Goal: Task Accomplishment & Management: Complete application form

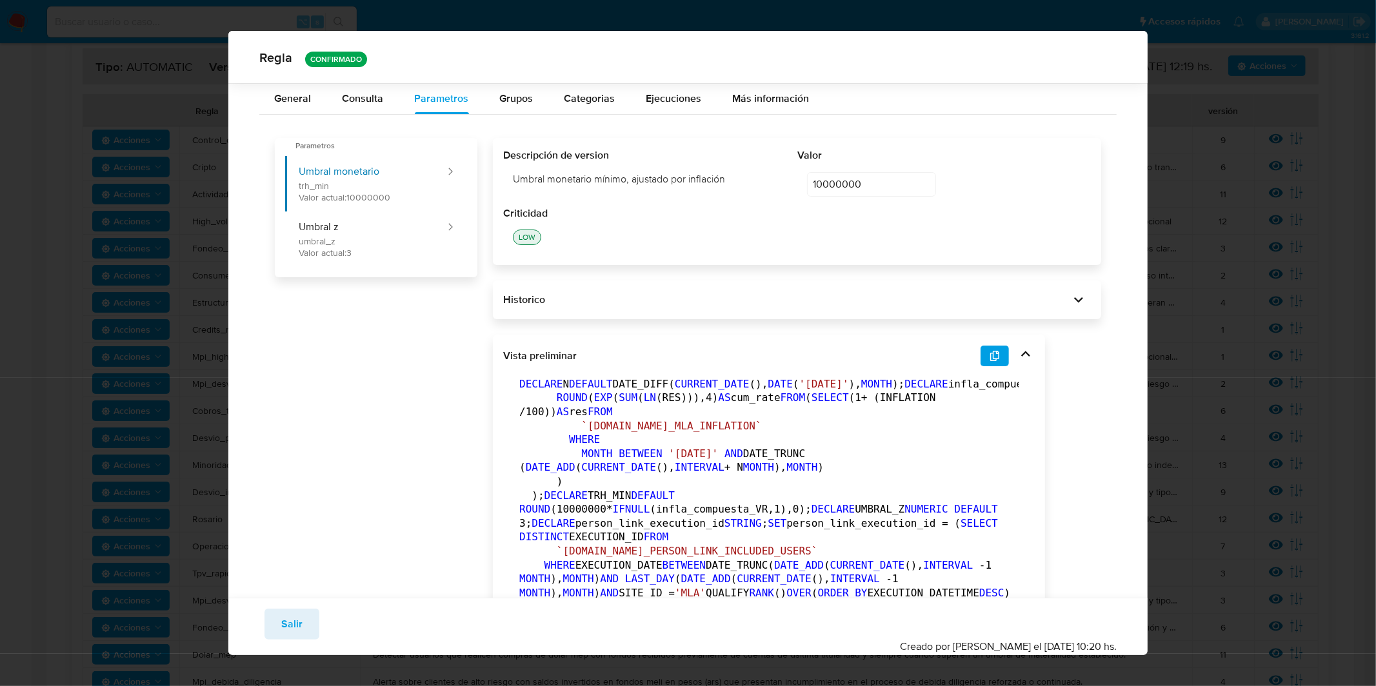
scroll to position [5142, 0]
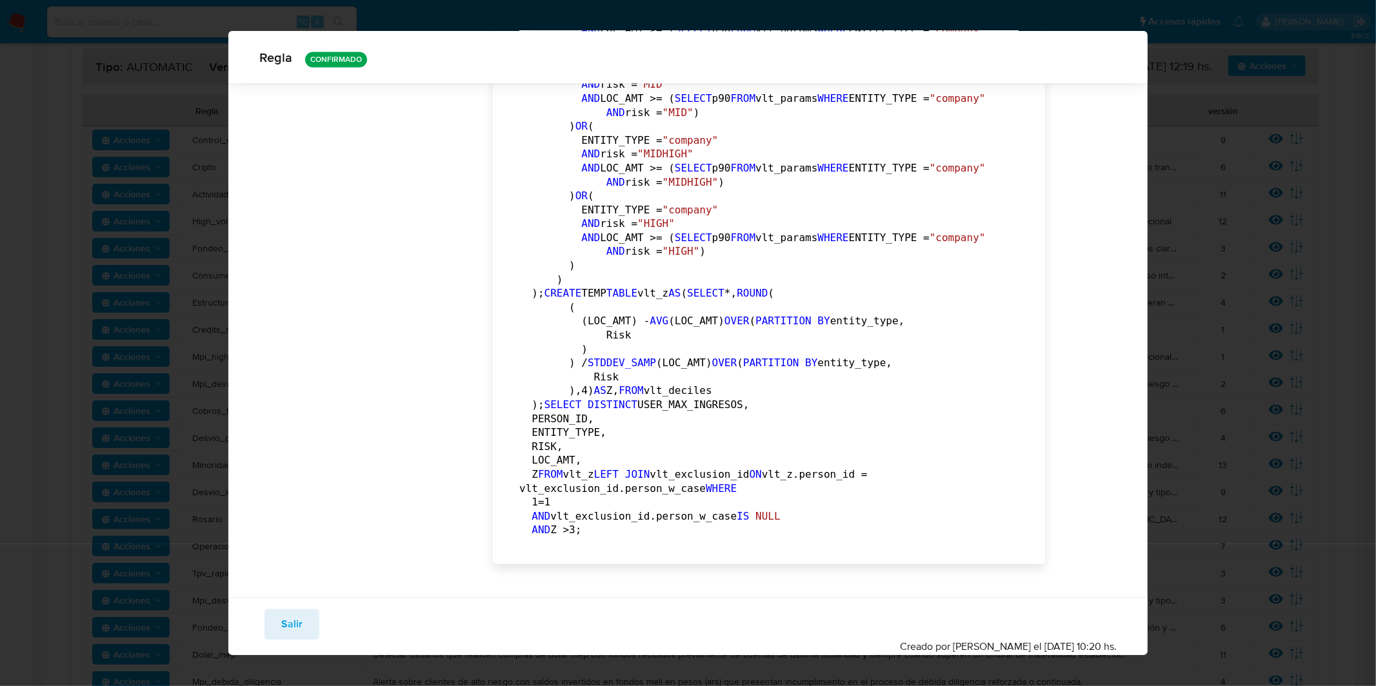
click at [1173, 175] on div "Regla CONFIRMADO General Consulta Parametros Evidencias Grupos Categorias Ejecu…" at bounding box center [688, 343] width 1376 height 686
click at [311, 618] on button "Salir" at bounding box center [291, 624] width 55 height 31
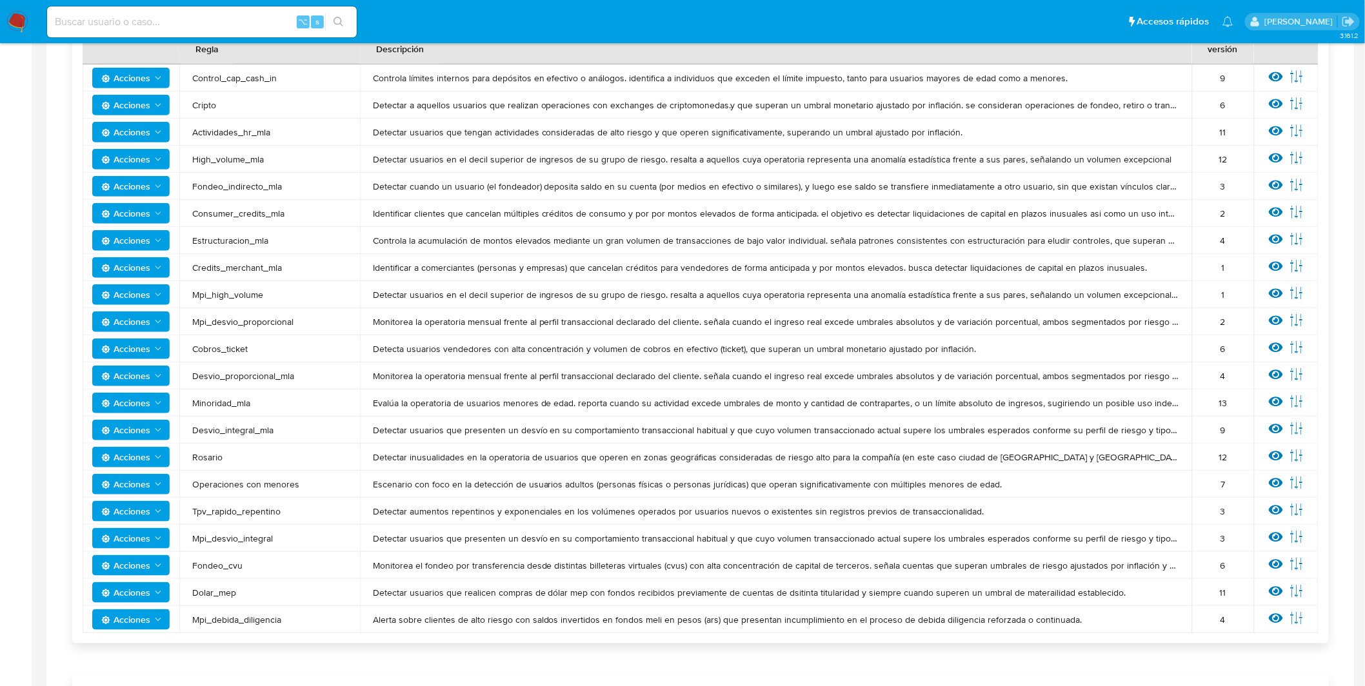
scroll to position [271, 0]
click at [1276, 79] on icon at bounding box center [1276, 77] width 14 height 14
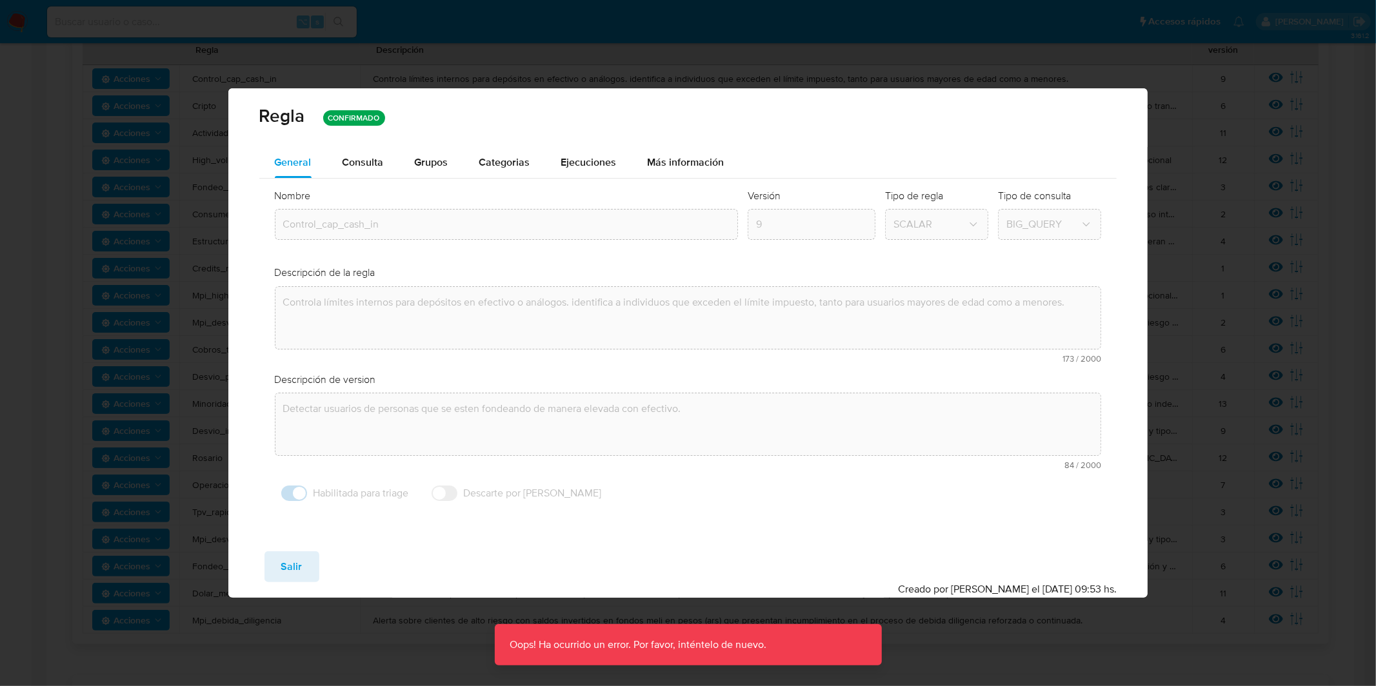
click at [201, 232] on div "Regla CONFIRMADO General Consulta Parametros Evidencias Grupos Categorias Ejecu…" at bounding box center [688, 343] width 1376 height 686
click at [1162, 86] on div "Regla CONFIRMADO General Consulta Parametros Evidencias Grupos Categorias Ejecu…" at bounding box center [688, 343] width 1376 height 686
click at [269, 568] on button "Salir" at bounding box center [291, 566] width 55 height 31
type input "1"
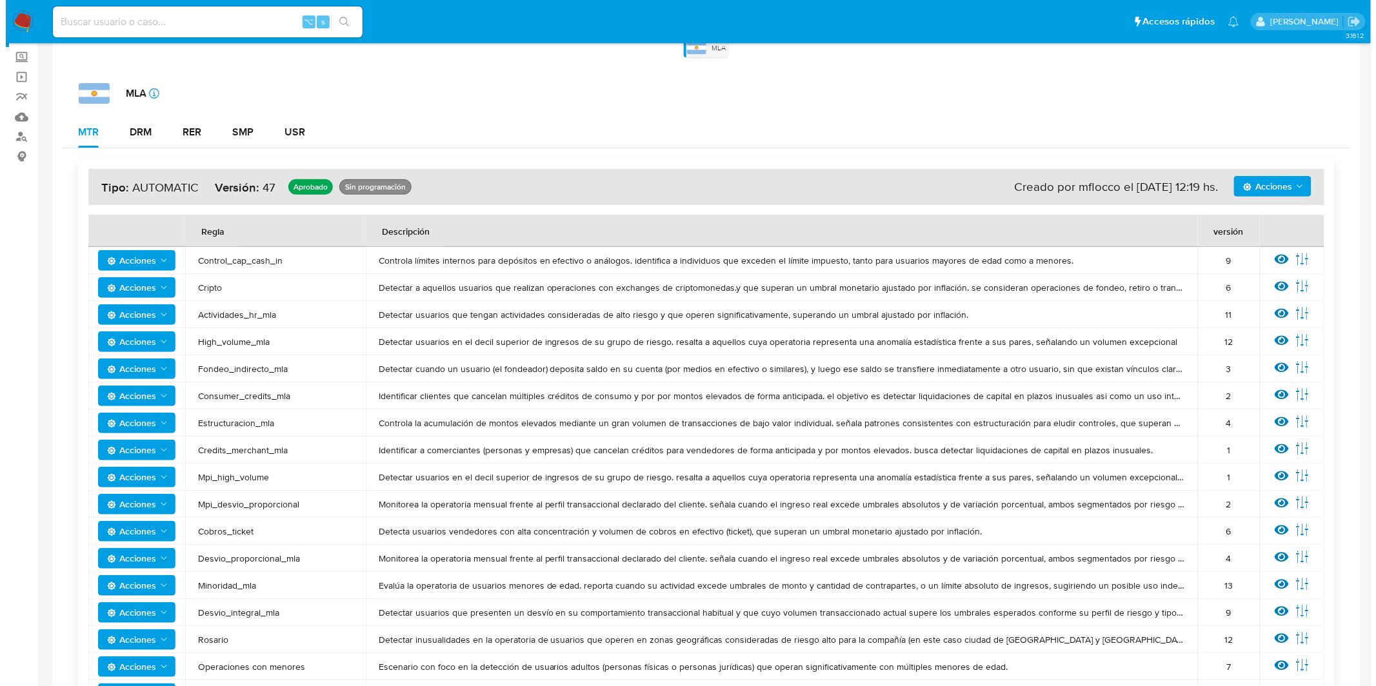
scroll to position [110, 0]
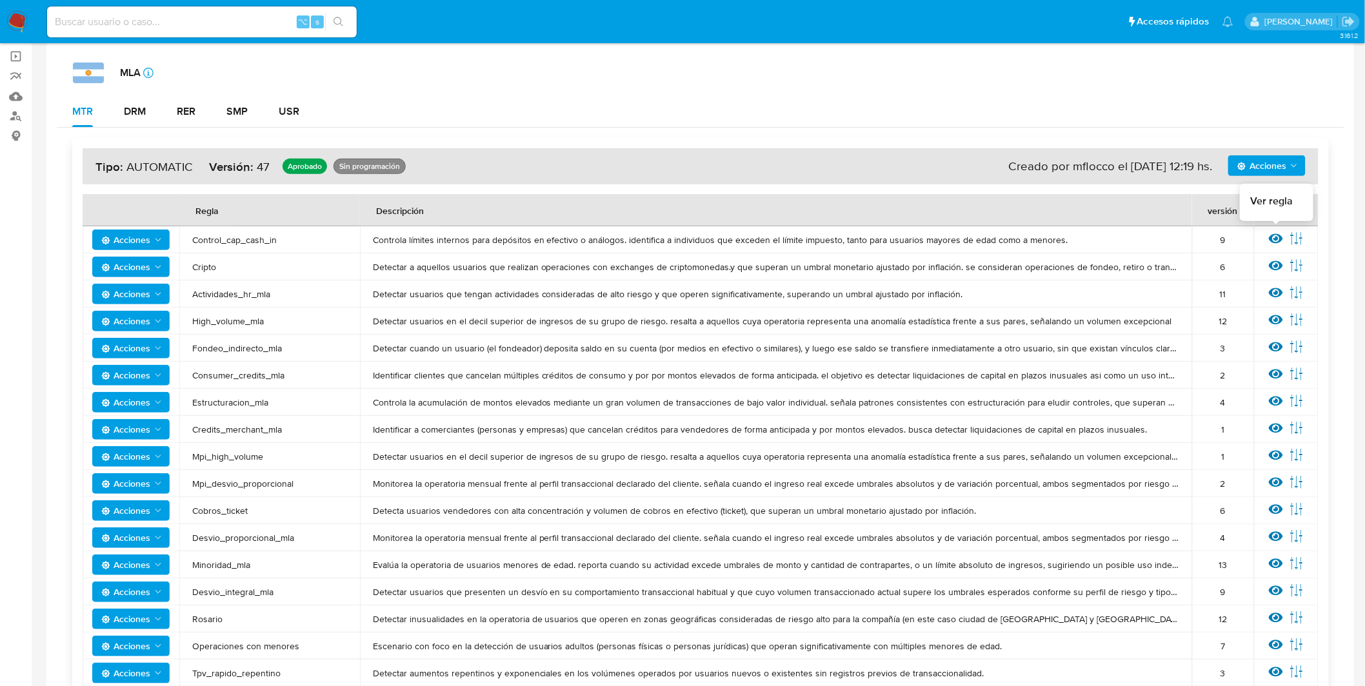
click at [1270, 241] on icon at bounding box center [1276, 239] width 14 height 14
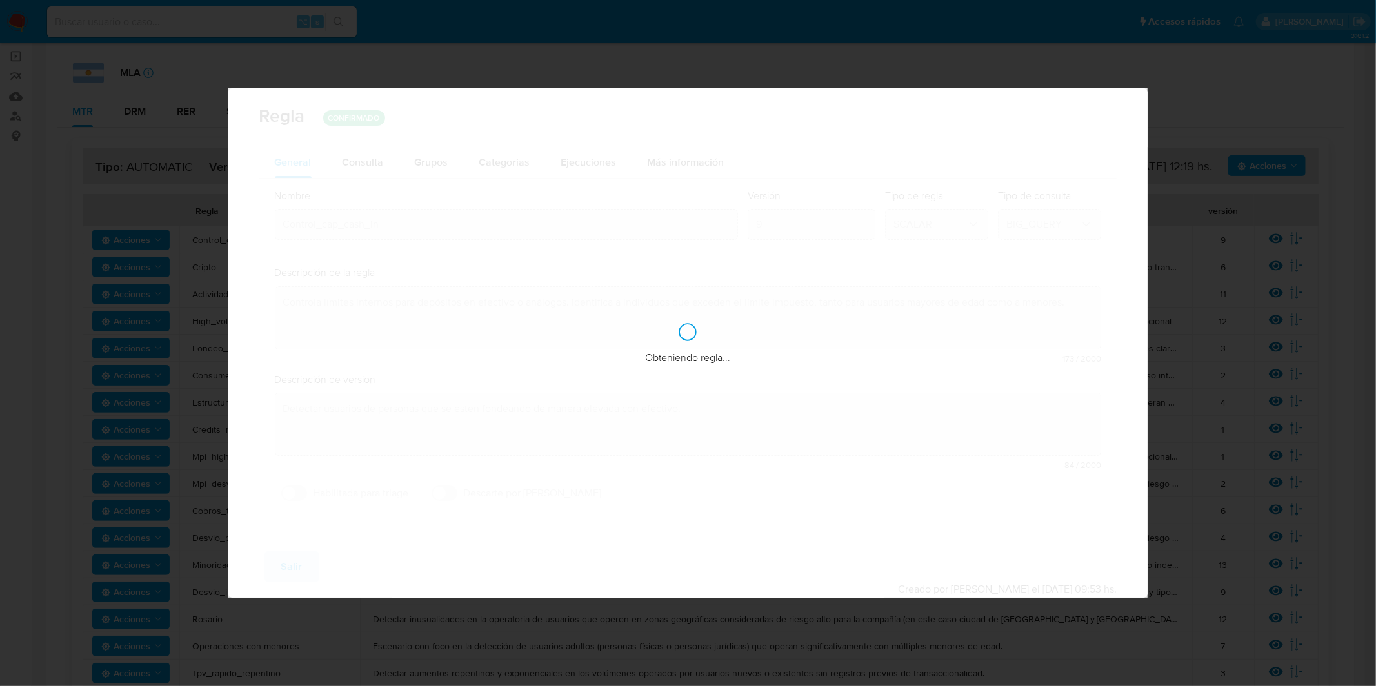
checkbox input "false"
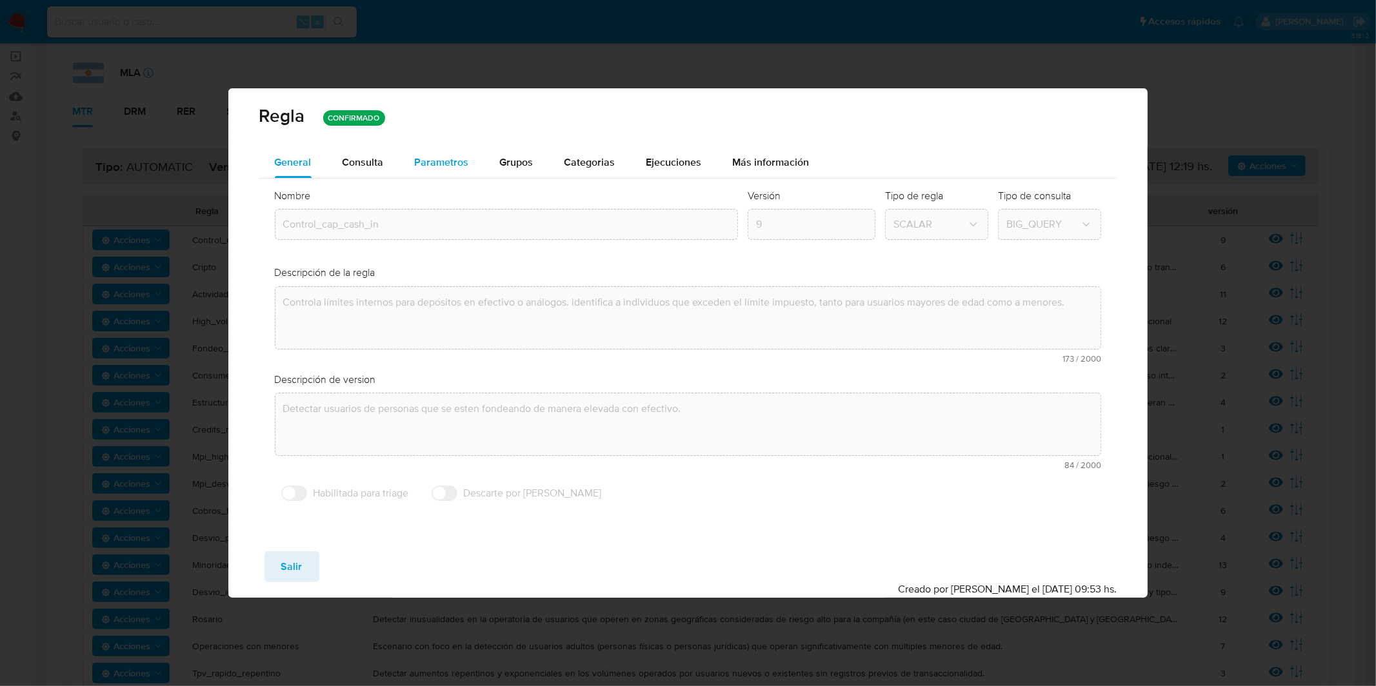
click at [438, 163] on span "Parametros" at bounding box center [442, 162] width 54 height 15
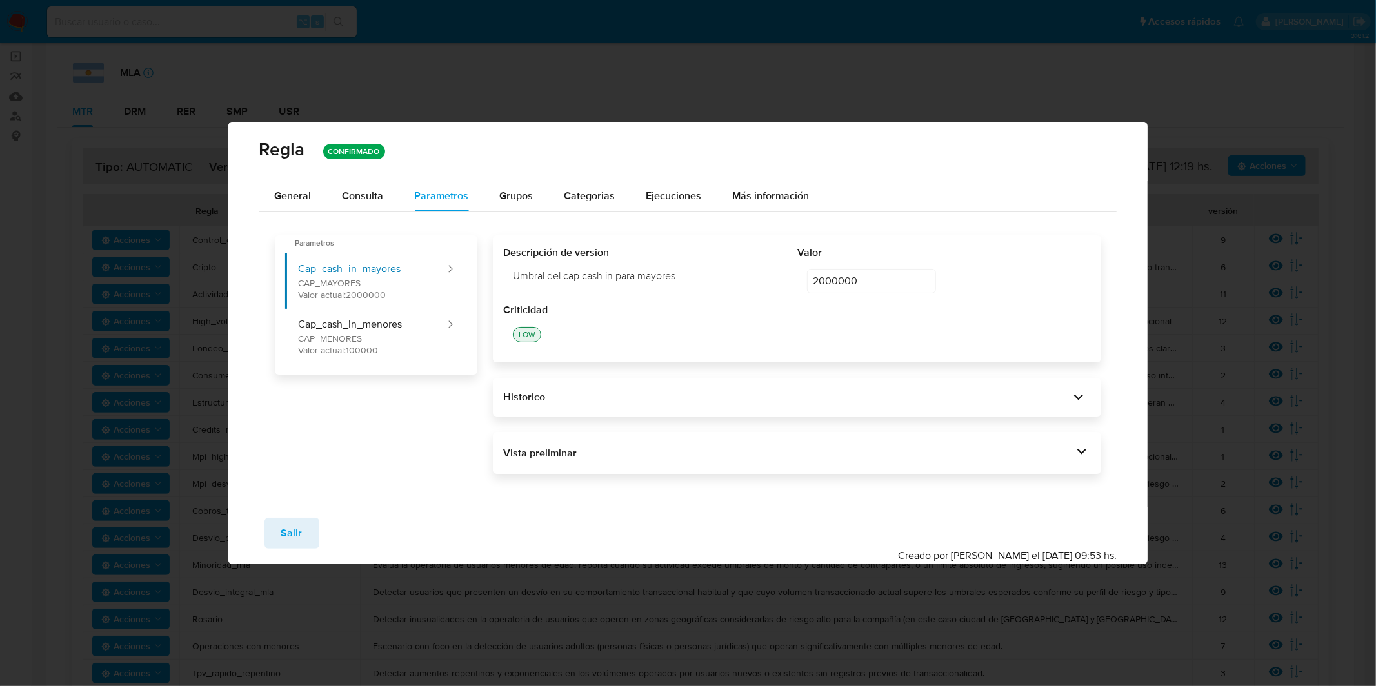
click at [757, 451] on div "Vista preliminar" at bounding box center [788, 453] width 570 height 14
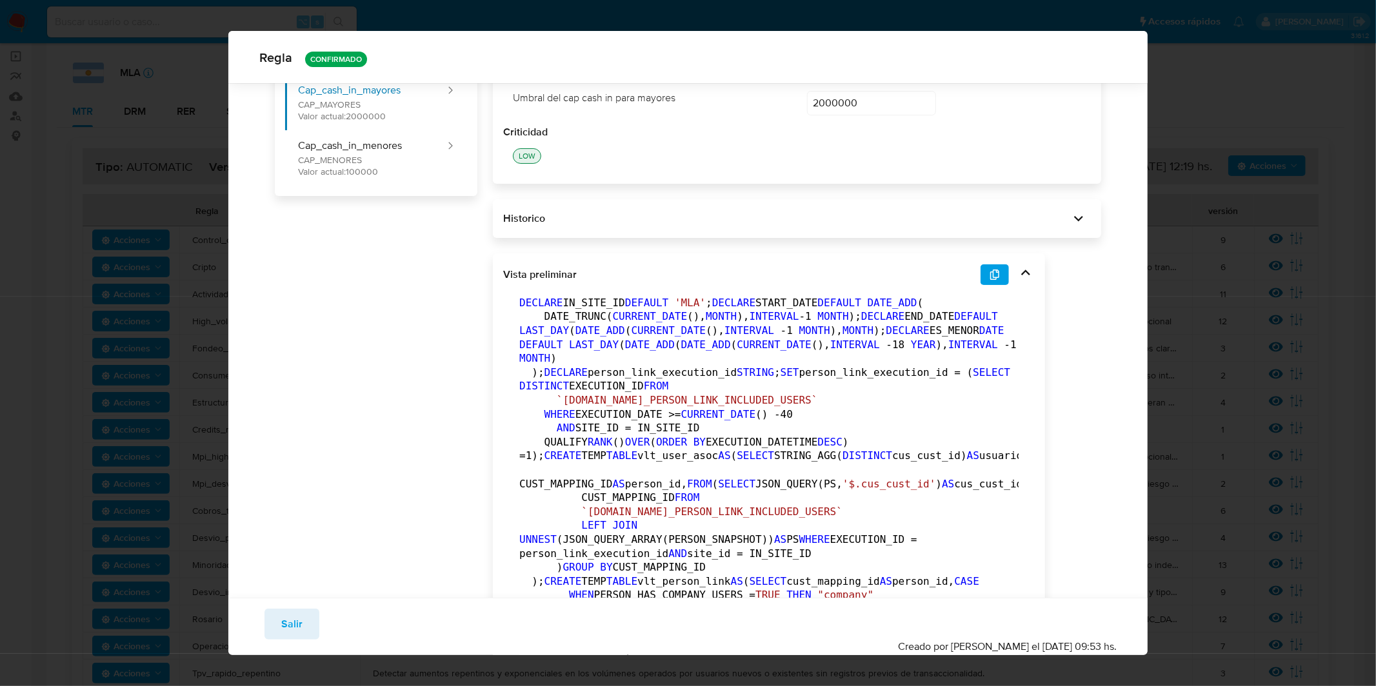
scroll to position [123, 0]
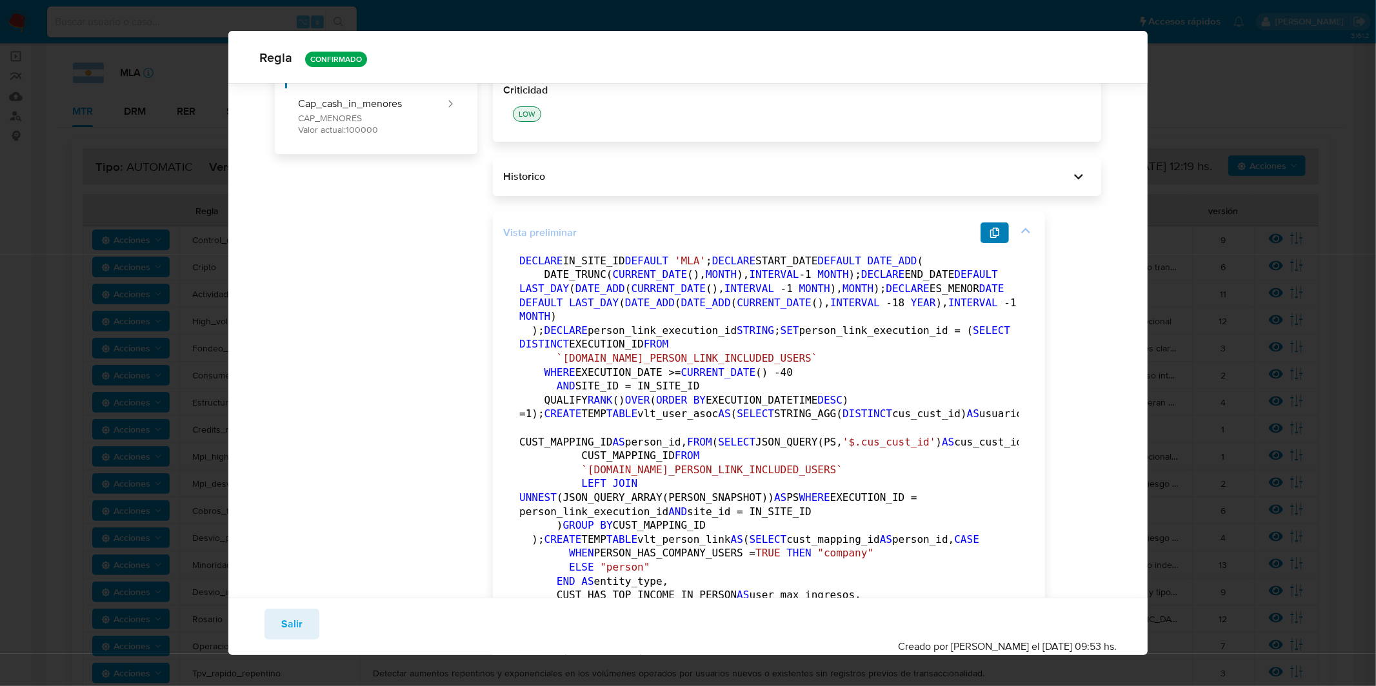
click at [986, 241] on button "button" at bounding box center [994, 233] width 28 height 21
click at [299, 623] on span "Salir" at bounding box center [291, 624] width 21 height 28
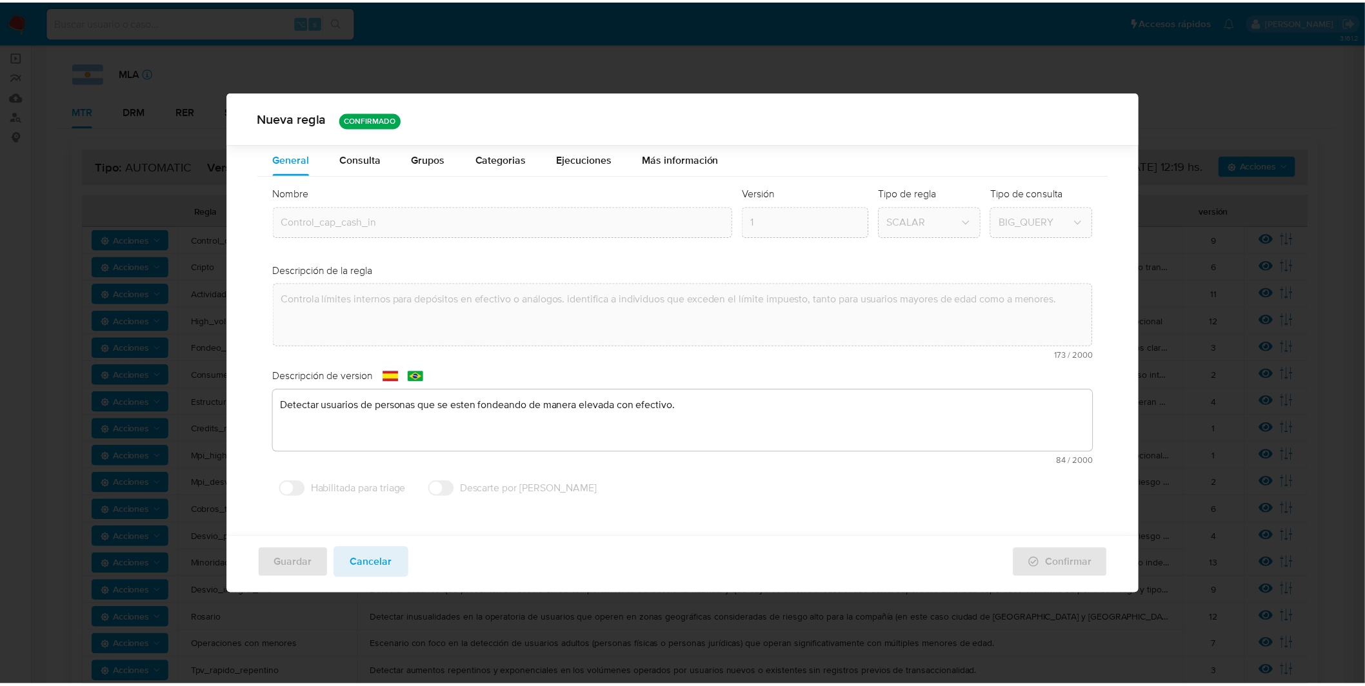
scroll to position [0, 0]
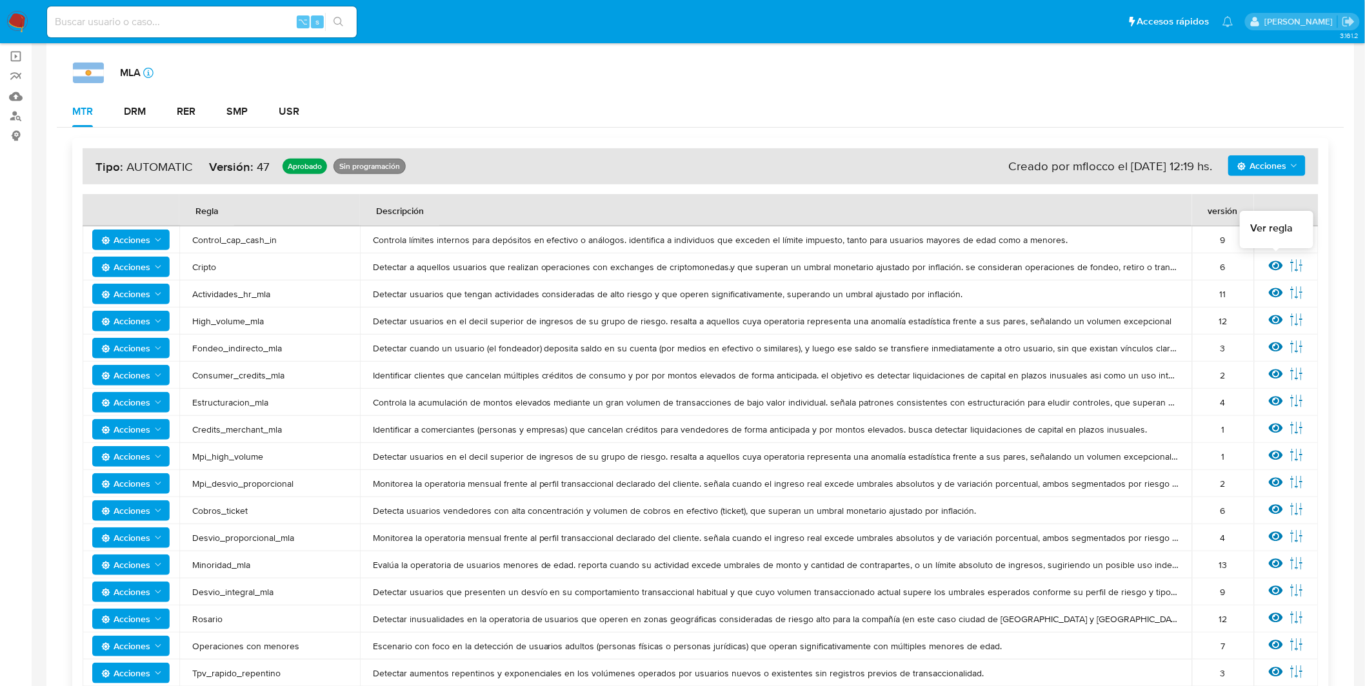
click at [1273, 268] on icon at bounding box center [1276, 266] width 14 height 10
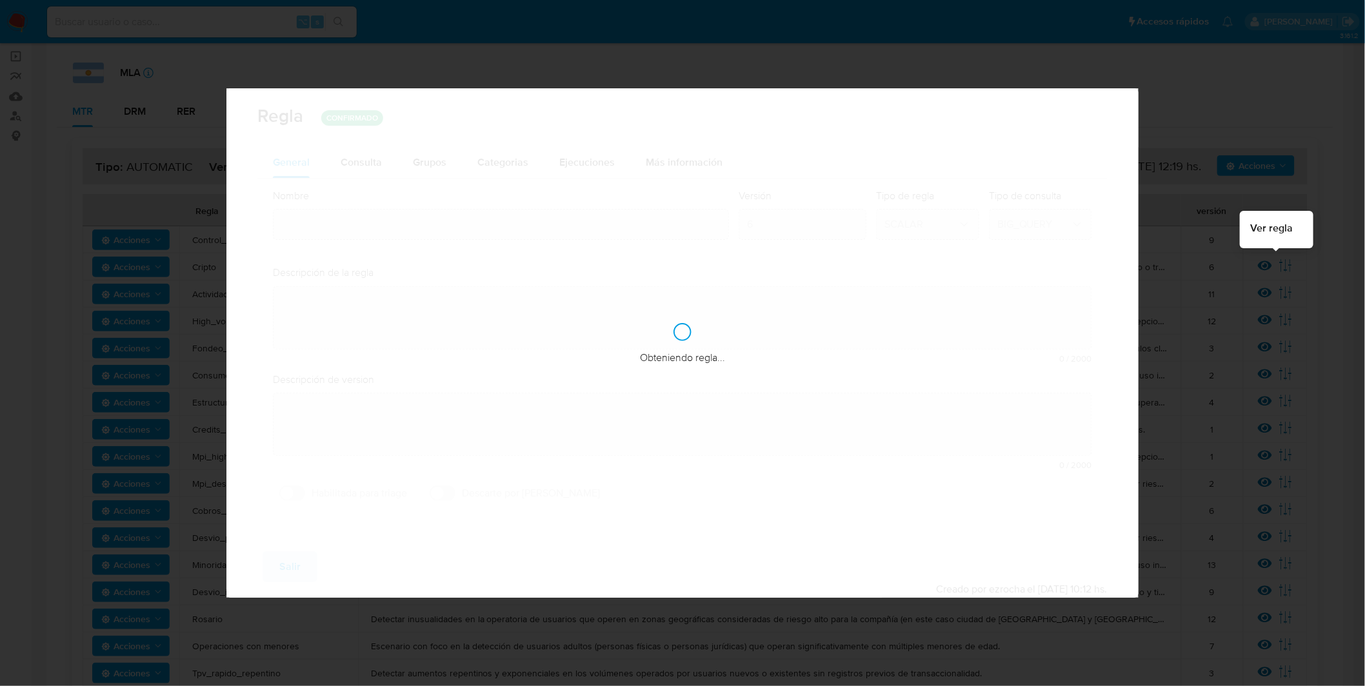
type input "Cripto"
type textarea "Detectar a aquellos usuarios que realizan operaciones con exchanges de criptomo…"
type textarea "Detección de usuarios que tengan ingresos y/o egresos totales elevados contra u…"
checkbox input "true"
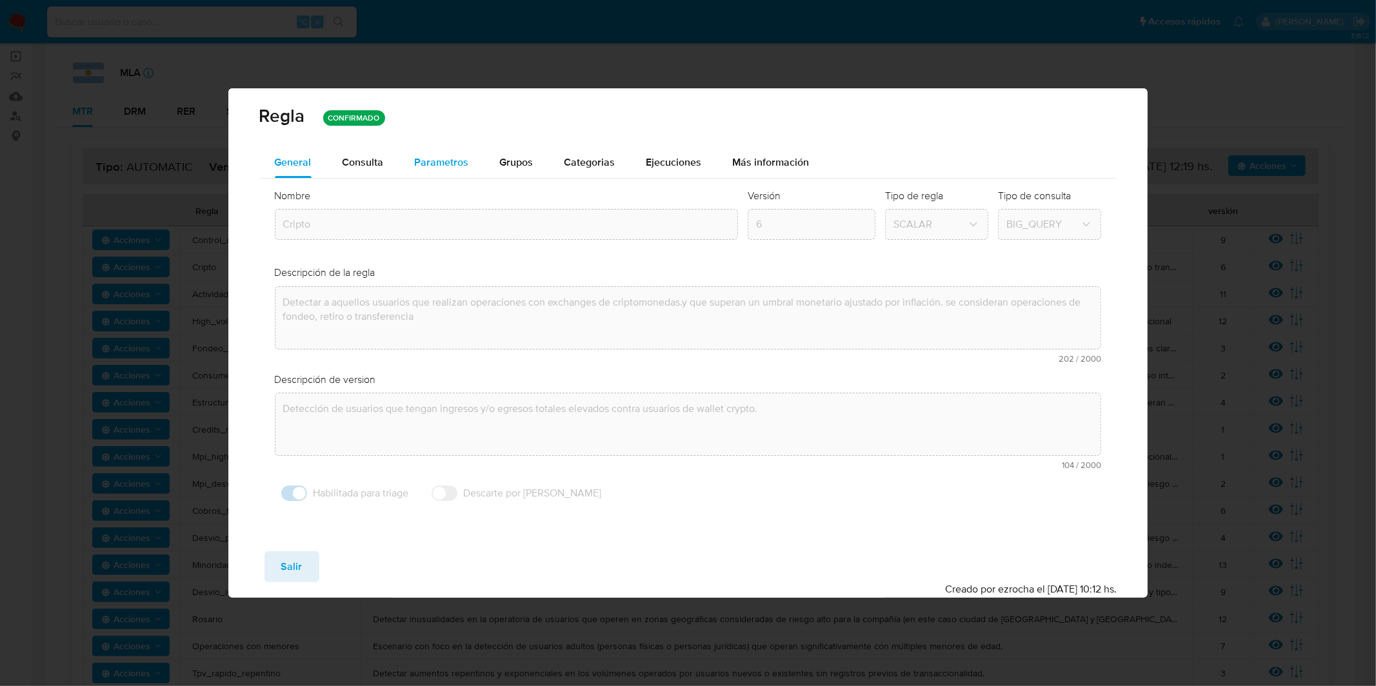
click at [441, 159] on span "Parametros" at bounding box center [442, 162] width 54 height 15
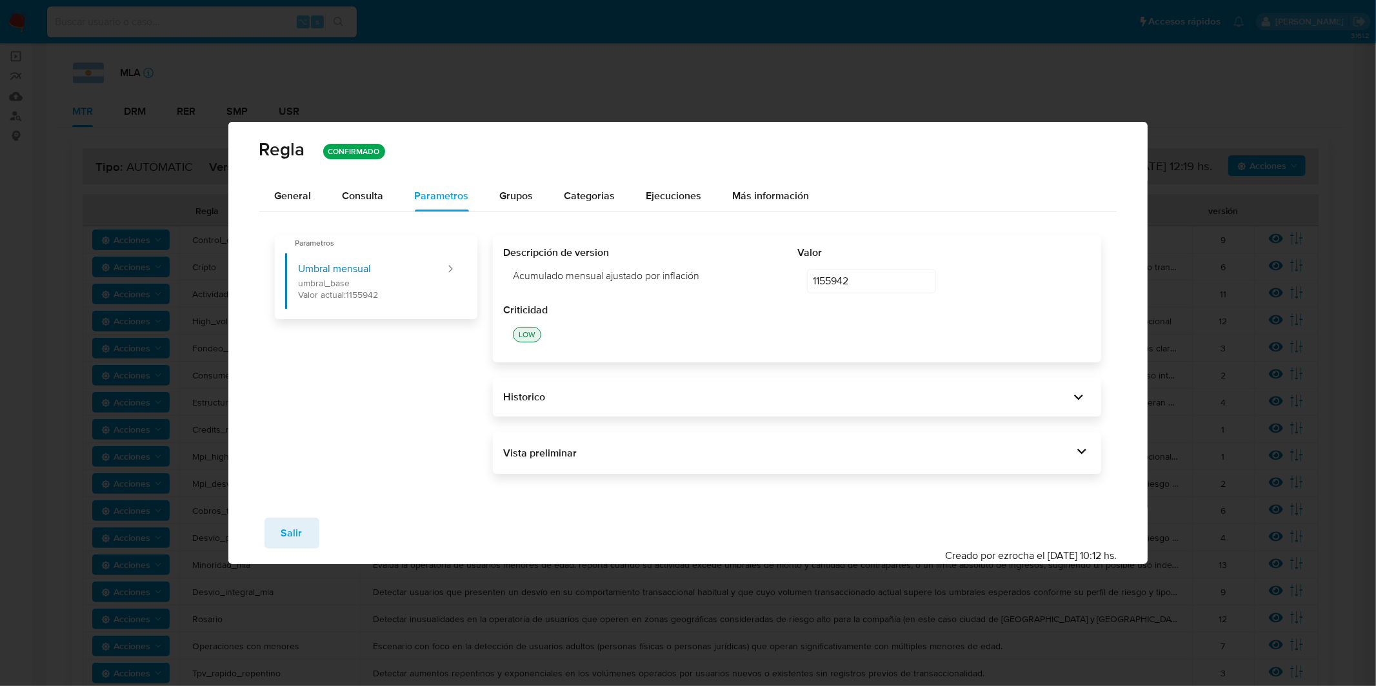
click at [757, 457] on div "Vista preliminar" at bounding box center [788, 453] width 570 height 14
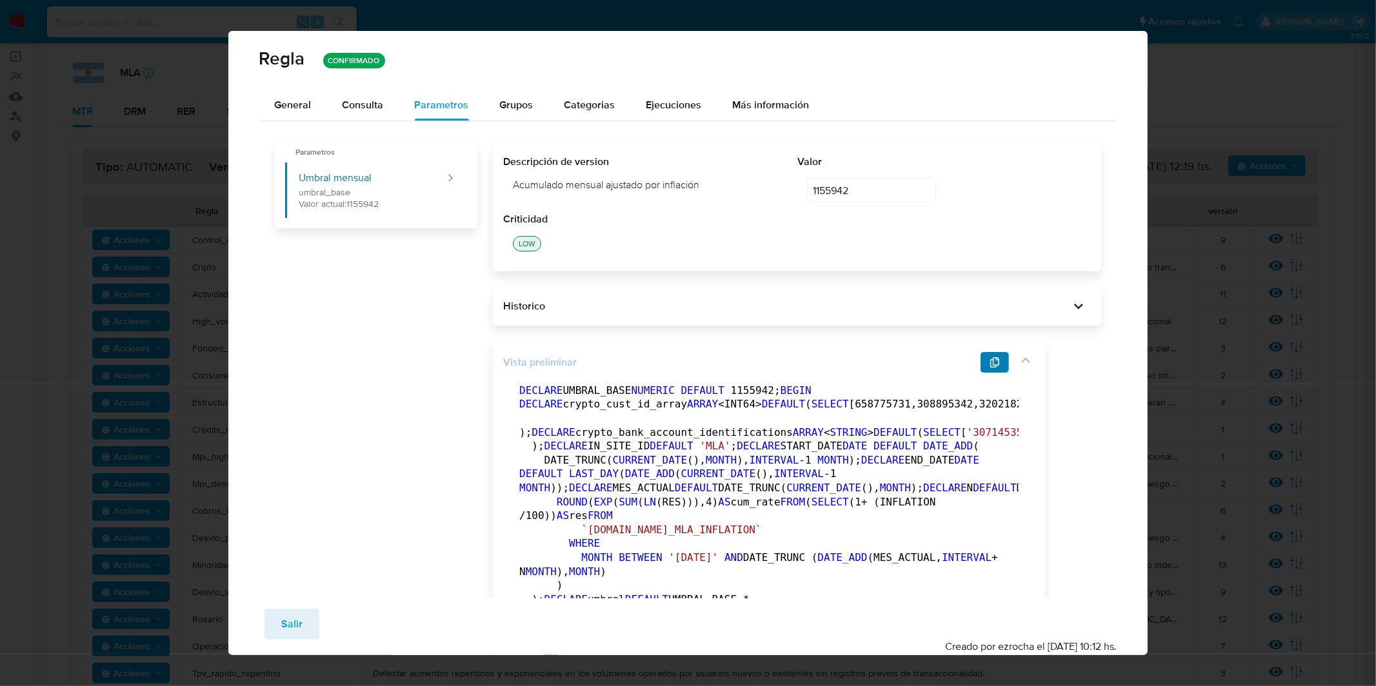
click at [998, 362] on button "button" at bounding box center [994, 362] width 28 height 21
click at [310, 617] on button "Salir" at bounding box center [291, 624] width 55 height 31
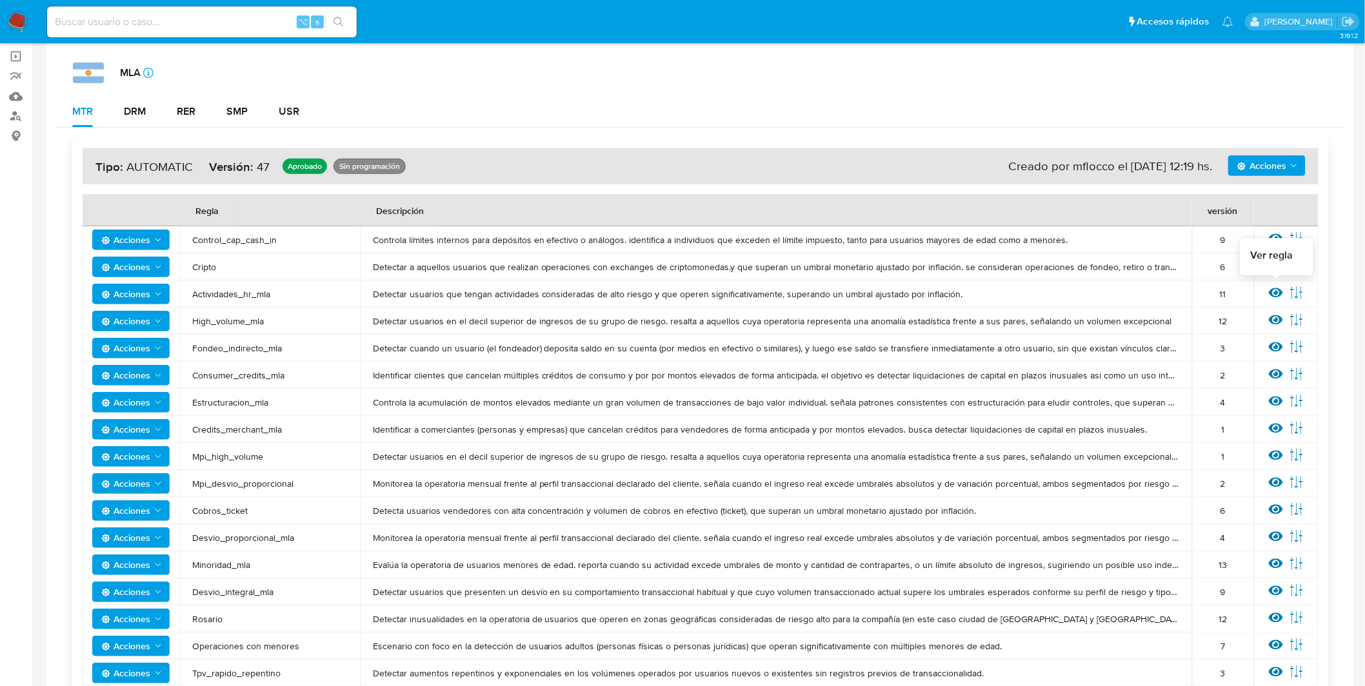
click at [1273, 293] on icon at bounding box center [1276, 293] width 14 height 14
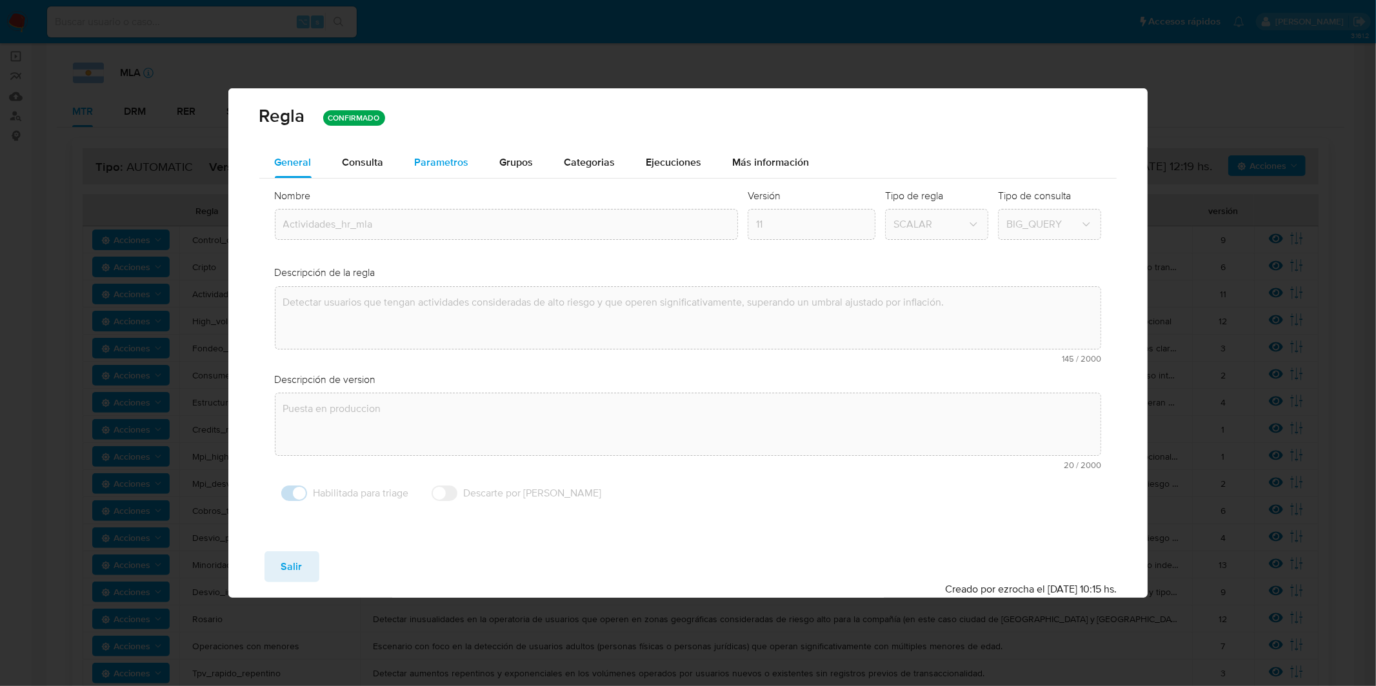
click at [455, 158] on span "Parametros" at bounding box center [442, 162] width 54 height 15
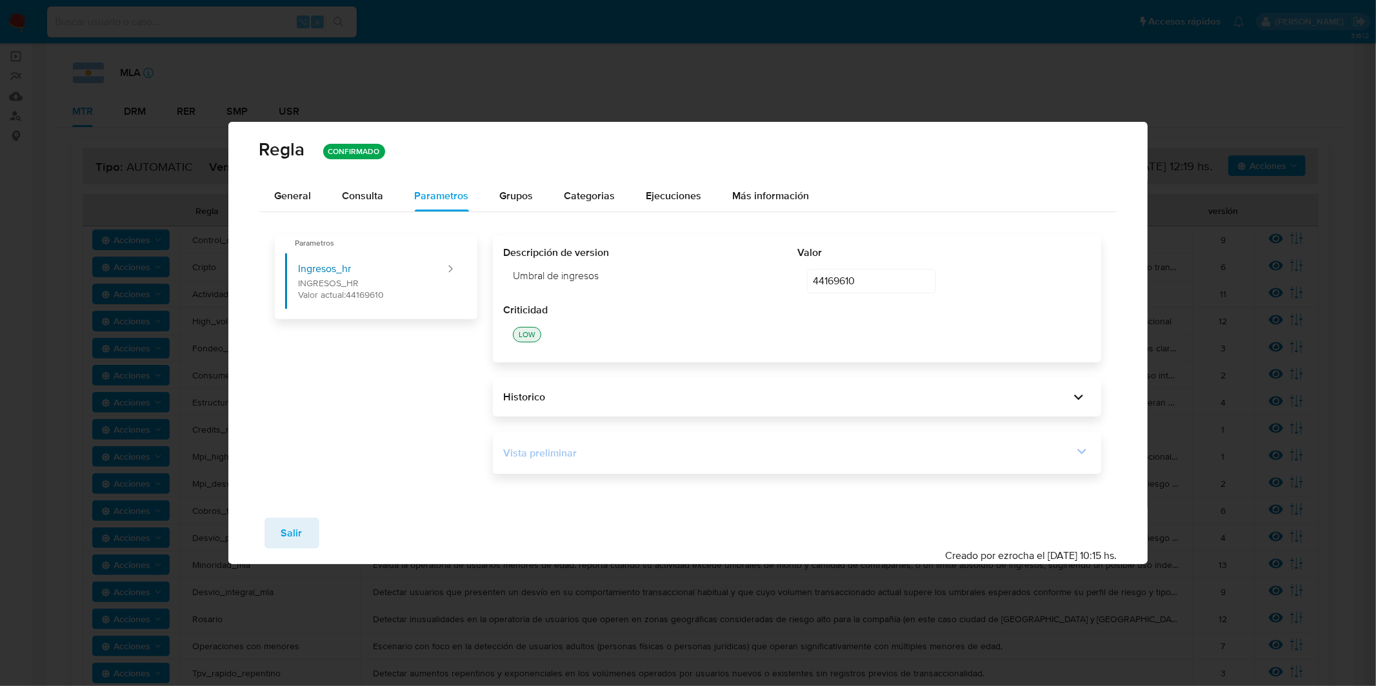
click at [655, 457] on div "Vista preliminar" at bounding box center [788, 453] width 570 height 14
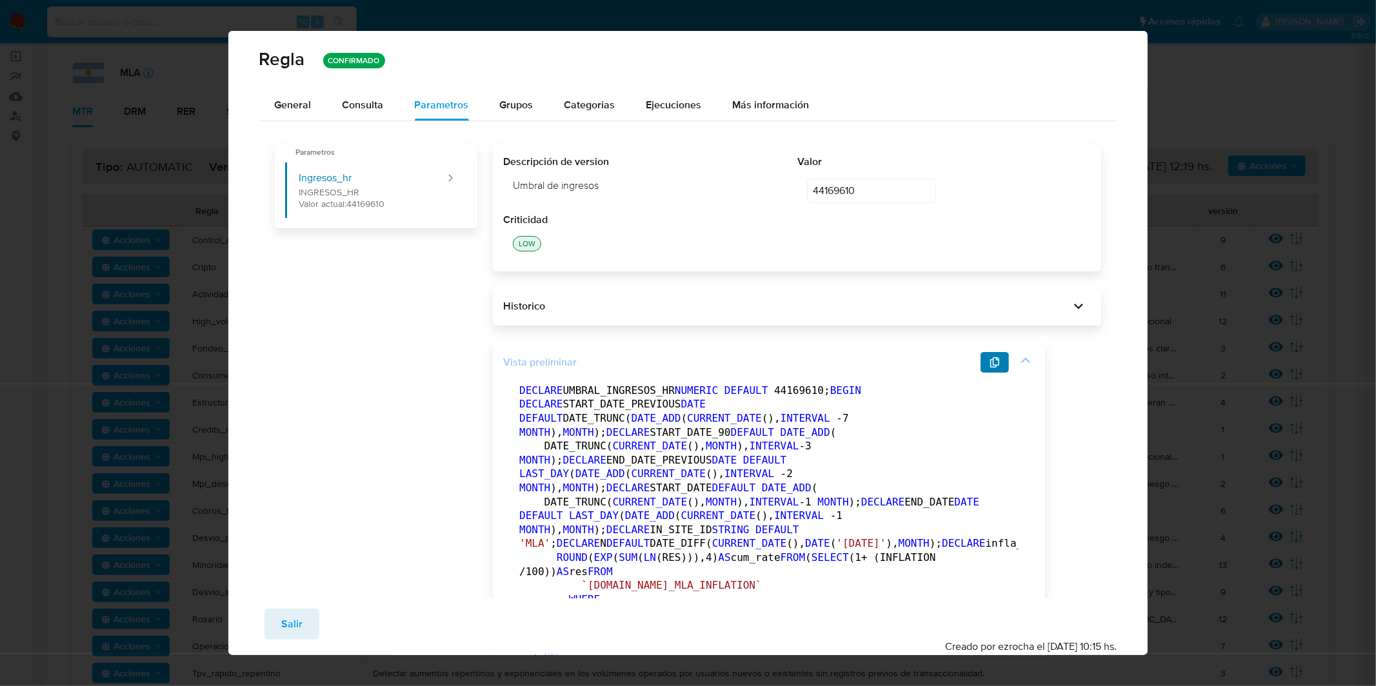
click at [984, 364] on button "button" at bounding box center [994, 362] width 28 height 21
click at [303, 619] on button "Salir" at bounding box center [291, 624] width 55 height 31
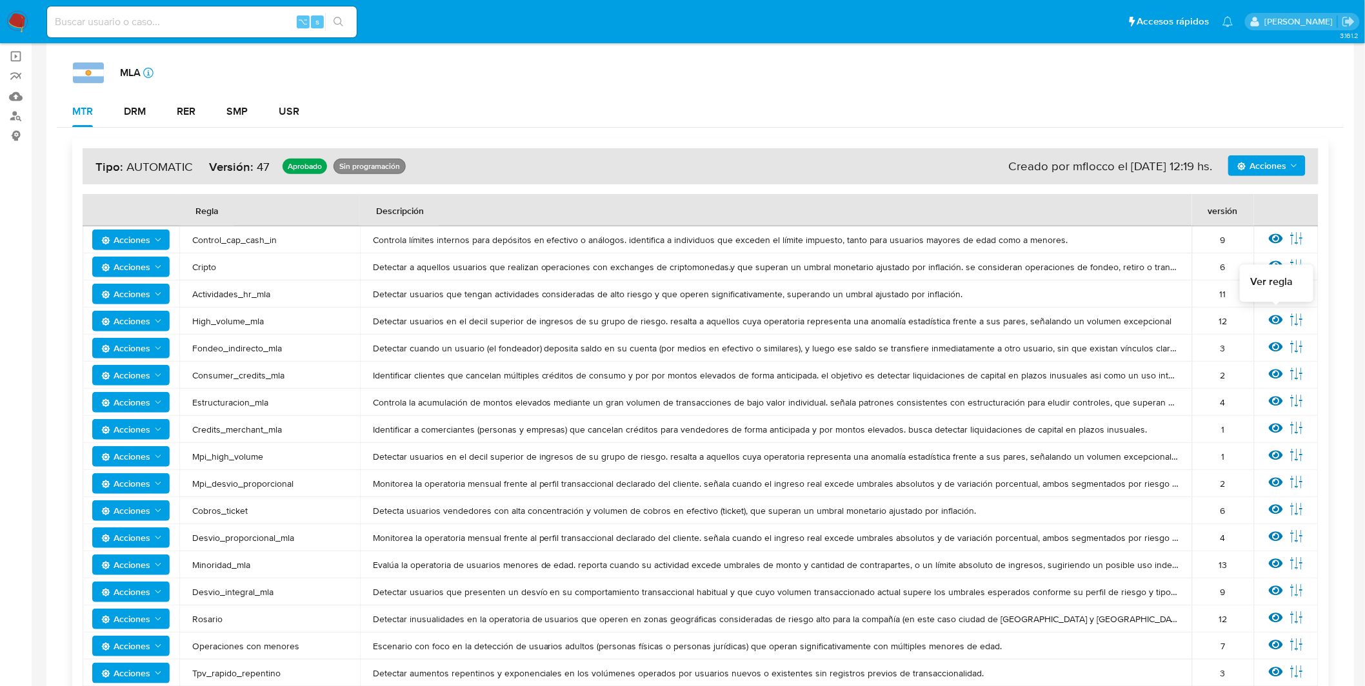
click at [1274, 321] on icon at bounding box center [1276, 320] width 14 height 14
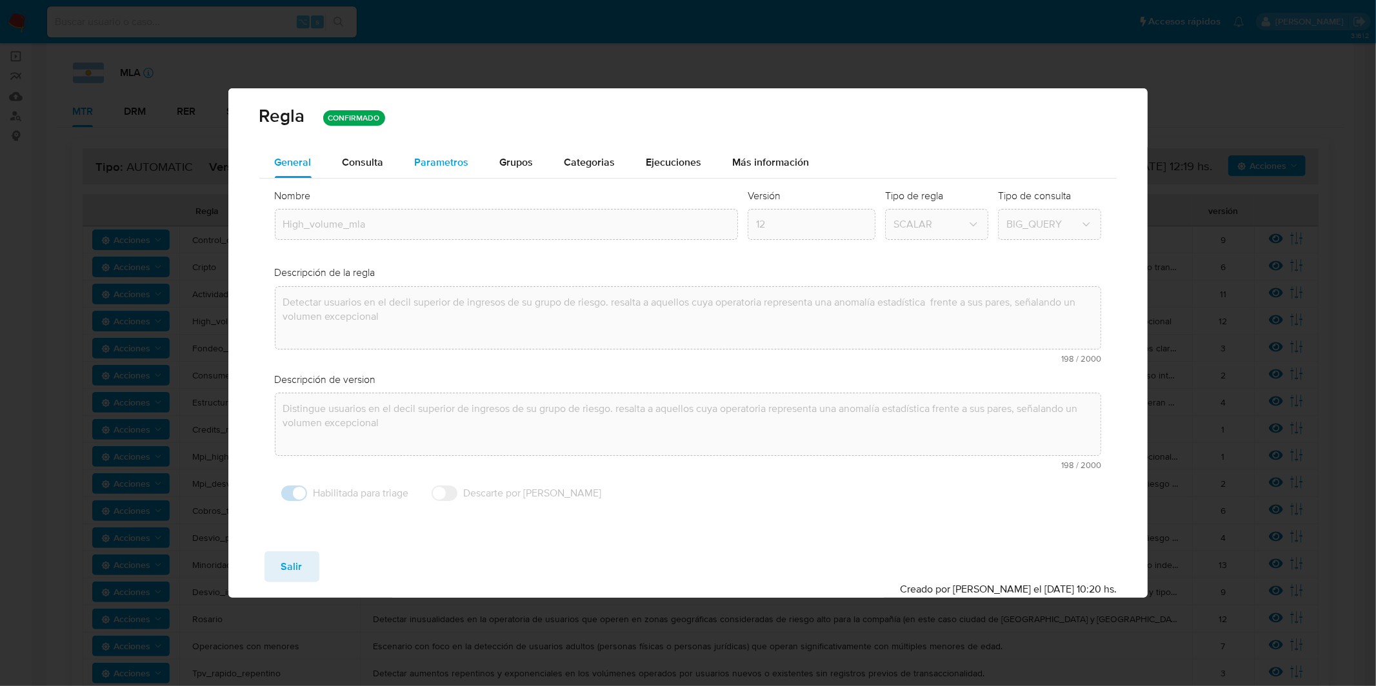
click at [448, 163] on span "Parametros" at bounding box center [442, 162] width 54 height 15
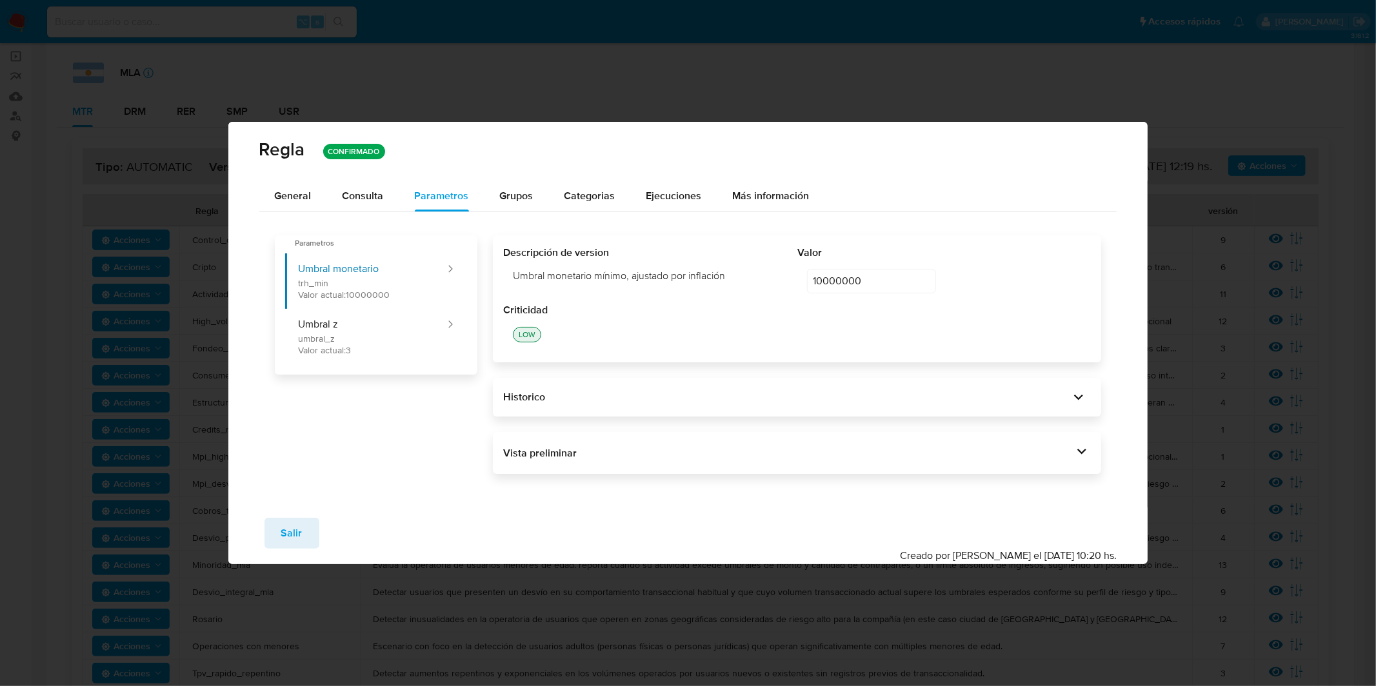
click at [676, 448] on div "Vista preliminar" at bounding box center [788, 453] width 570 height 14
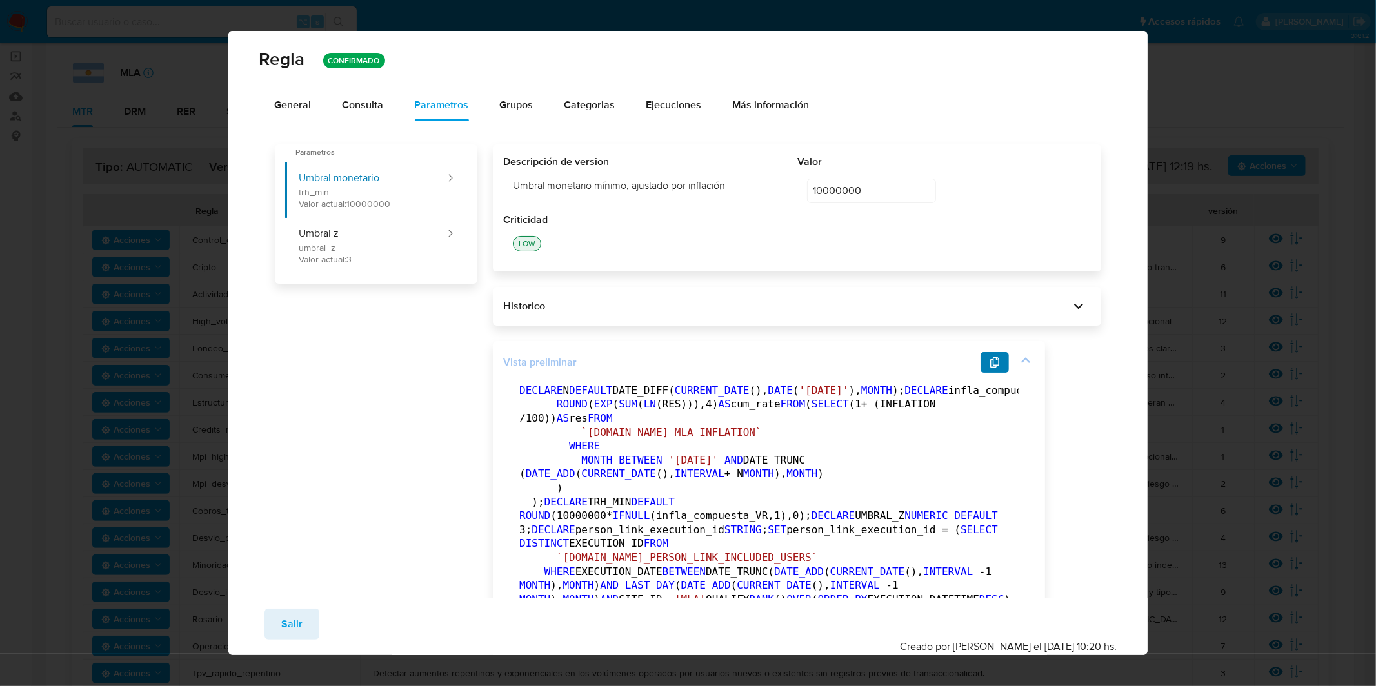
click at [998, 361] on button "button" at bounding box center [994, 362] width 28 height 21
click at [298, 622] on span "Salir" at bounding box center [291, 624] width 21 height 28
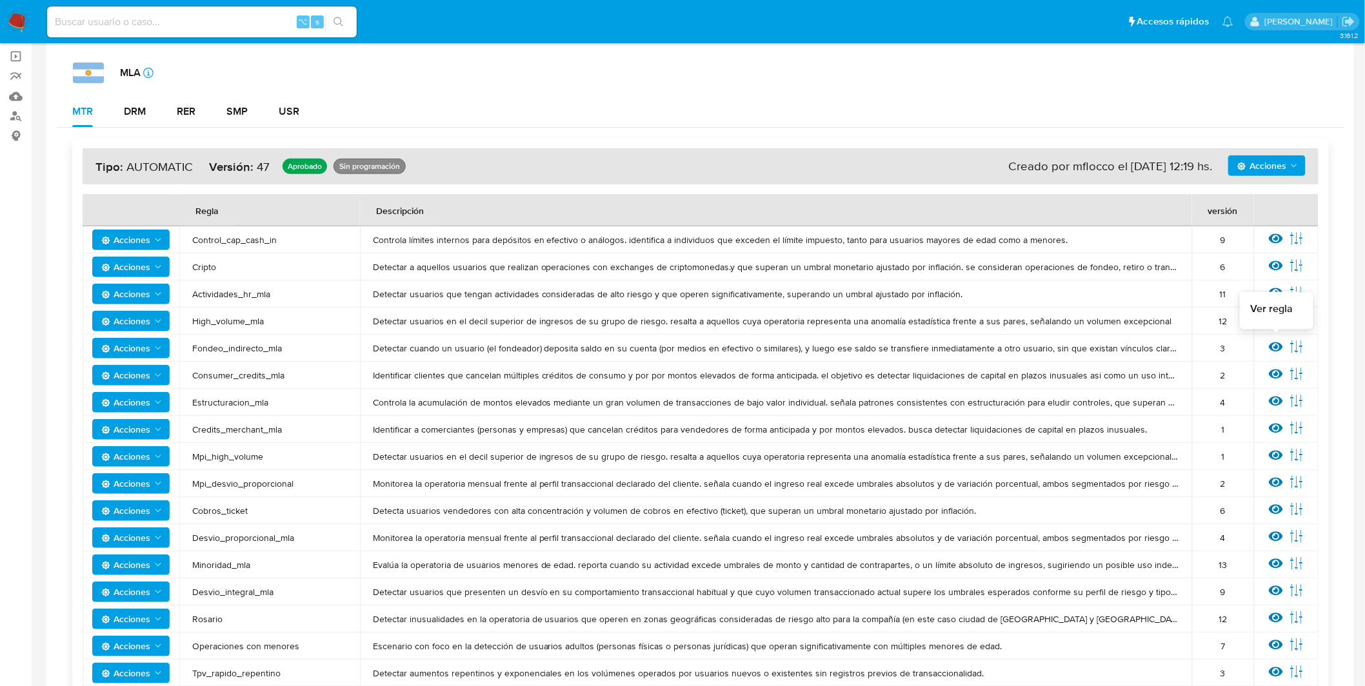
click at [1280, 344] on icon at bounding box center [1276, 347] width 14 height 10
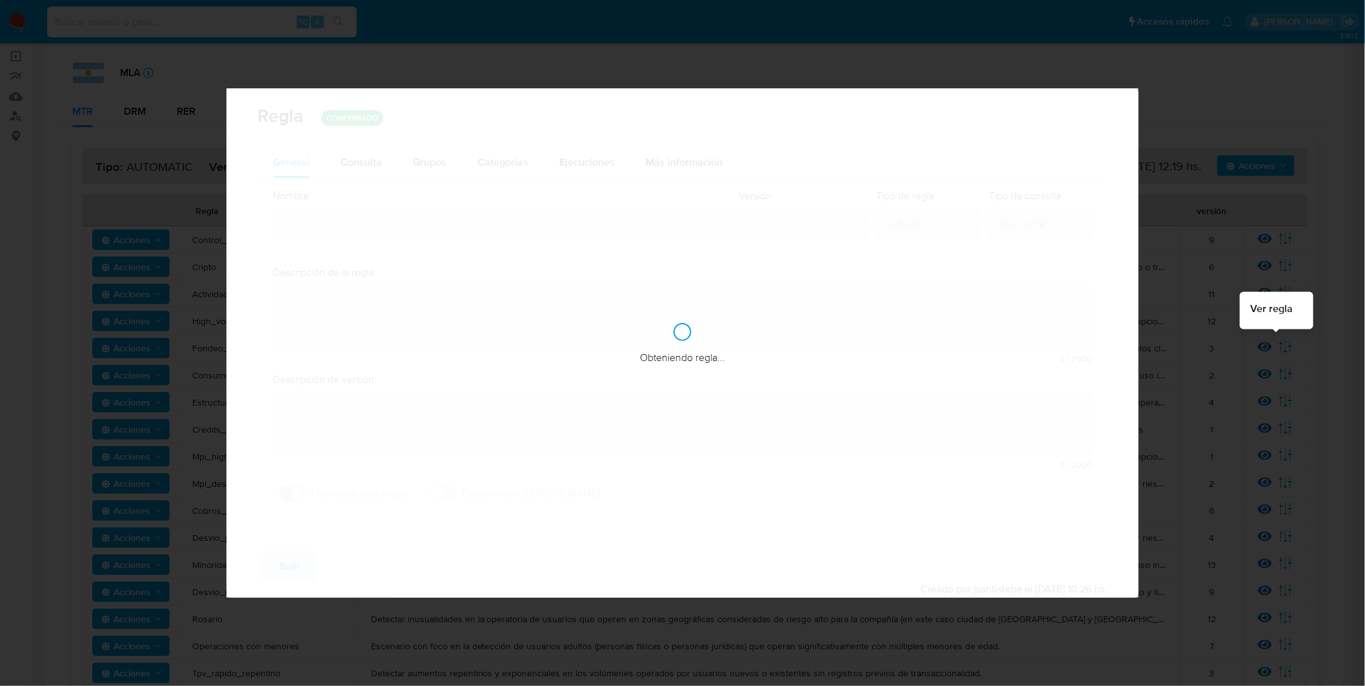
type input "Fondeo_indirecto_mla"
type textarea "Detectar cuando un usuario (el fondeador) deposita saldo en su cuenta (por medi…"
type textarea "Informar usuarios que estén rompiendo los umbrales de fondeo recibiendo indirec…"
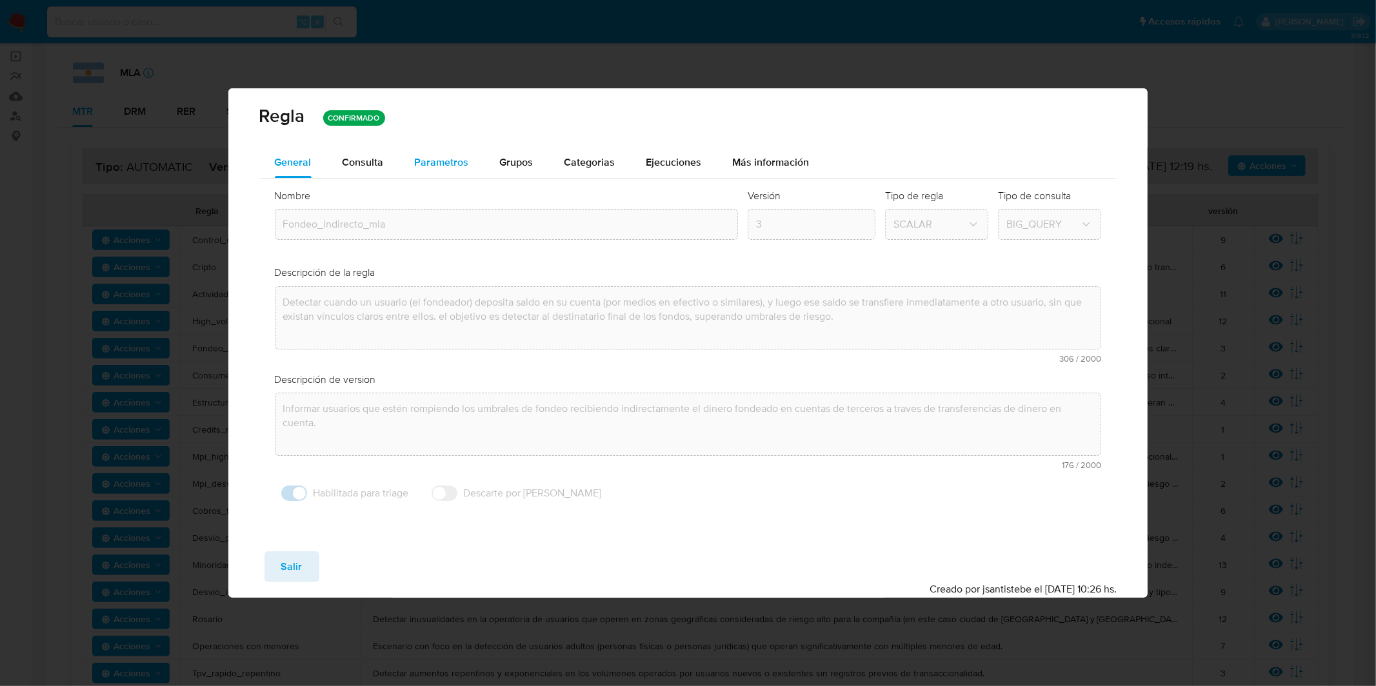
click at [430, 165] on span "Parametros" at bounding box center [442, 162] width 54 height 15
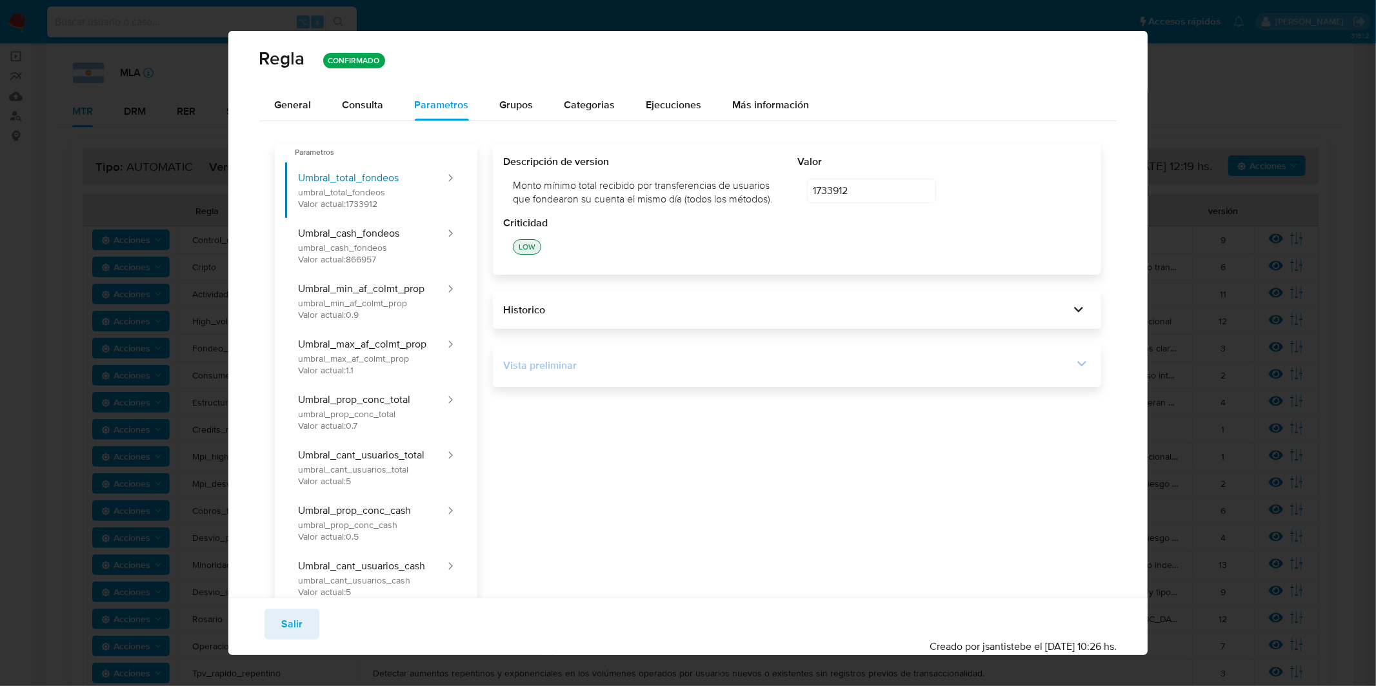
click at [629, 364] on div "Vista preliminar" at bounding box center [788, 366] width 570 height 14
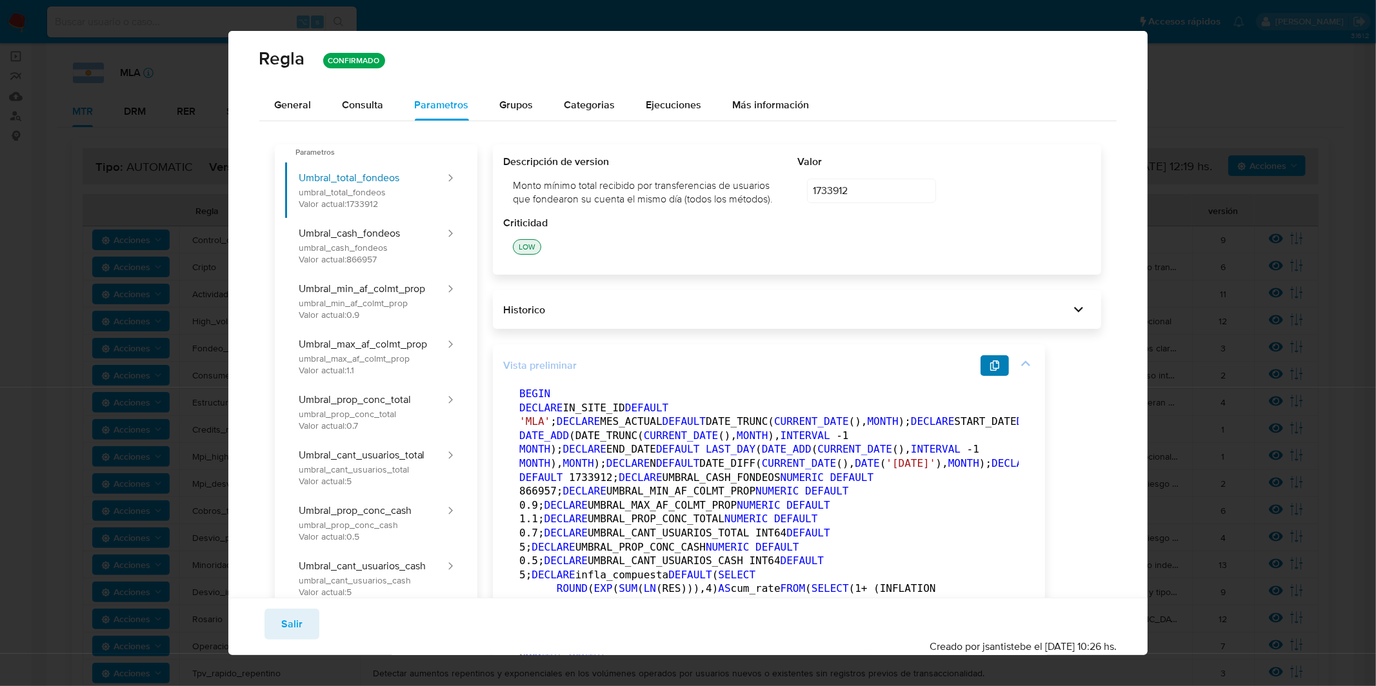
click at [993, 366] on icon "button" at bounding box center [994, 366] width 10 height 10
click at [291, 615] on span "Salir" at bounding box center [291, 624] width 21 height 28
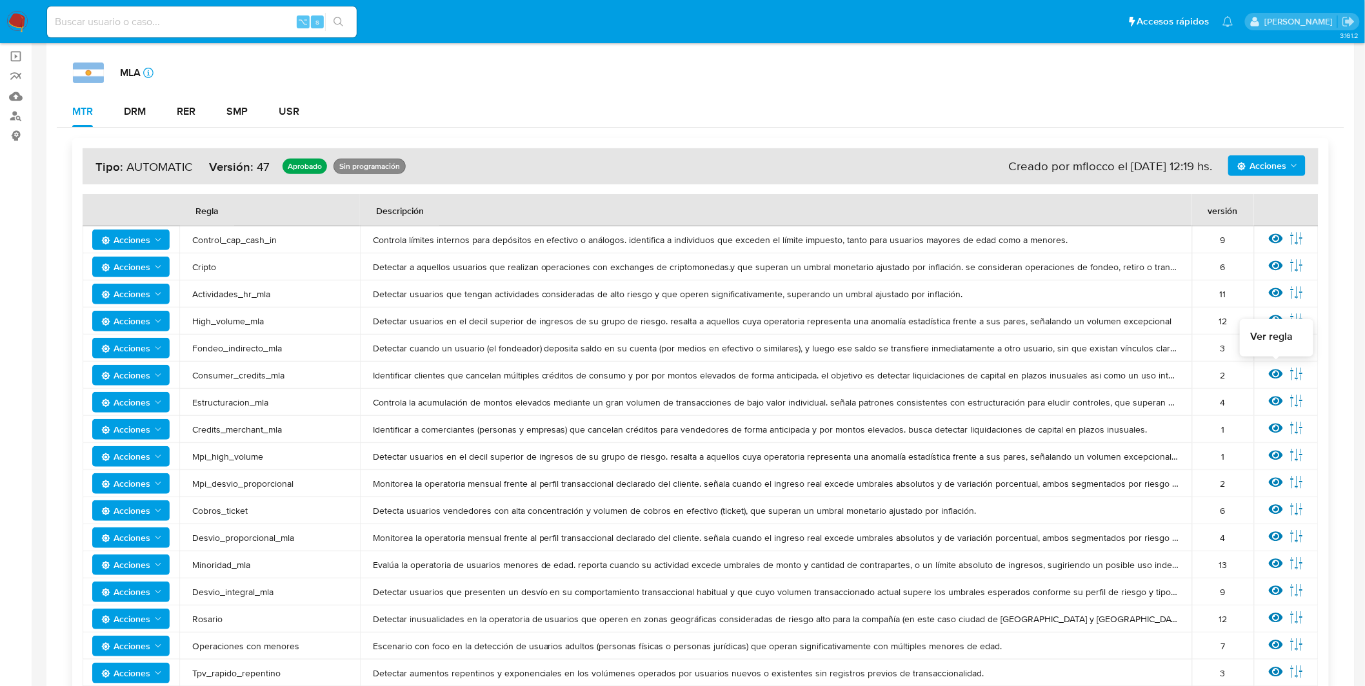
click at [1279, 377] on icon at bounding box center [1276, 375] width 14 height 10
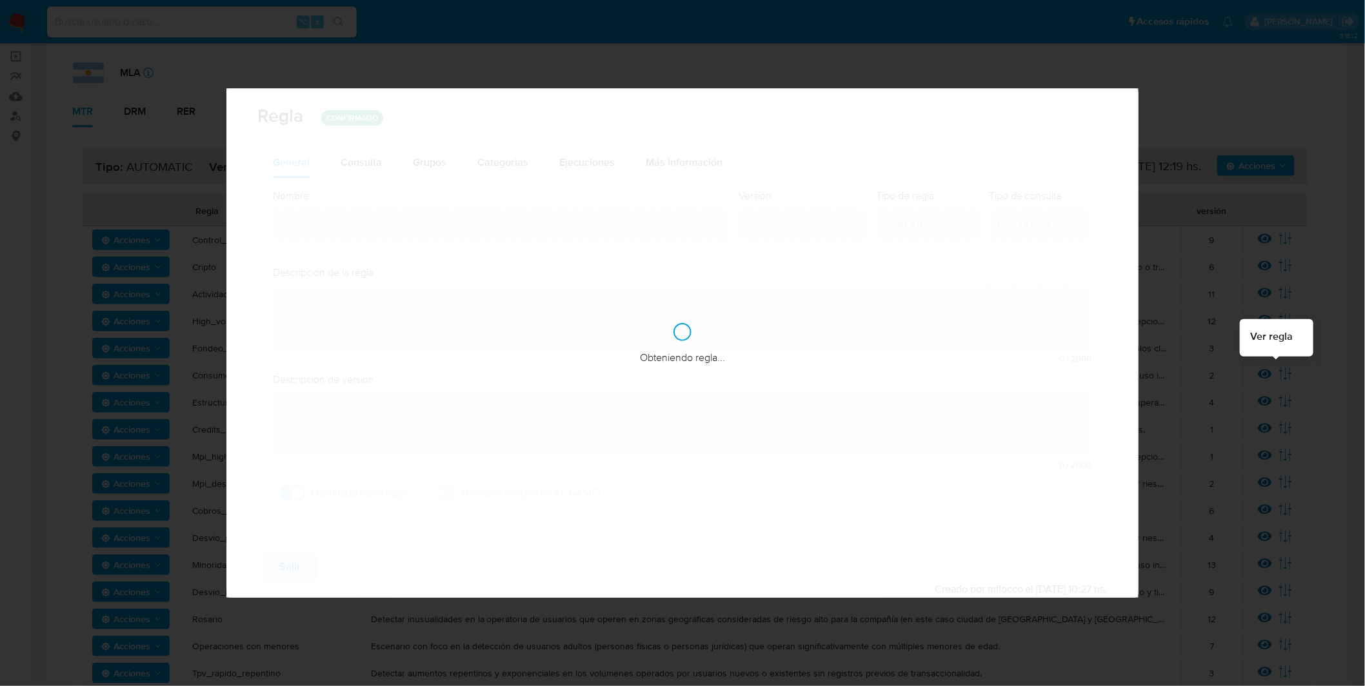
type input "Consumer_credits_mla"
type textarea "Identificar clientes que cancelan múltiples créditos de consumo y por por monto…"
type textarea "Identificar clientes que cancelan múltiples créditos de consumo de forma antici…"
checkbox input "false"
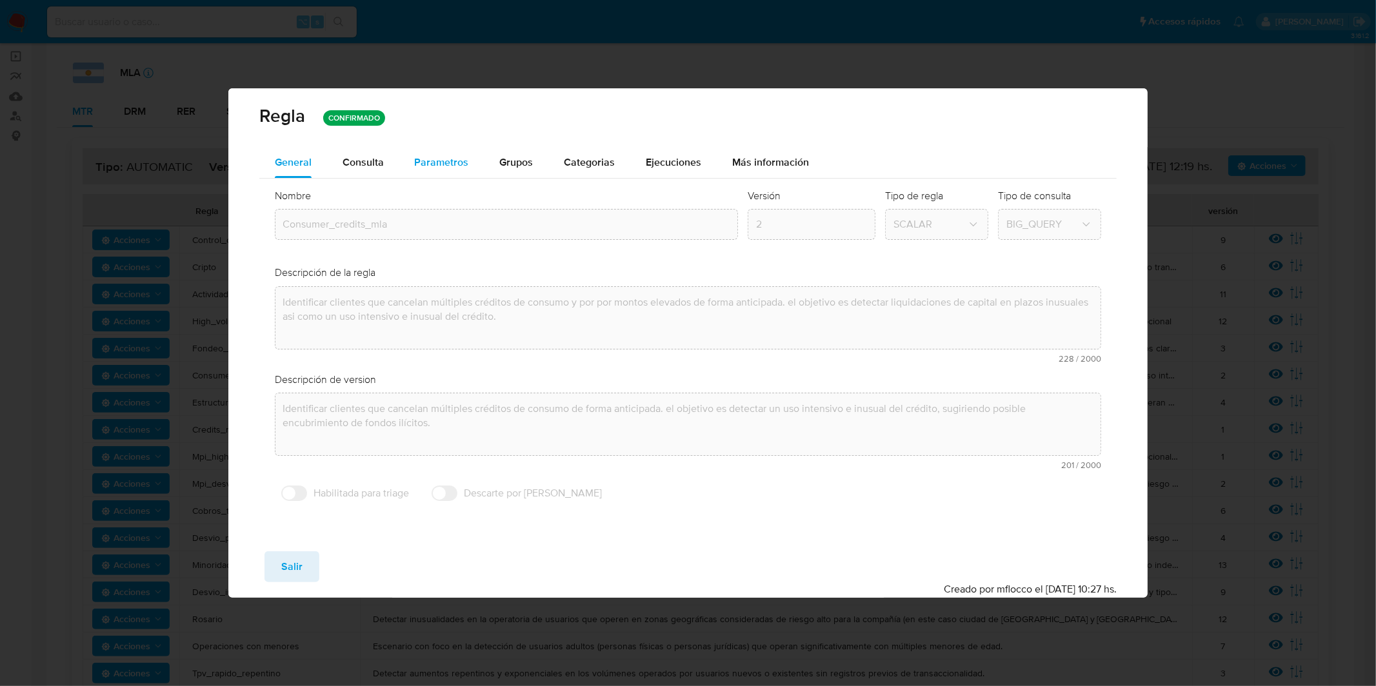
click at [442, 167] on span "Parametros" at bounding box center [442, 162] width 54 height 15
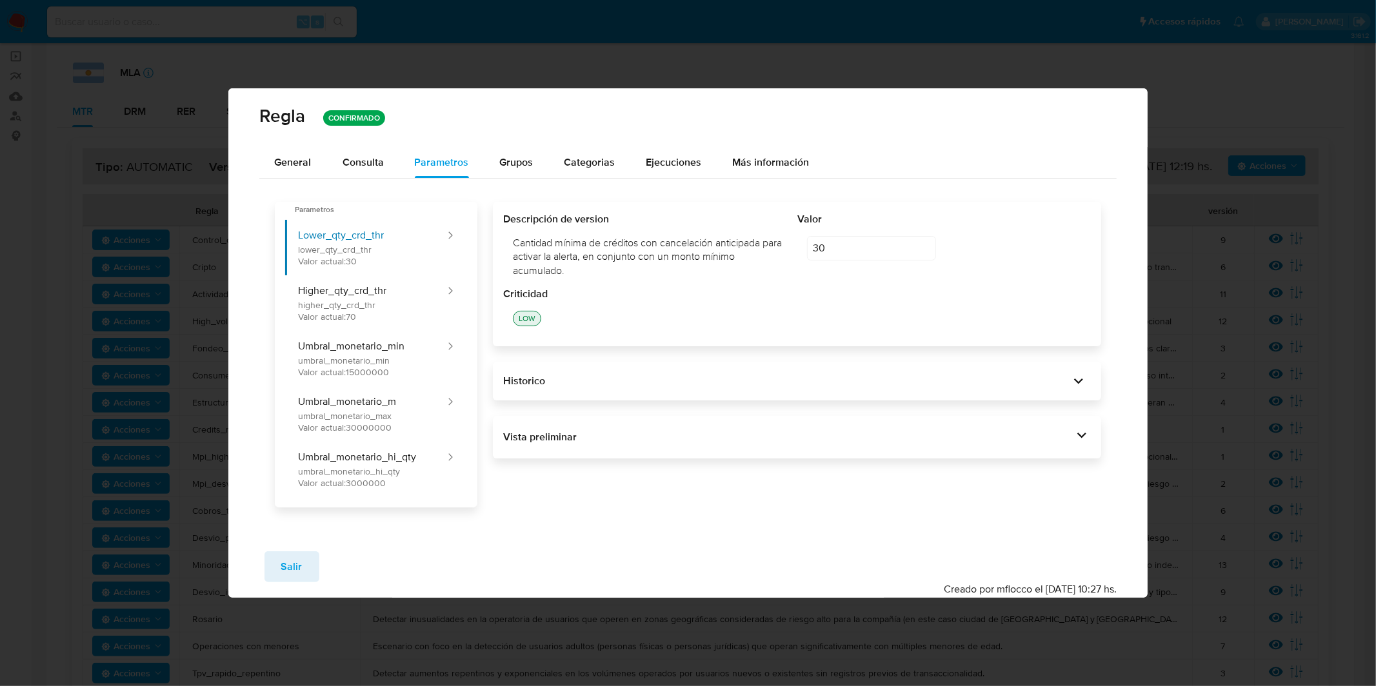
click at [619, 448] on div "Vista preliminar DECLARE IN_SITE_ID DEFAULT 'MLA' ; DECLARE NOVENTA_DIAS DATE D…" at bounding box center [797, 437] width 608 height 43
click at [635, 444] on div "Vista preliminar" at bounding box center [788, 437] width 570 height 14
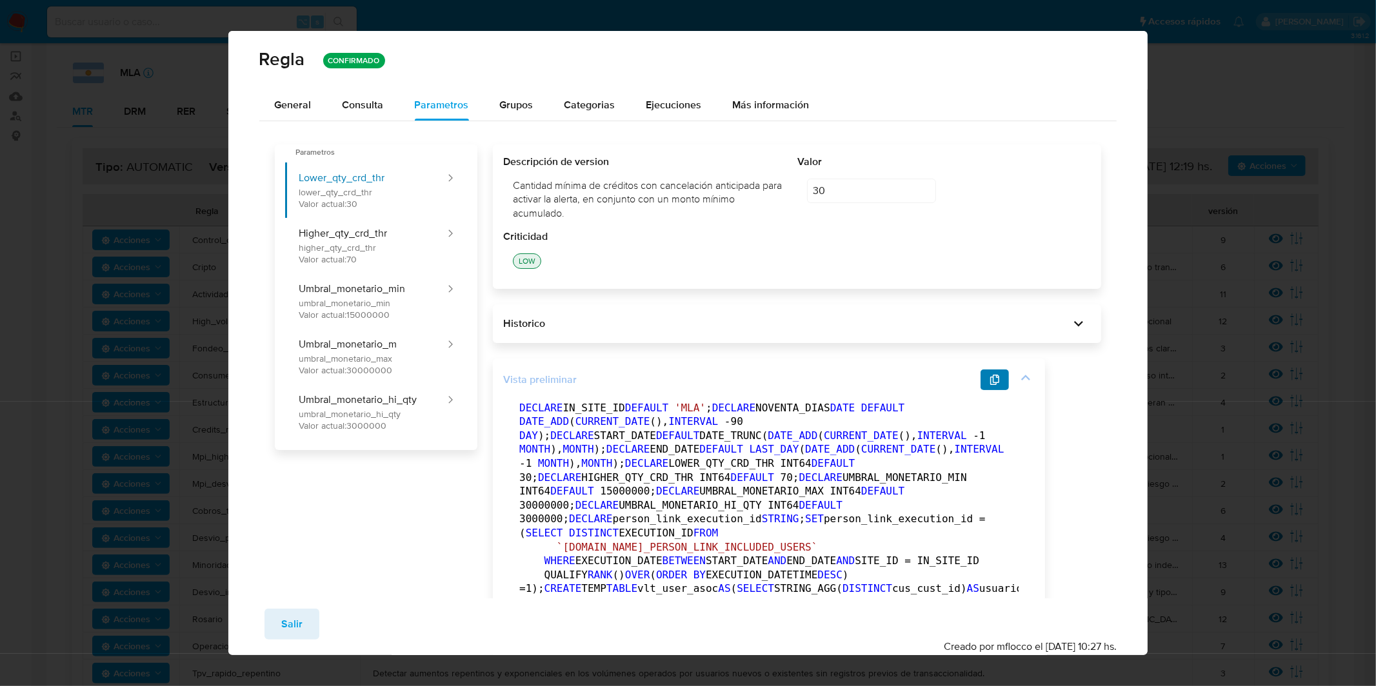
click at [991, 381] on icon "button" at bounding box center [994, 380] width 10 height 10
click at [294, 94] on div "General" at bounding box center [293, 105] width 37 height 31
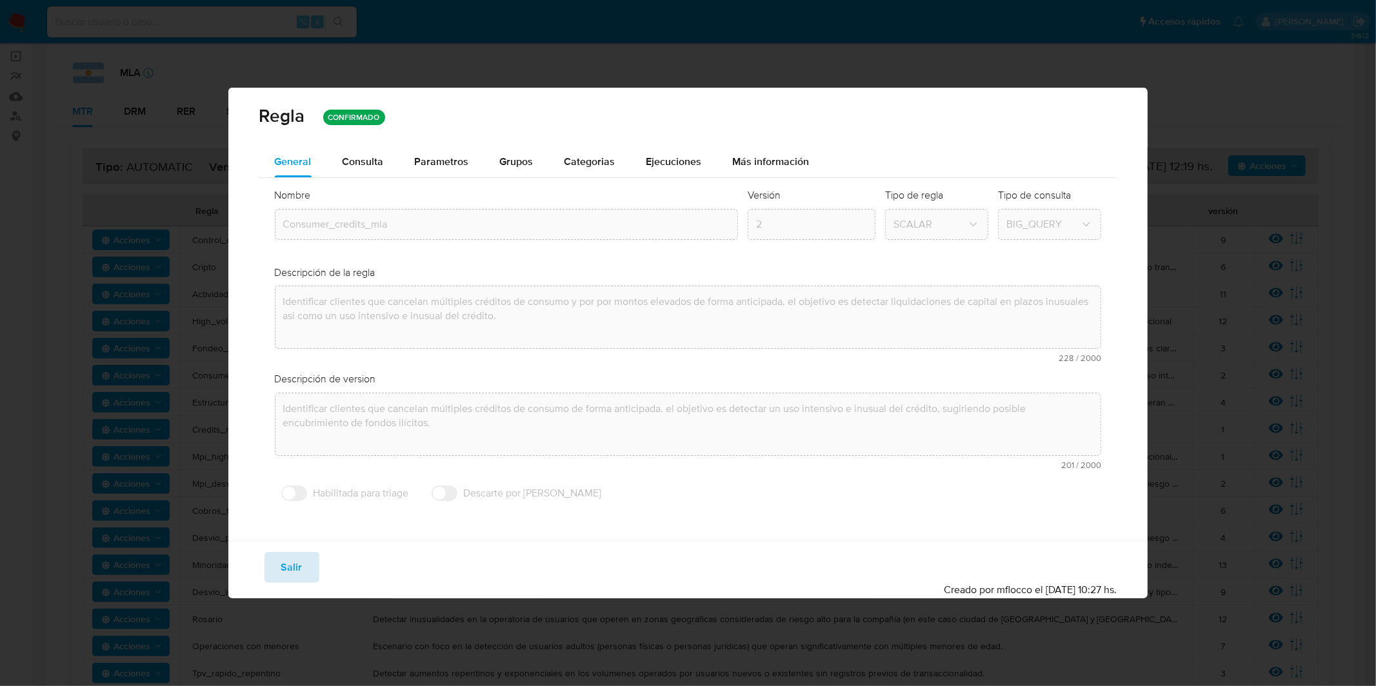
click at [307, 556] on button "Salir" at bounding box center [291, 567] width 55 height 31
type input "1"
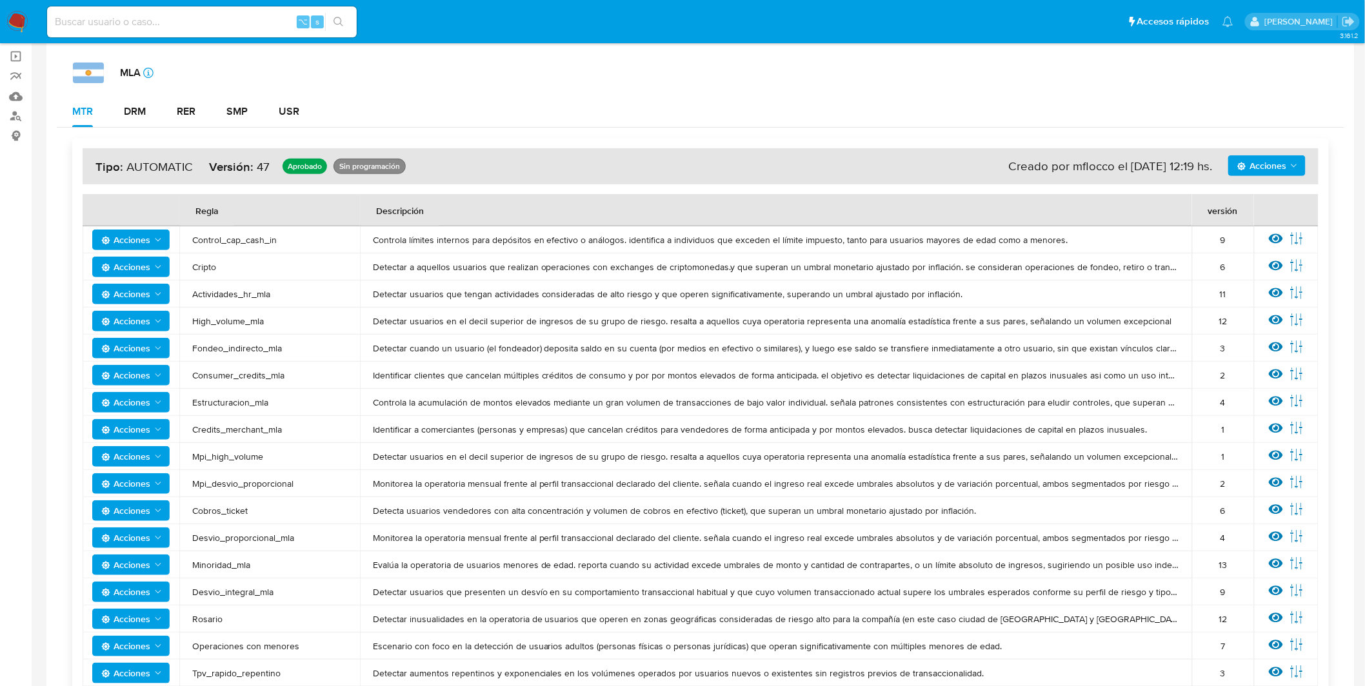
click at [1280, 402] on icon at bounding box center [1276, 402] width 14 height 10
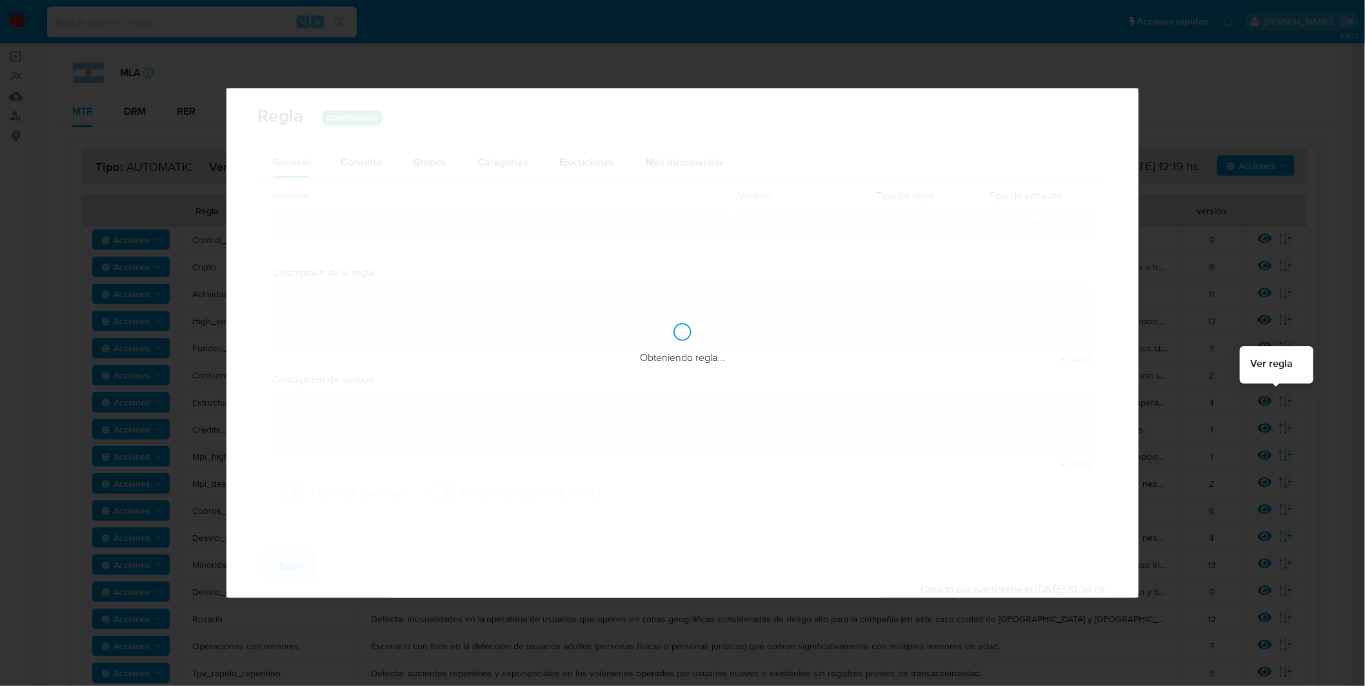
type input "Estructuracion_mla"
type textarea "Controla la acumulación de montos elevados mediante un gran volumen de transacc…"
type textarea "Detectar usuarios que estén concentrando grandes volúmenes de dinero, con grand…"
checkbox input "true"
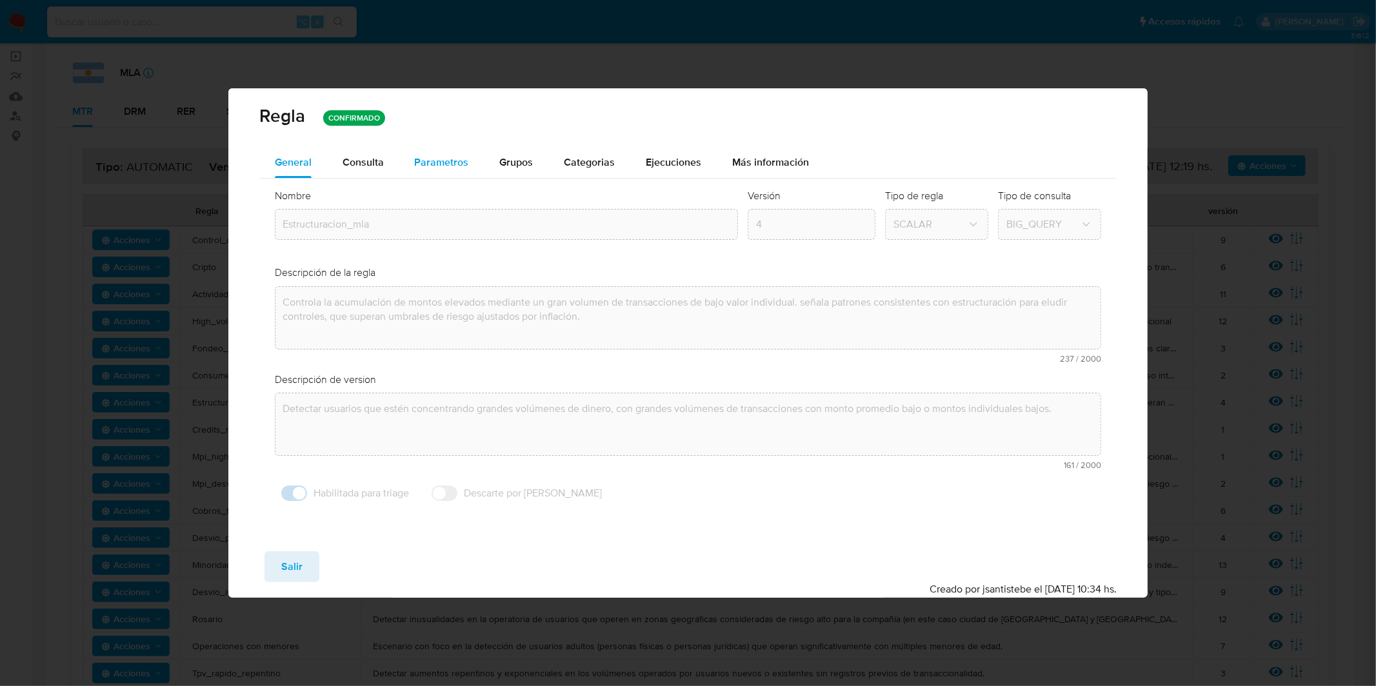
click at [459, 159] on span "Parametros" at bounding box center [442, 162] width 54 height 15
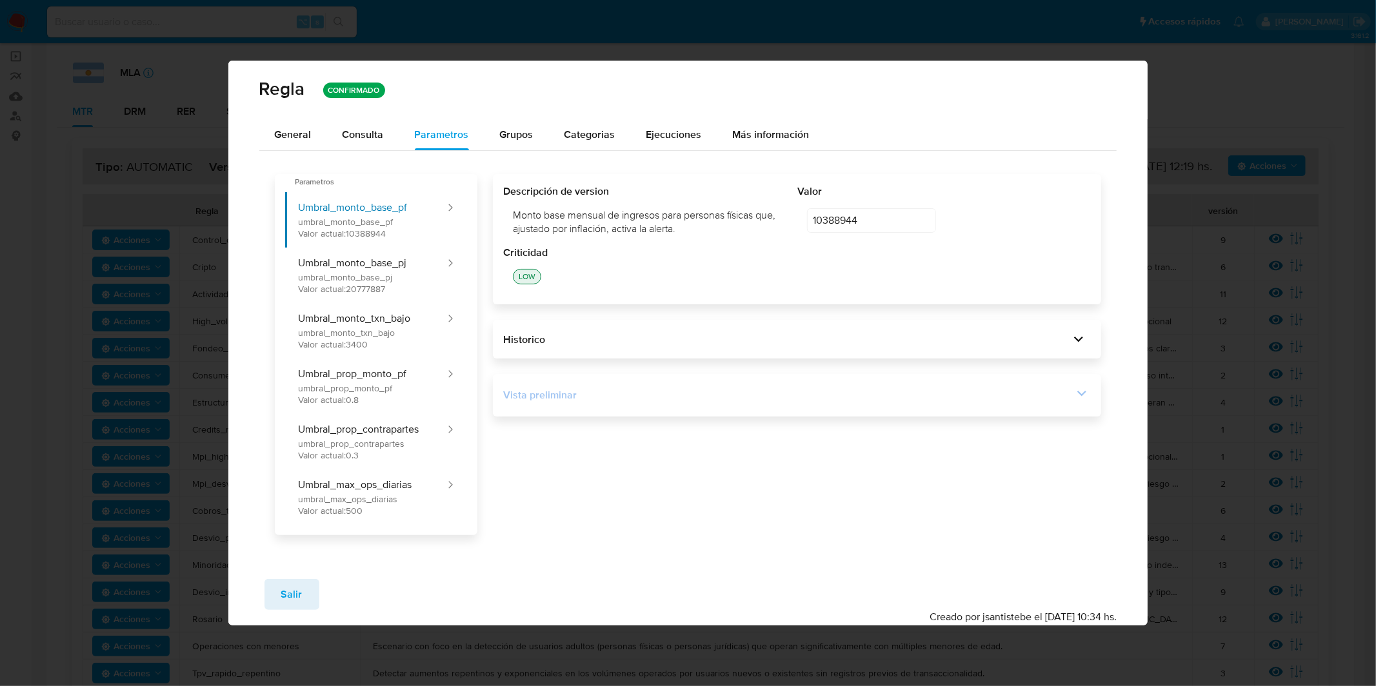
click at [629, 386] on div "Vista preliminar" at bounding box center [797, 395] width 588 height 22
click at [741, 401] on div "Vista preliminar" at bounding box center [788, 395] width 570 height 14
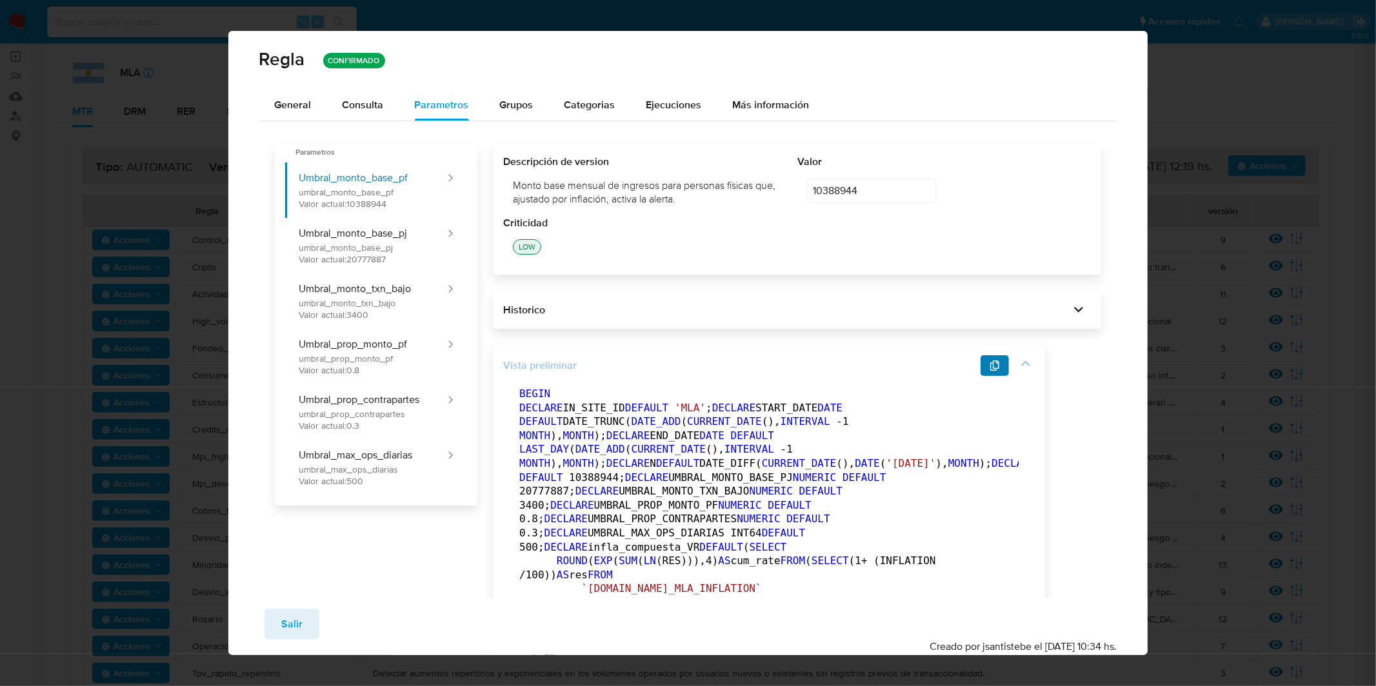
click at [991, 368] on icon "button" at bounding box center [994, 366] width 9 height 10
click at [304, 101] on span "General" at bounding box center [293, 104] width 37 height 15
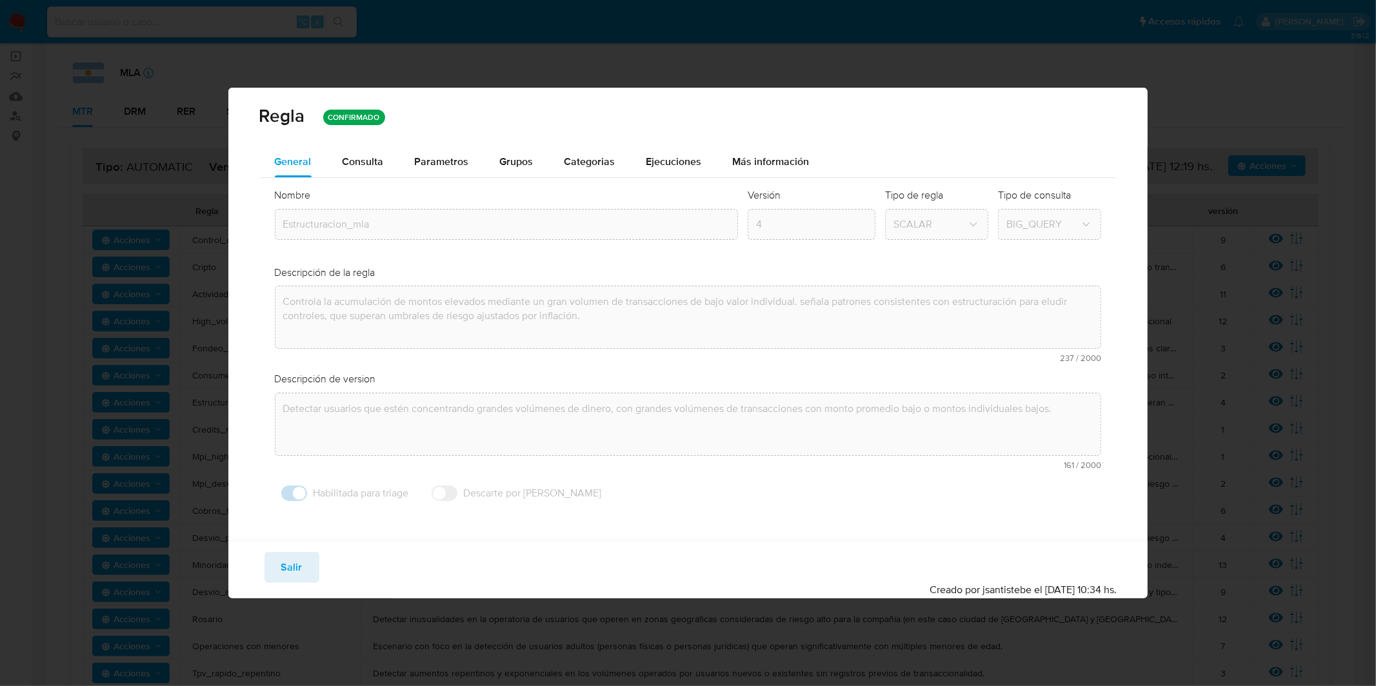
click at [305, 561] on button "Salir" at bounding box center [291, 567] width 55 height 31
type input "1"
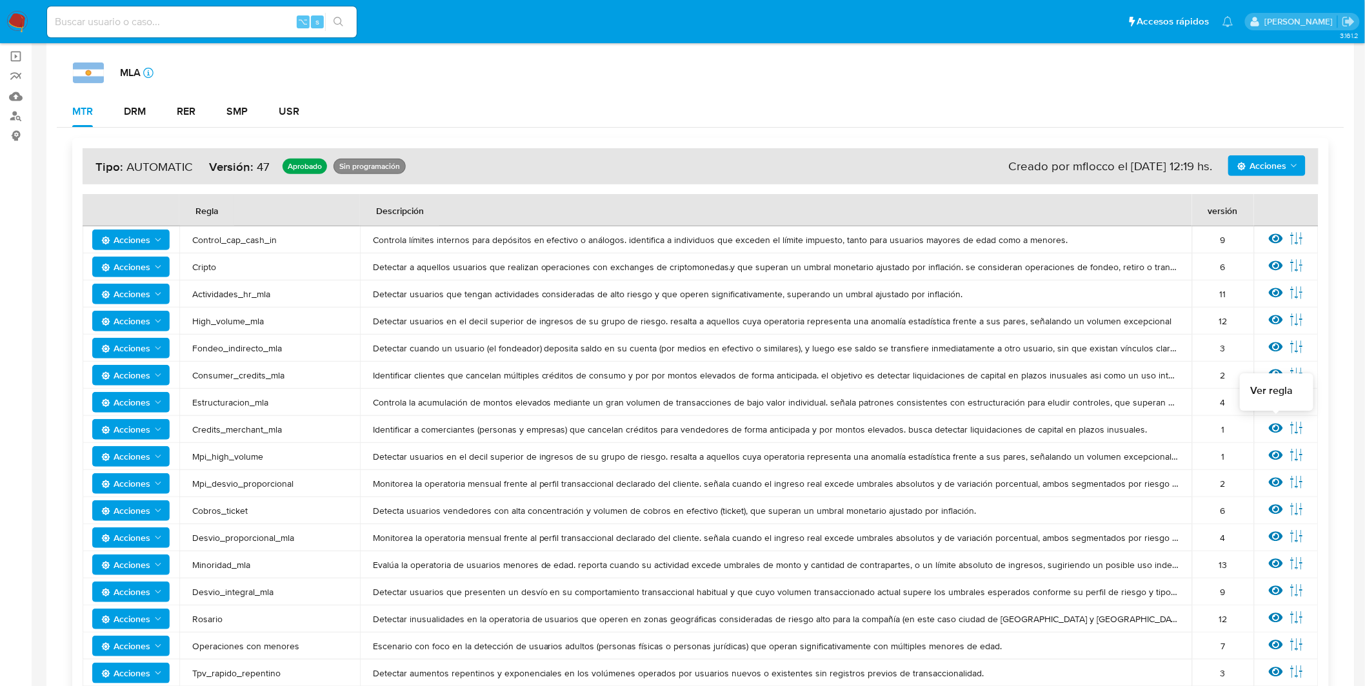
click at [1271, 429] on icon at bounding box center [1276, 429] width 14 height 10
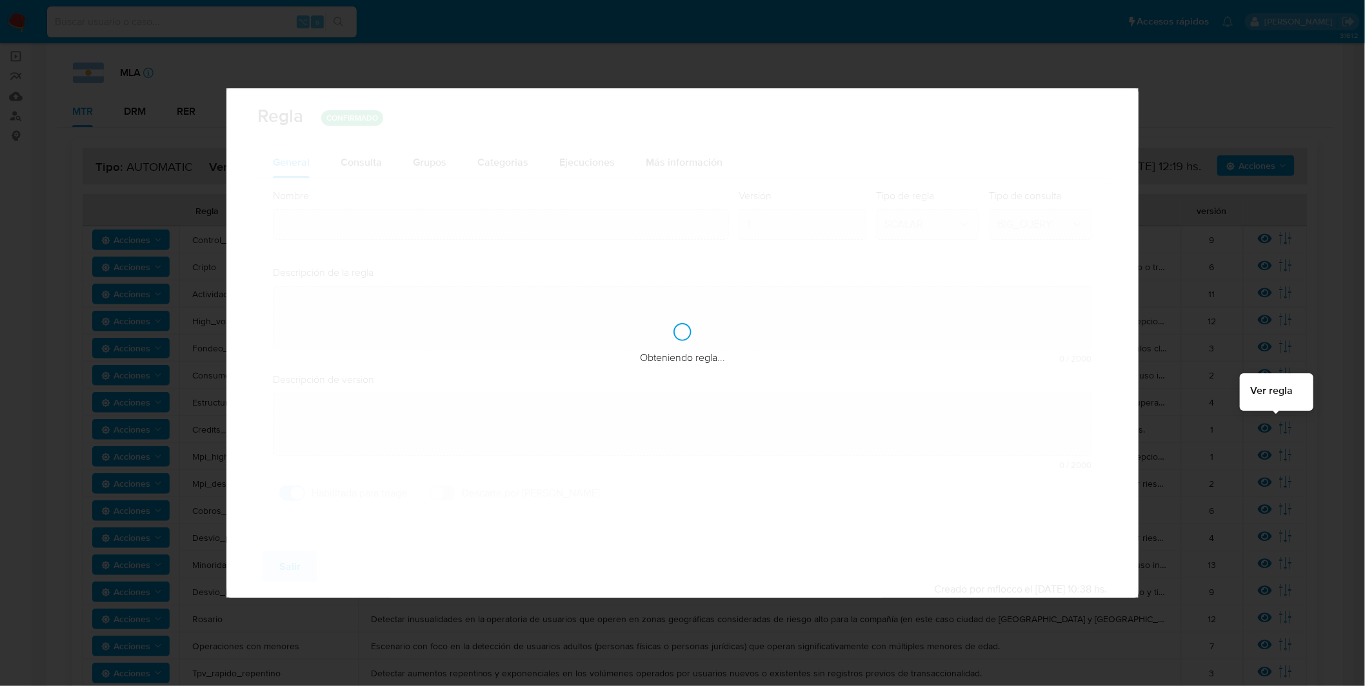
type input "Credits_merchant_mla"
type textarea "Identificar a comerciantes (personas y empresas) que cancelan créditos para ven…"
checkbox input "false"
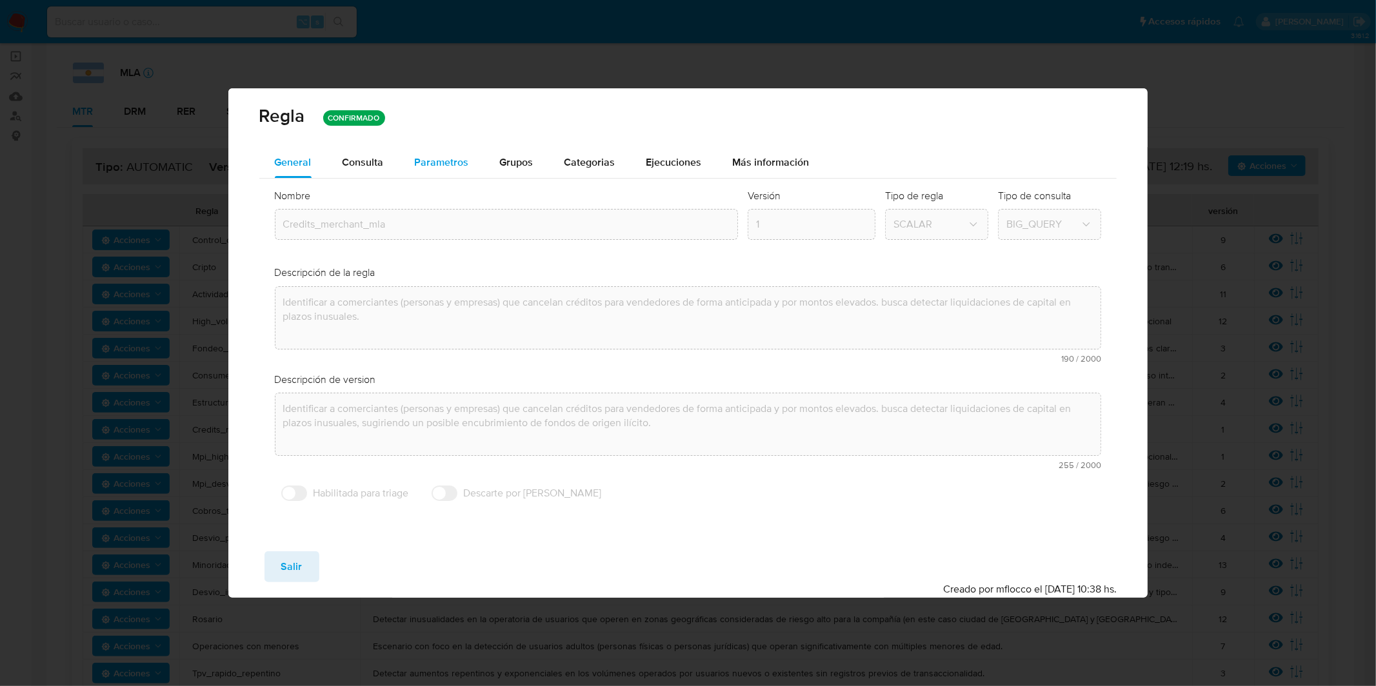
click at [462, 170] on div "Parametros" at bounding box center [442, 162] width 54 height 31
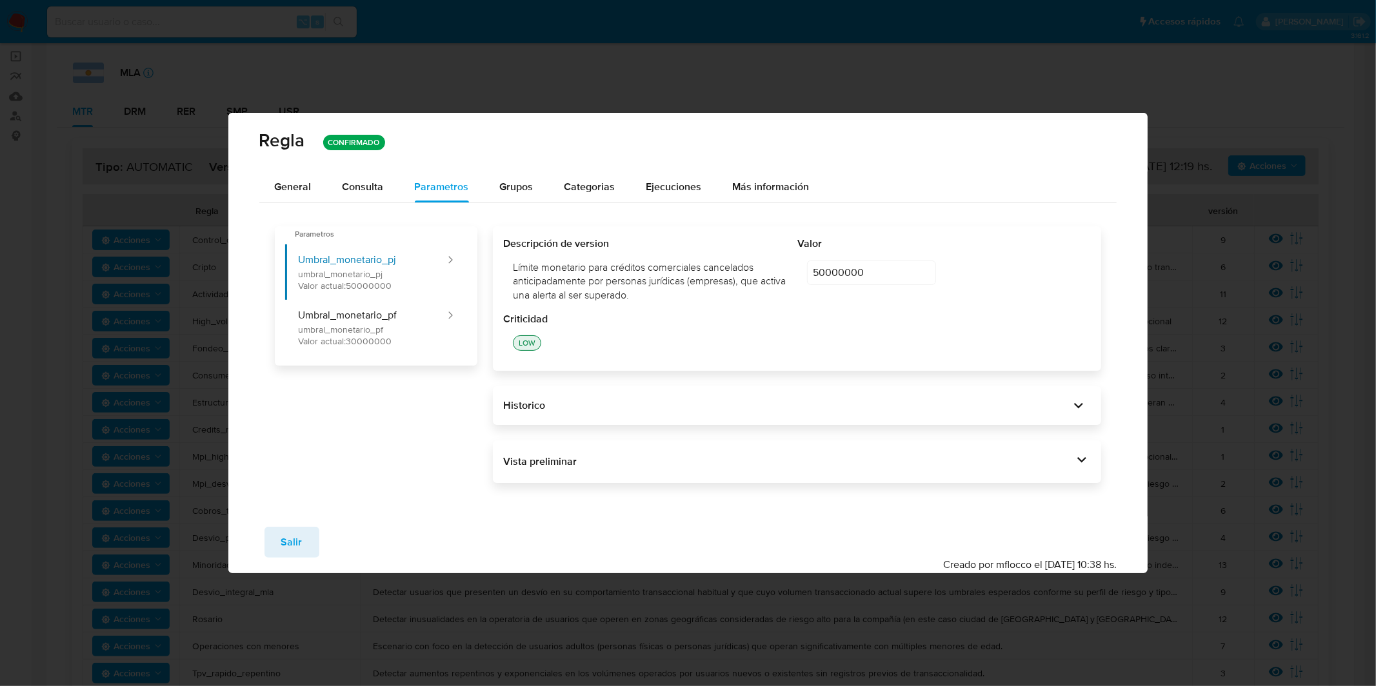
click at [670, 473] on div "Vista preliminar DECLARE IN_SITE_ID DEFAULT 'MLA' ; DECLARE NOVENTA_DIAS DATE D…" at bounding box center [797, 462] width 608 height 43
click at [675, 468] on div "Vista preliminar" at bounding box center [788, 462] width 570 height 14
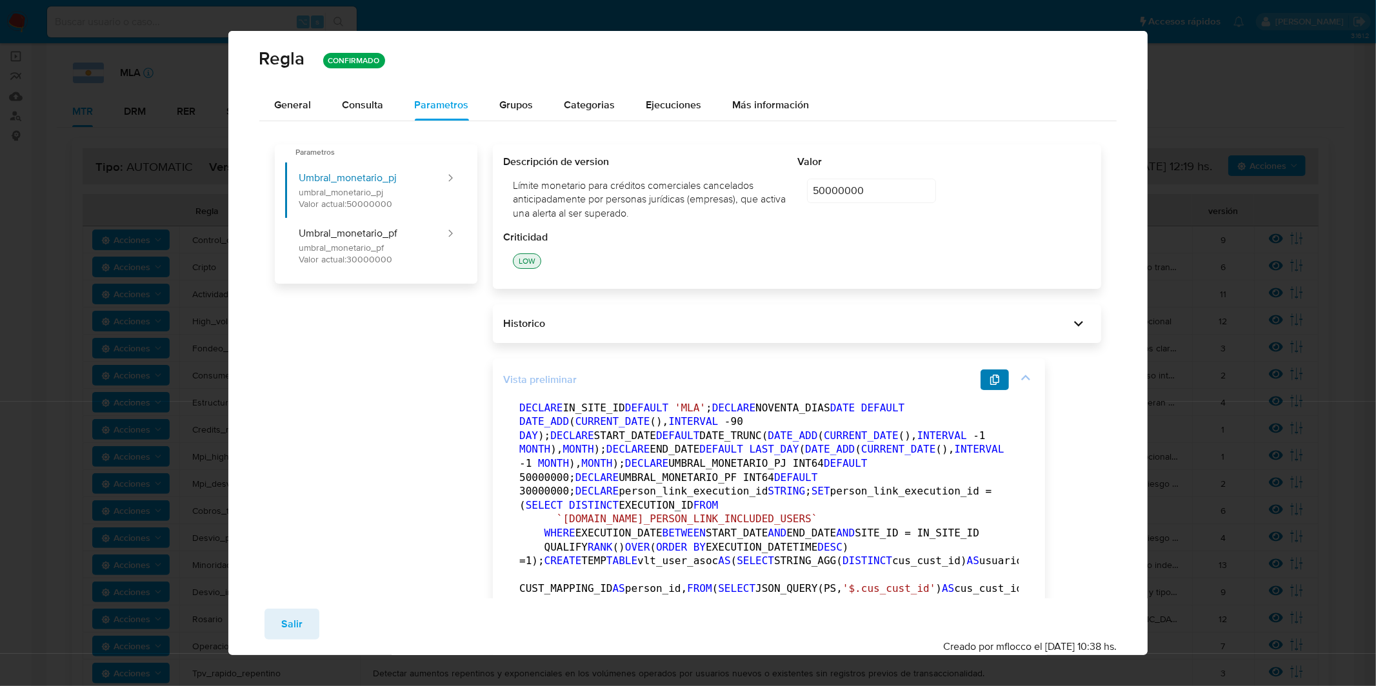
click at [996, 384] on span "button" at bounding box center [994, 380] width 10 height 18
click at [301, 103] on span "General" at bounding box center [293, 104] width 37 height 15
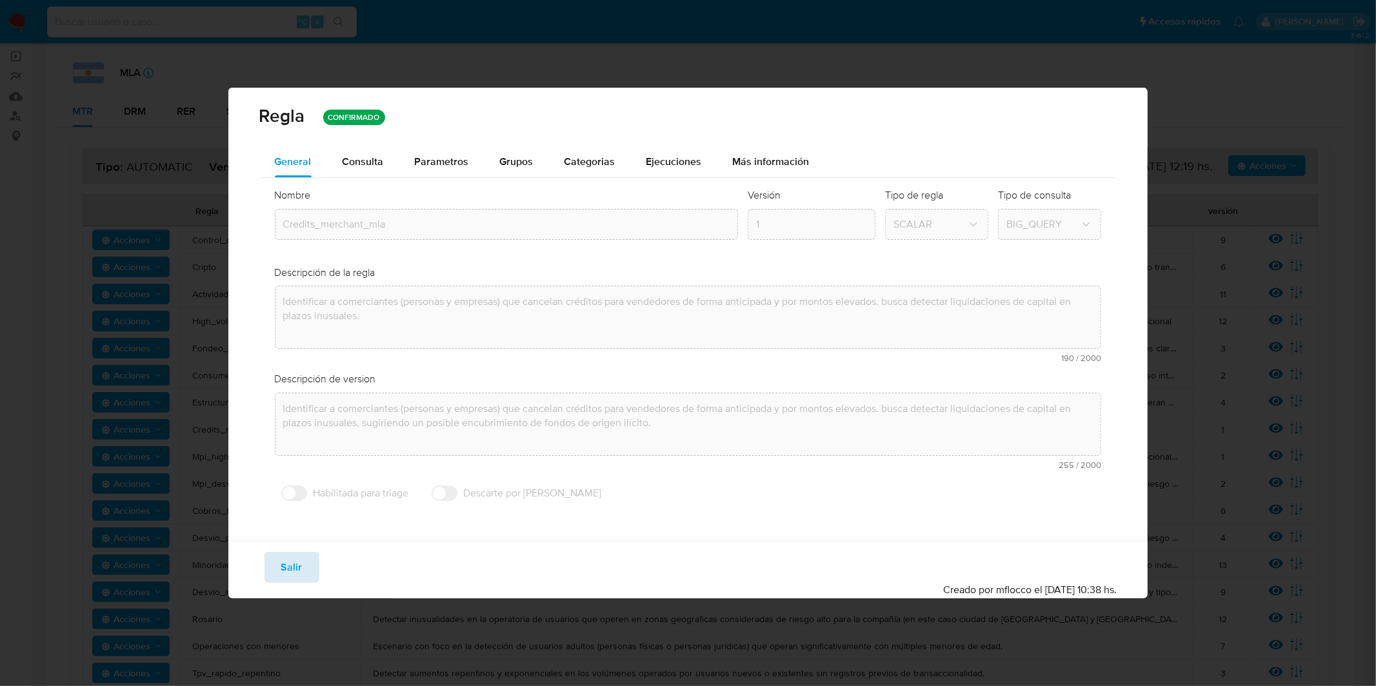
click at [308, 577] on button "Salir" at bounding box center [291, 567] width 55 height 31
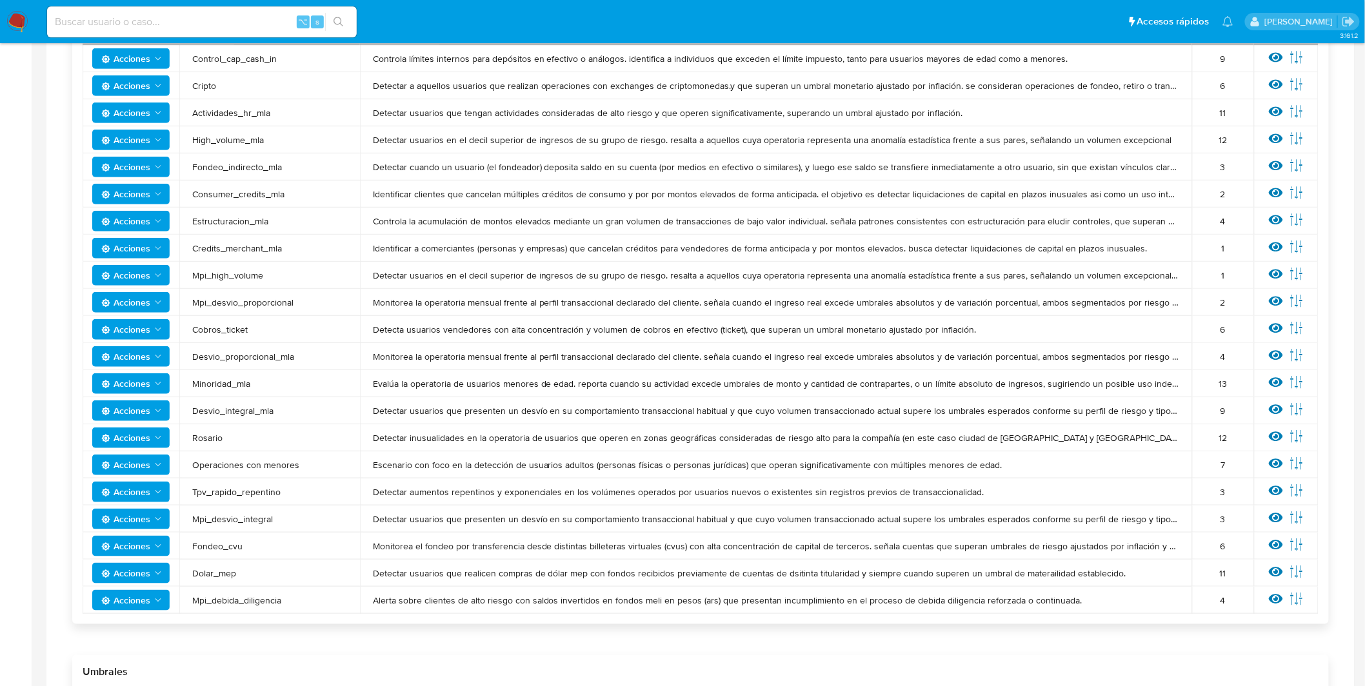
scroll to position [292, 0]
click at [1278, 273] on icon at bounding box center [1276, 273] width 14 height 14
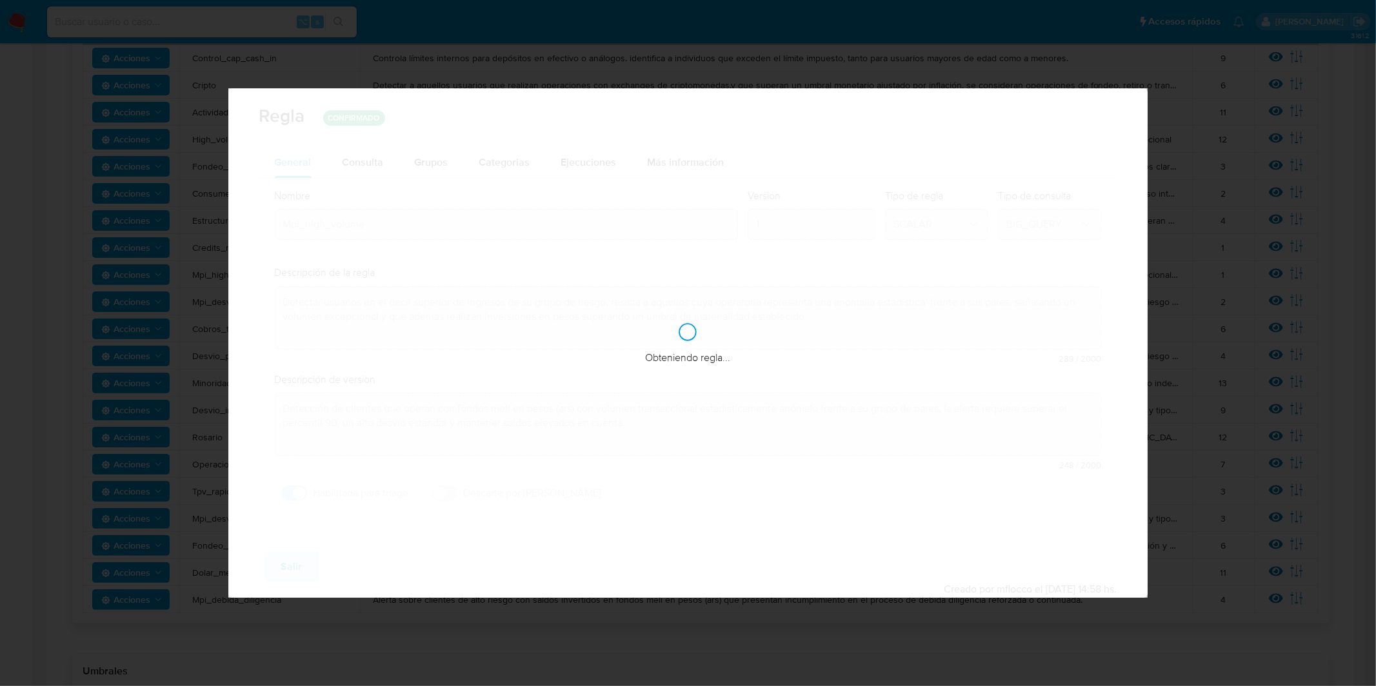
checkbox input "true"
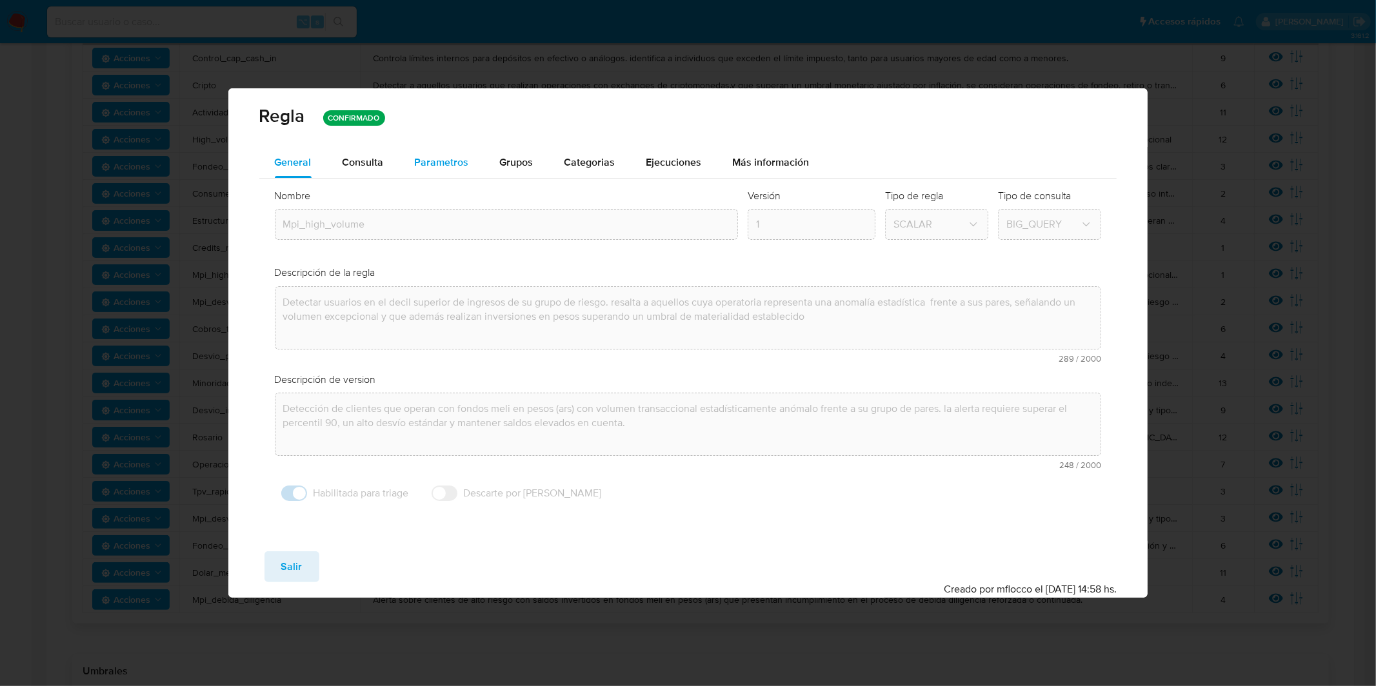
click at [428, 173] on div "Parametros" at bounding box center [442, 162] width 54 height 31
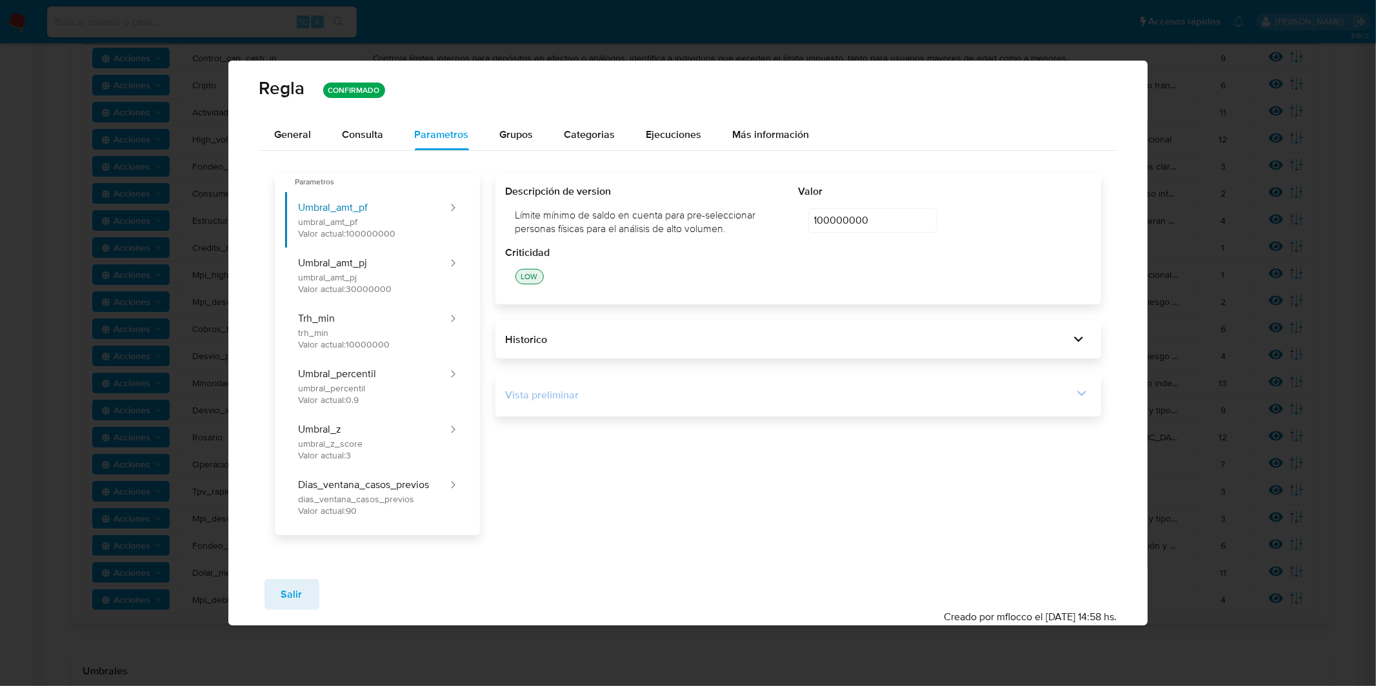
click at [581, 387] on div "Vista preliminar" at bounding box center [799, 395] width 586 height 22
click at [731, 408] on div "Vista preliminar DECLARE IN_SITE_ID DEFAULT 'MLA' ; DECLARE START_DT DATE DEFAU…" at bounding box center [798, 395] width 606 height 43
click at [768, 401] on div "Vista preliminar" at bounding box center [790, 395] width 568 height 14
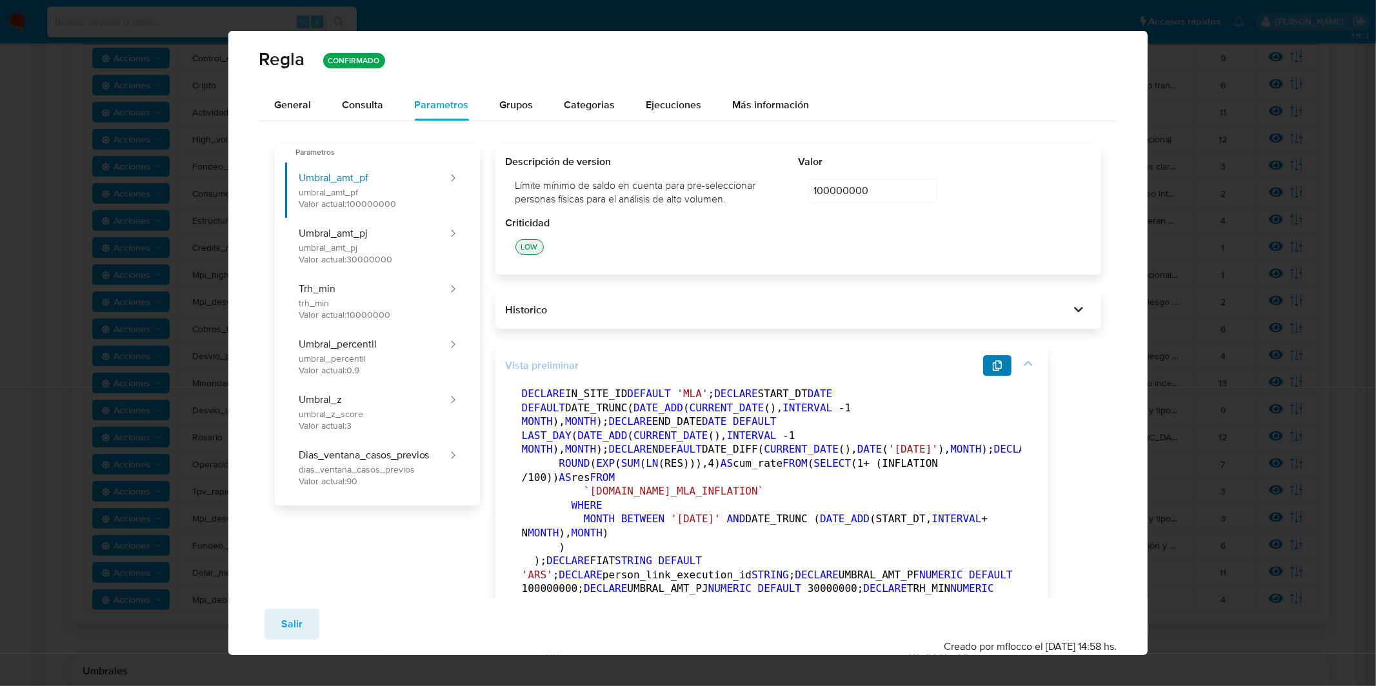
click at [986, 366] on button "button" at bounding box center [997, 365] width 28 height 21
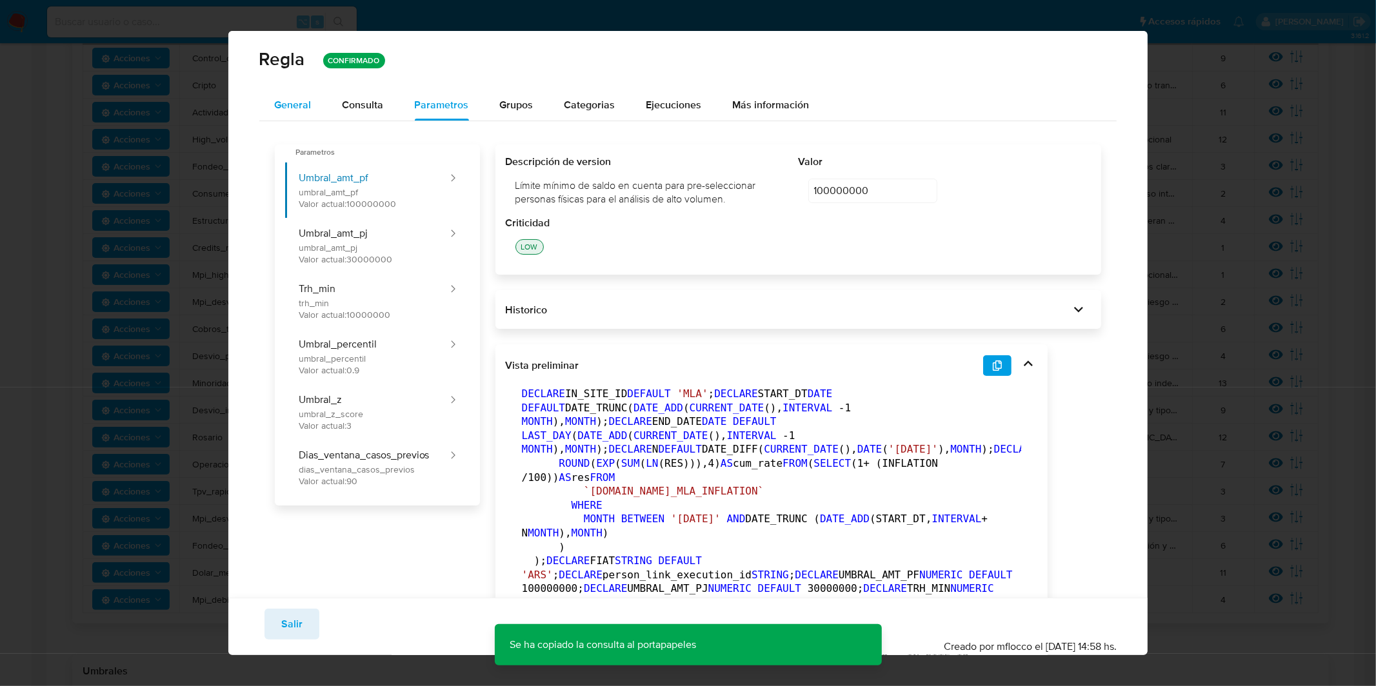
click at [310, 114] on div "General" at bounding box center [293, 105] width 37 height 31
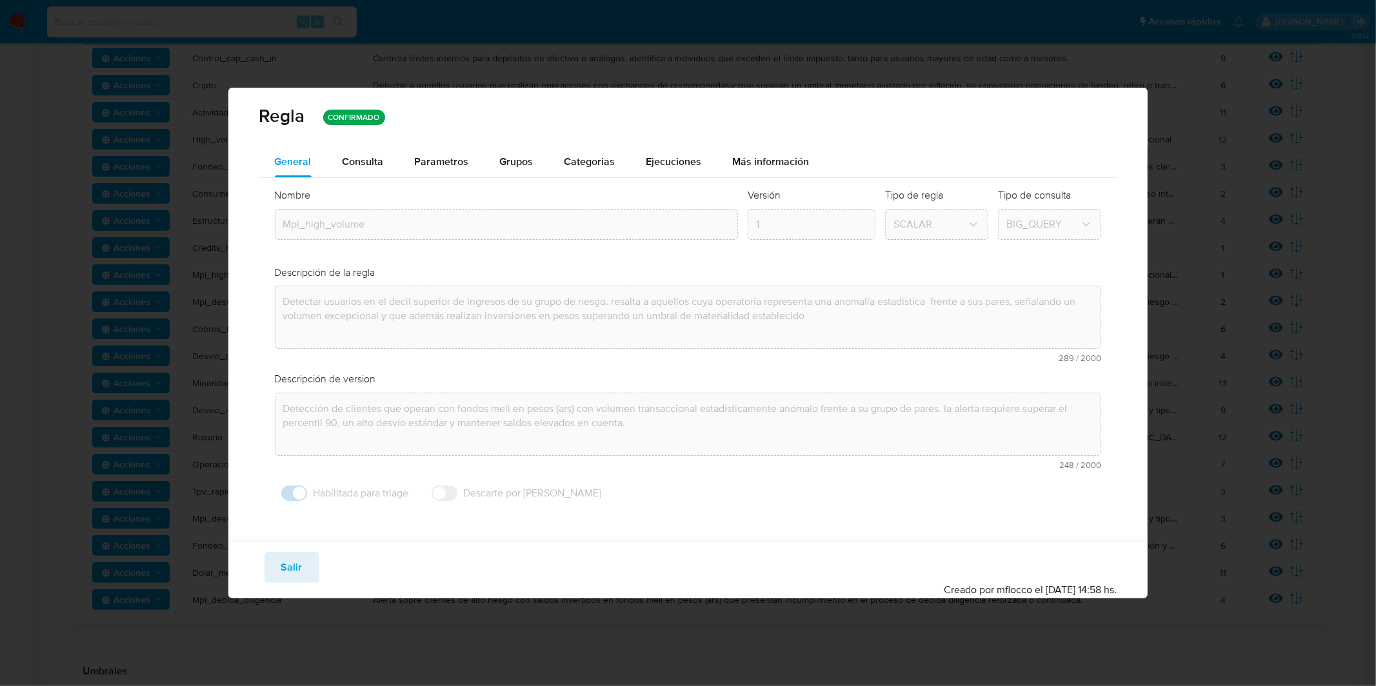
click at [288, 566] on span "Salir" at bounding box center [291, 567] width 21 height 28
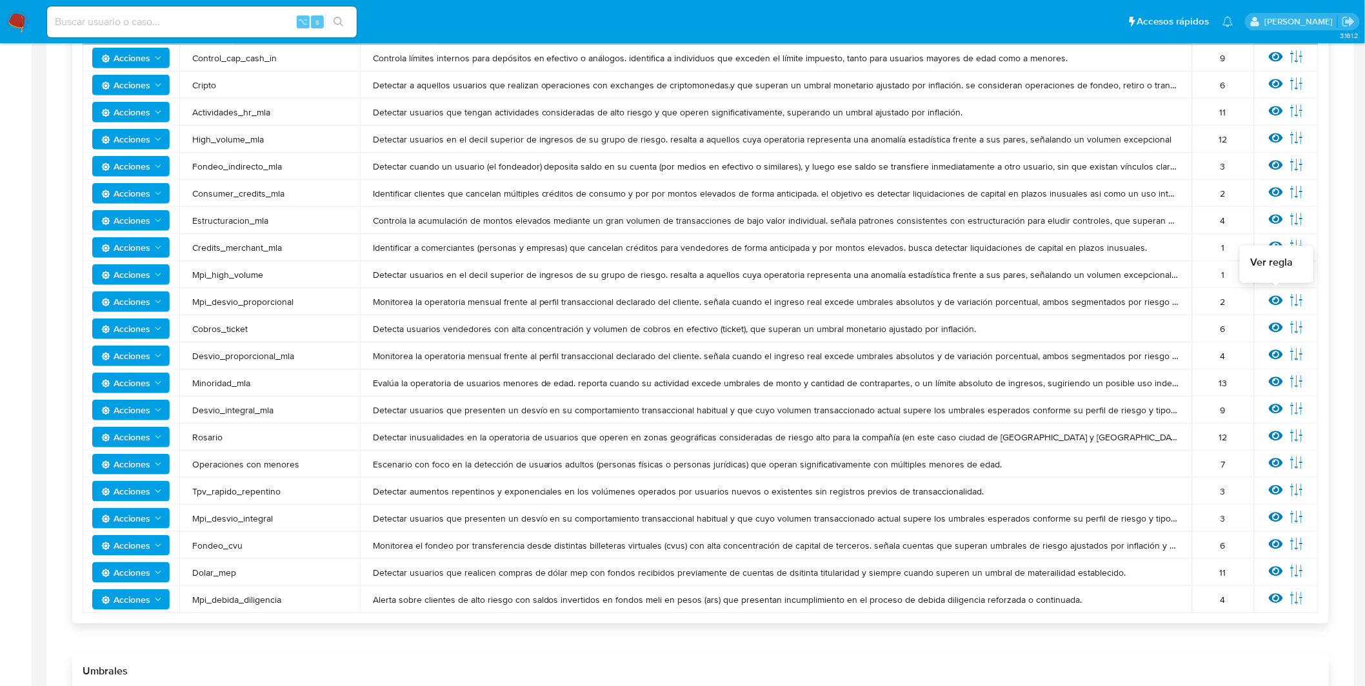
click at [1279, 297] on icon at bounding box center [1276, 301] width 14 height 10
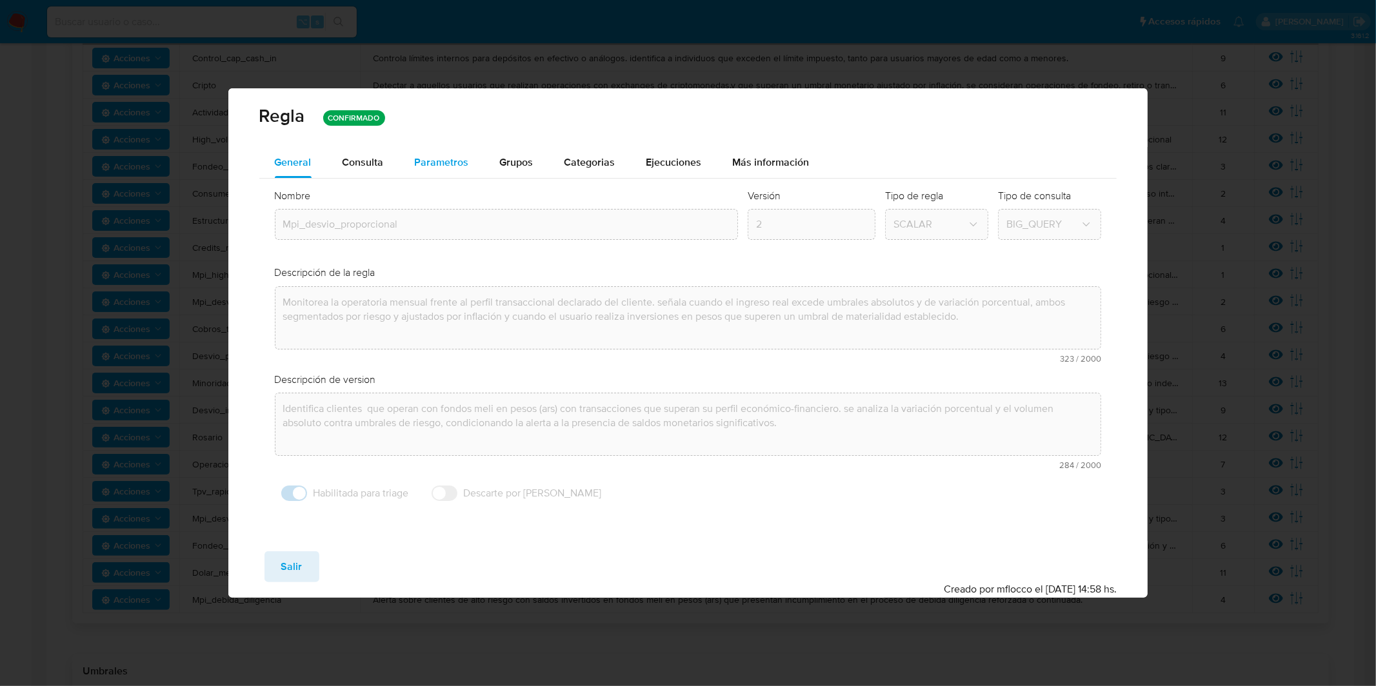
click at [443, 157] on span "Parametros" at bounding box center [442, 162] width 54 height 15
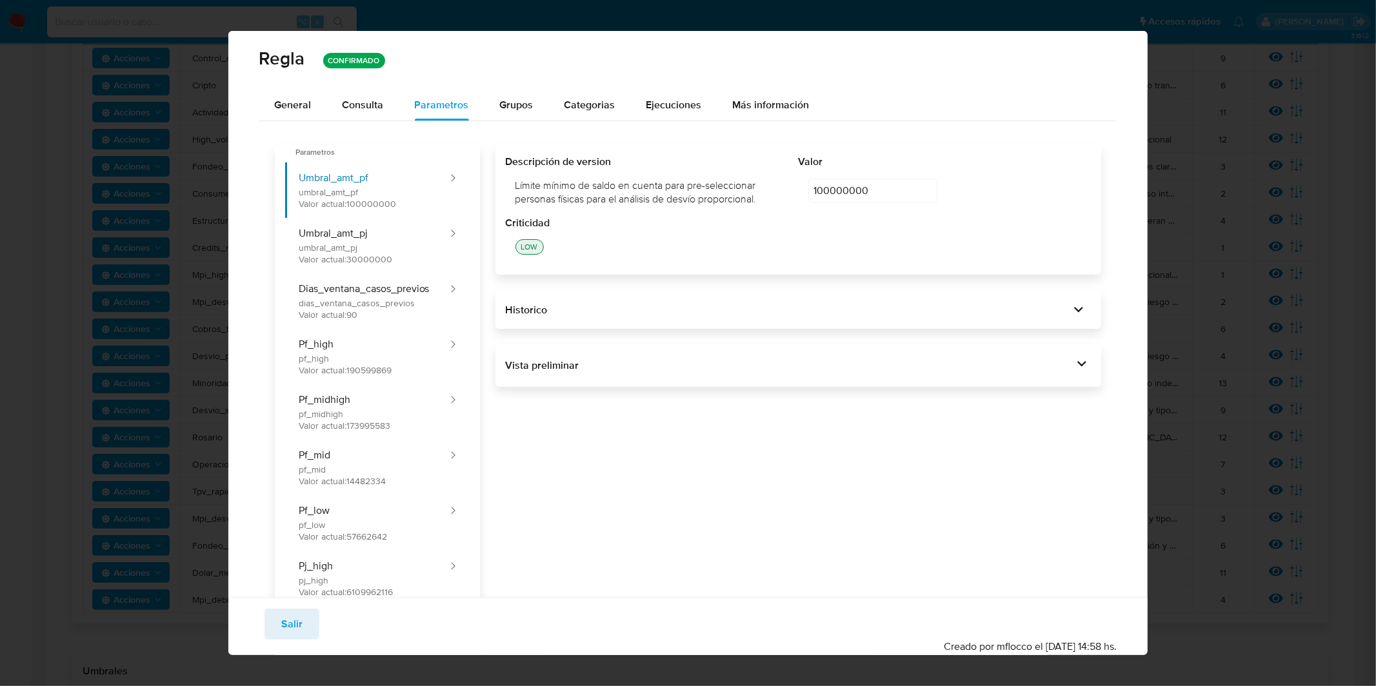
click at [660, 381] on div "Vista preliminar -- Parámetros de ejecución (no gestionados por el admin de reg…" at bounding box center [798, 365] width 606 height 43
click at [665, 367] on div "Vista preliminar" at bounding box center [790, 366] width 568 height 14
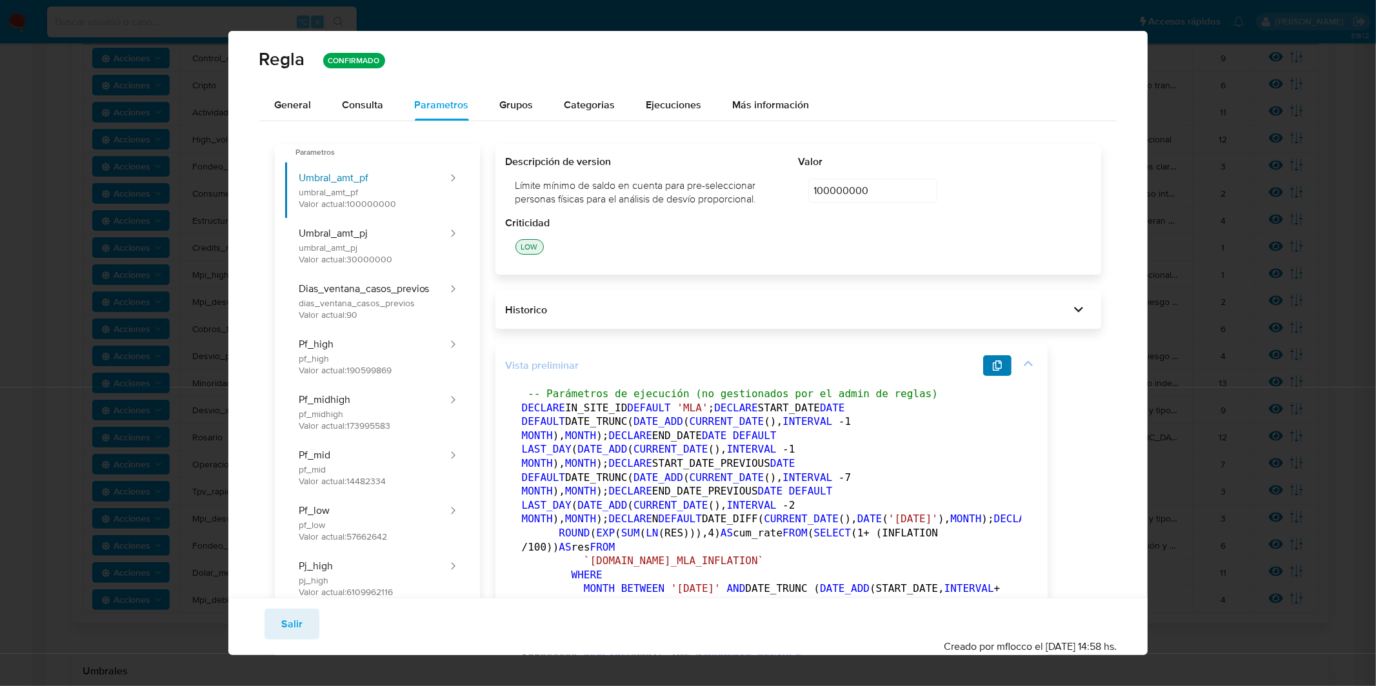
click at [1002, 357] on span "button" at bounding box center [997, 366] width 10 height 18
click at [309, 102] on span "General" at bounding box center [293, 104] width 37 height 15
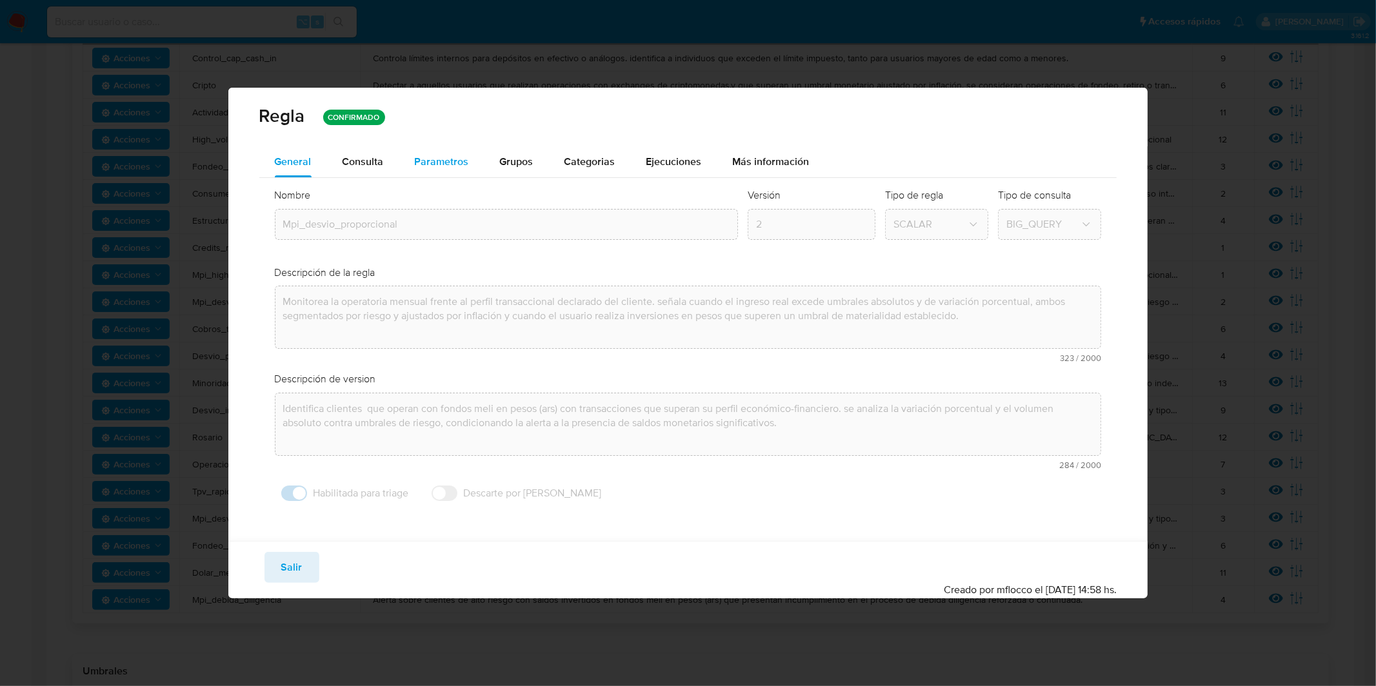
click at [424, 149] on div "Parametros" at bounding box center [442, 161] width 54 height 31
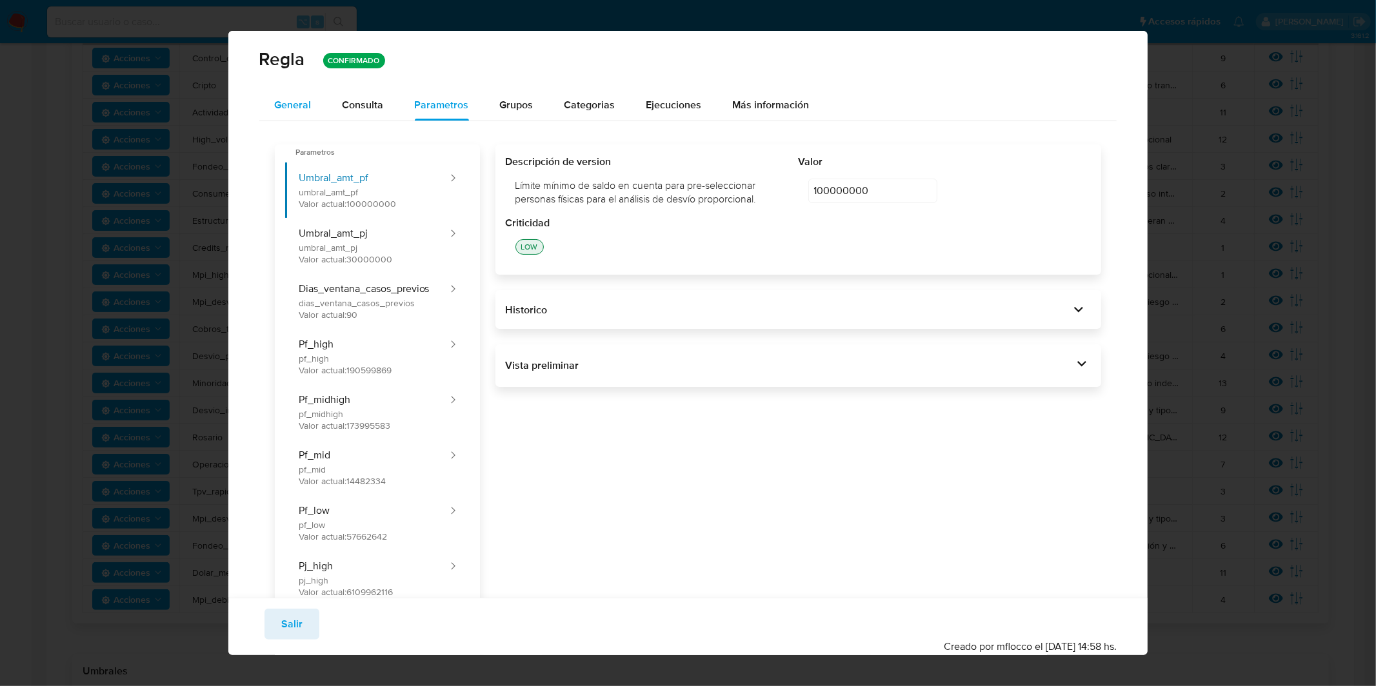
click at [290, 91] on div "General" at bounding box center [293, 105] width 37 height 31
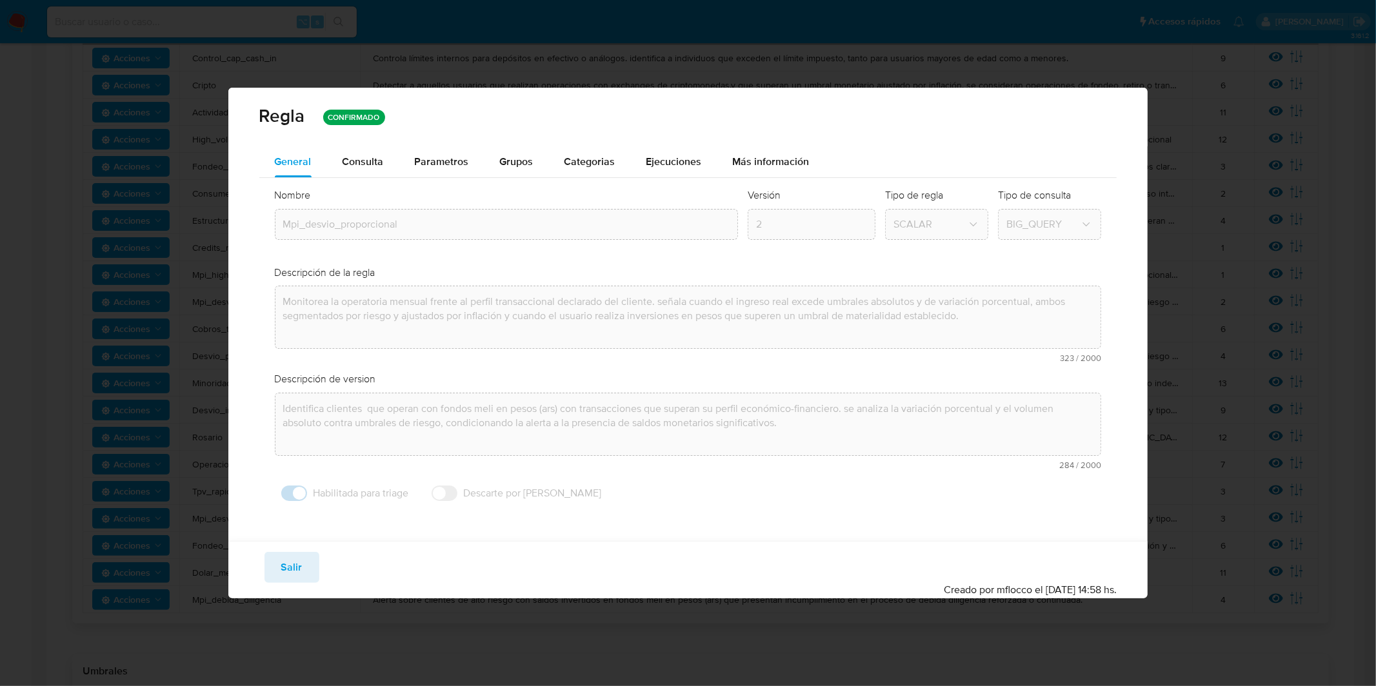
click at [303, 560] on button "Salir" at bounding box center [291, 567] width 55 height 31
type input "1"
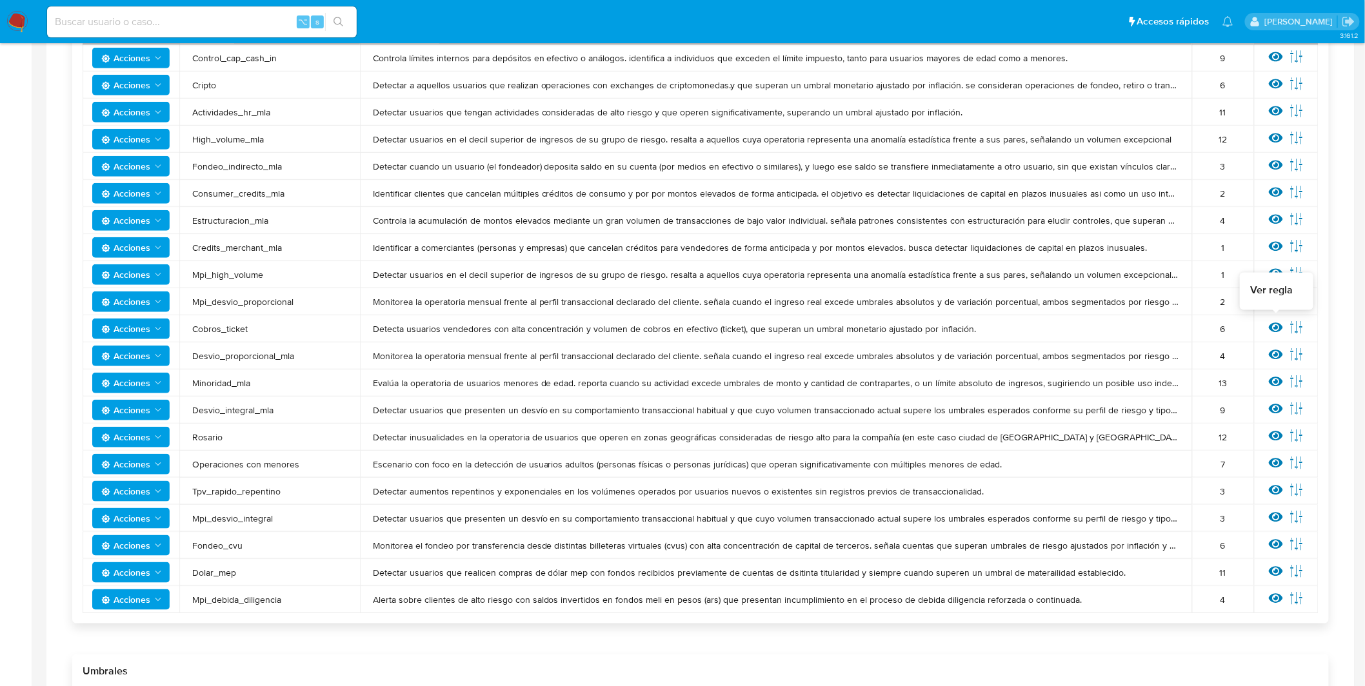
click at [1276, 325] on icon at bounding box center [1276, 328] width 14 height 10
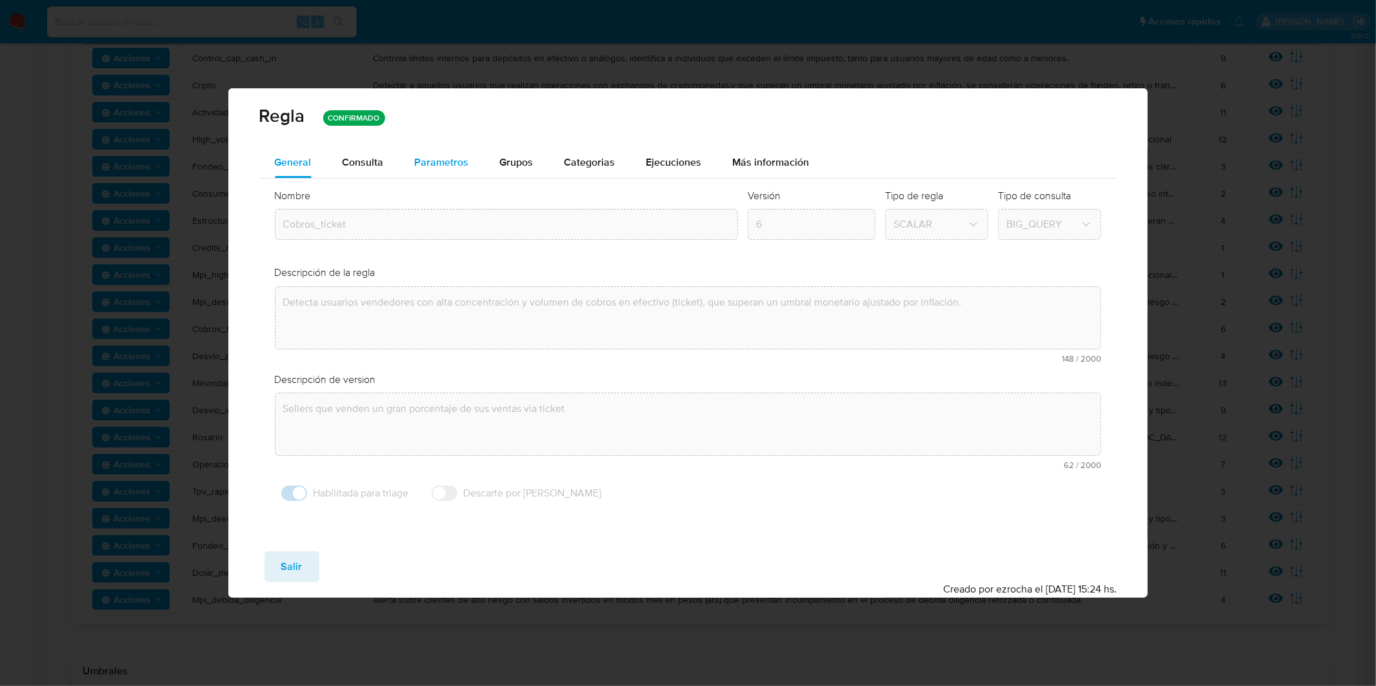
click at [428, 163] on span "Parametros" at bounding box center [442, 162] width 54 height 15
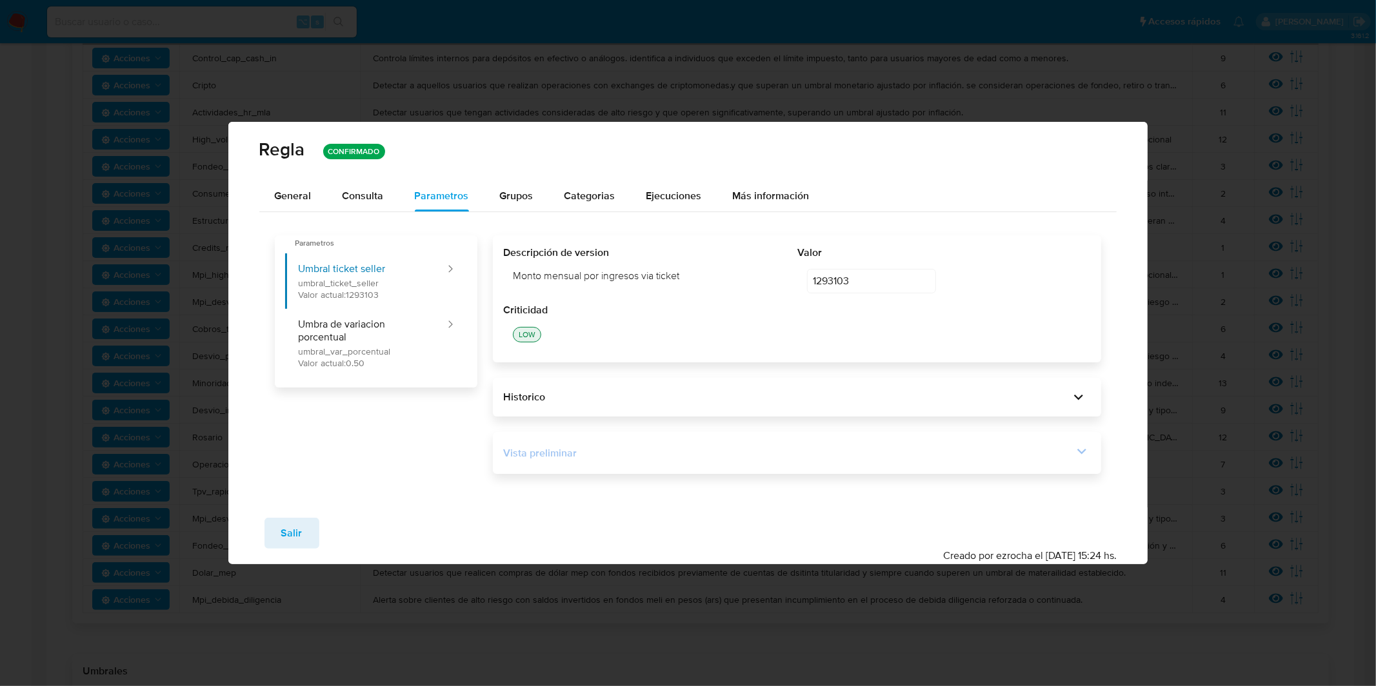
click at [697, 451] on div "Vista preliminar" at bounding box center [788, 453] width 570 height 14
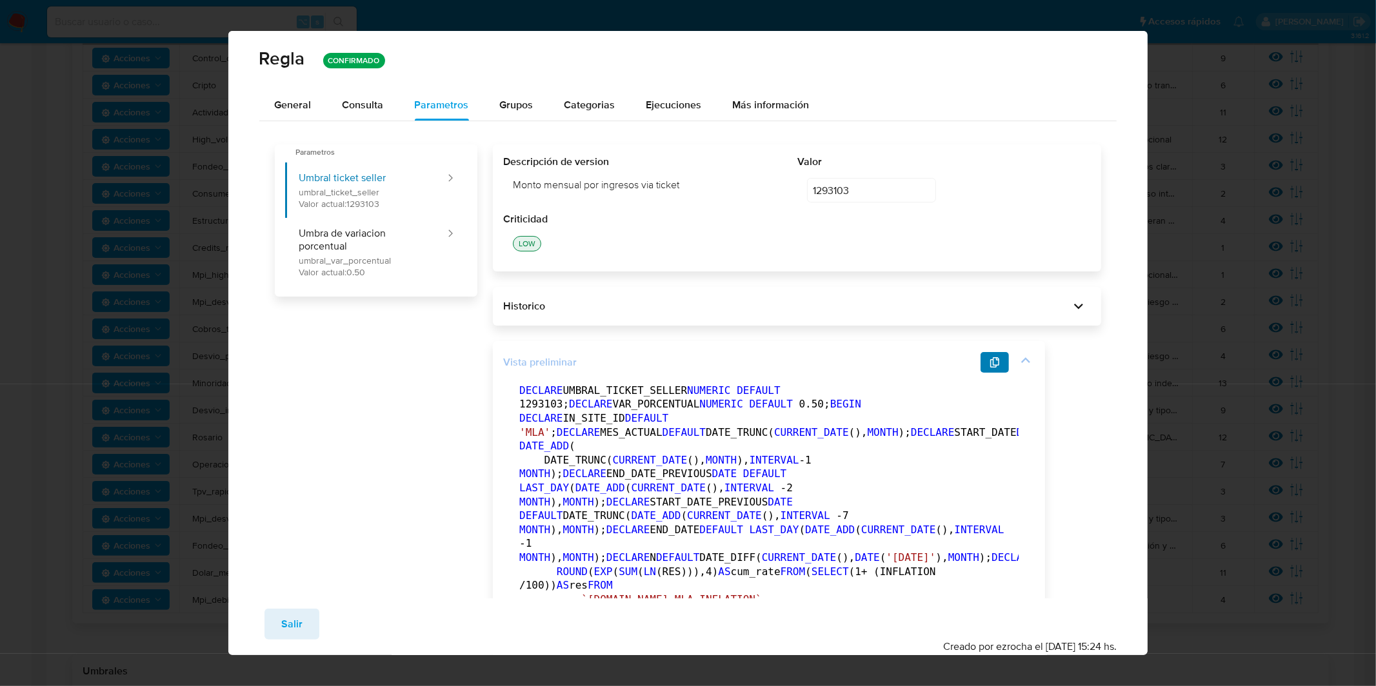
click at [1000, 369] on button "button" at bounding box center [994, 362] width 28 height 21
click at [295, 101] on span "General" at bounding box center [293, 104] width 37 height 15
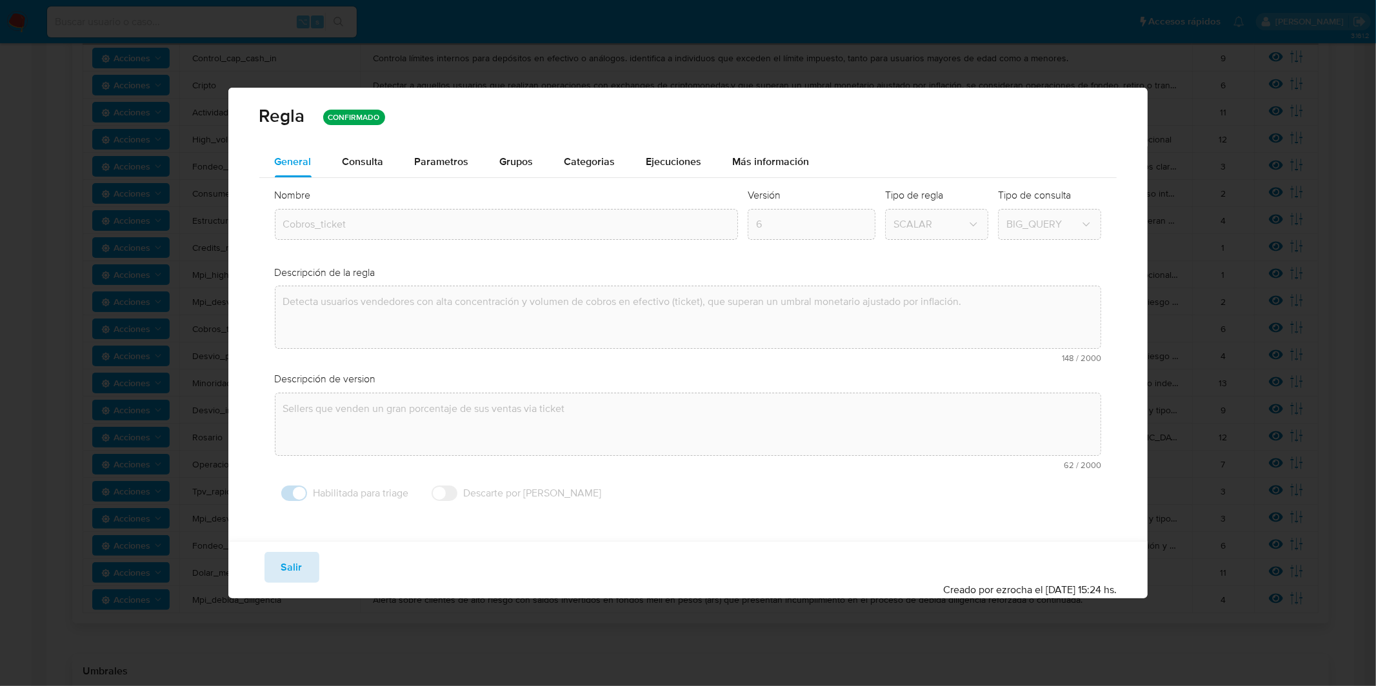
click at [304, 558] on button "Salir" at bounding box center [291, 567] width 55 height 31
type input "1"
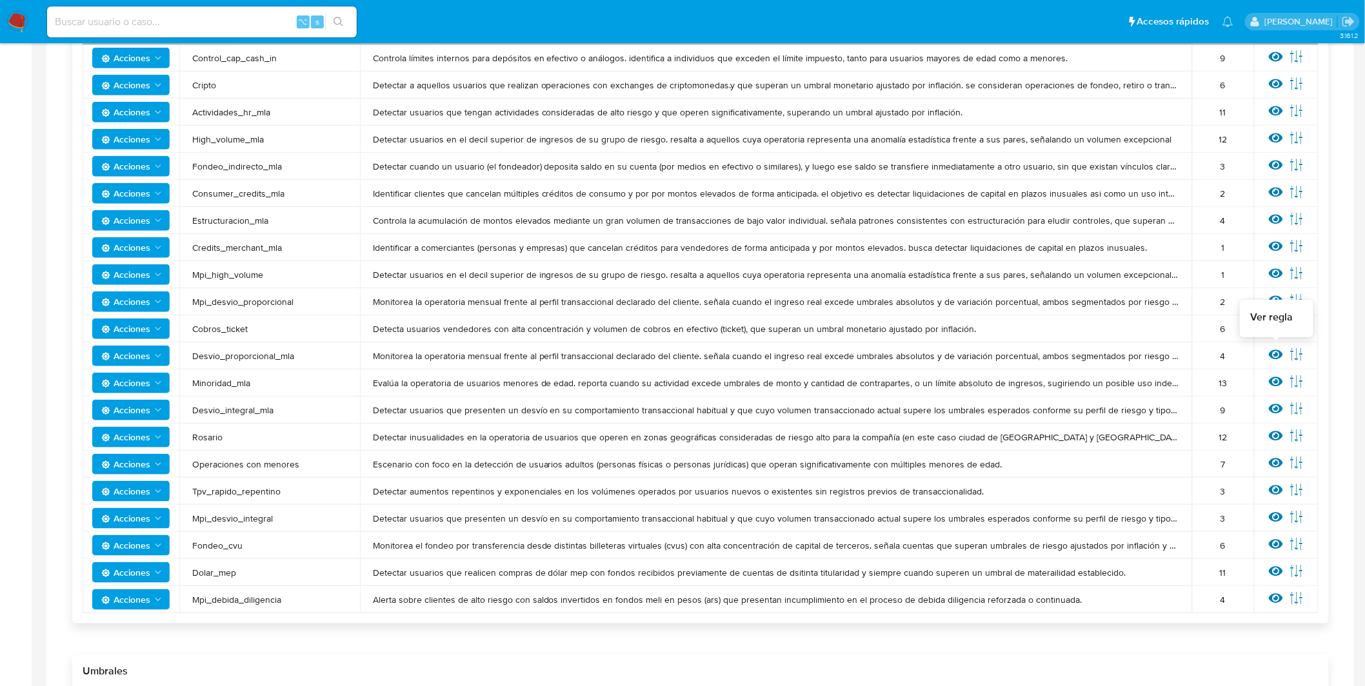
click at [1274, 352] on icon at bounding box center [1276, 355] width 14 height 14
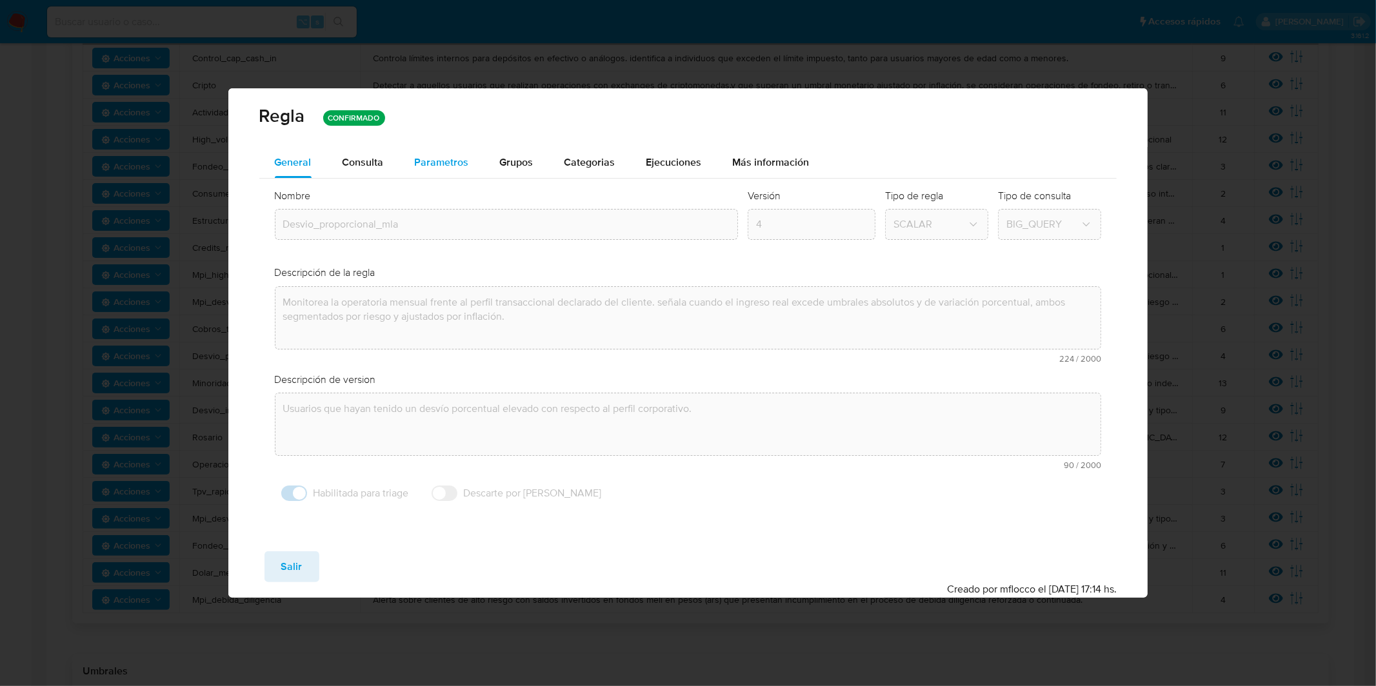
click at [433, 169] on span "Parametros" at bounding box center [442, 162] width 54 height 15
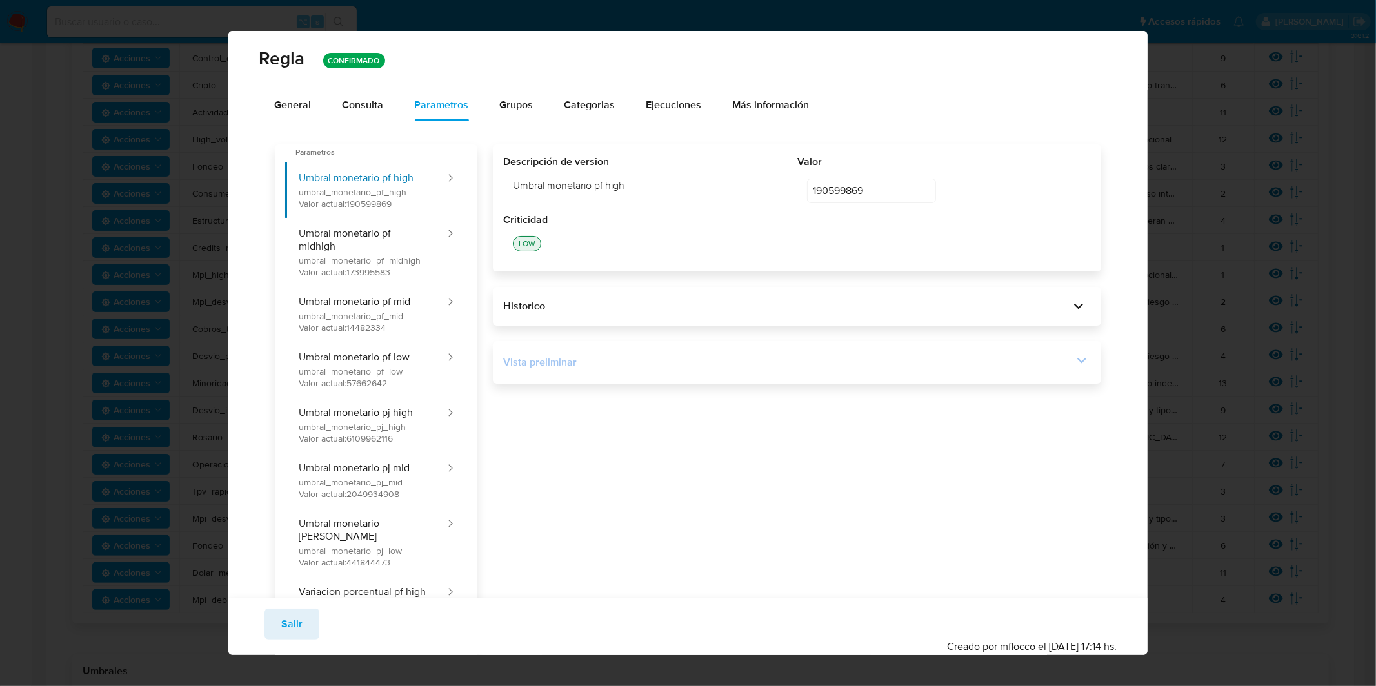
click at [728, 356] on div "Vista preliminar" at bounding box center [788, 362] width 570 height 14
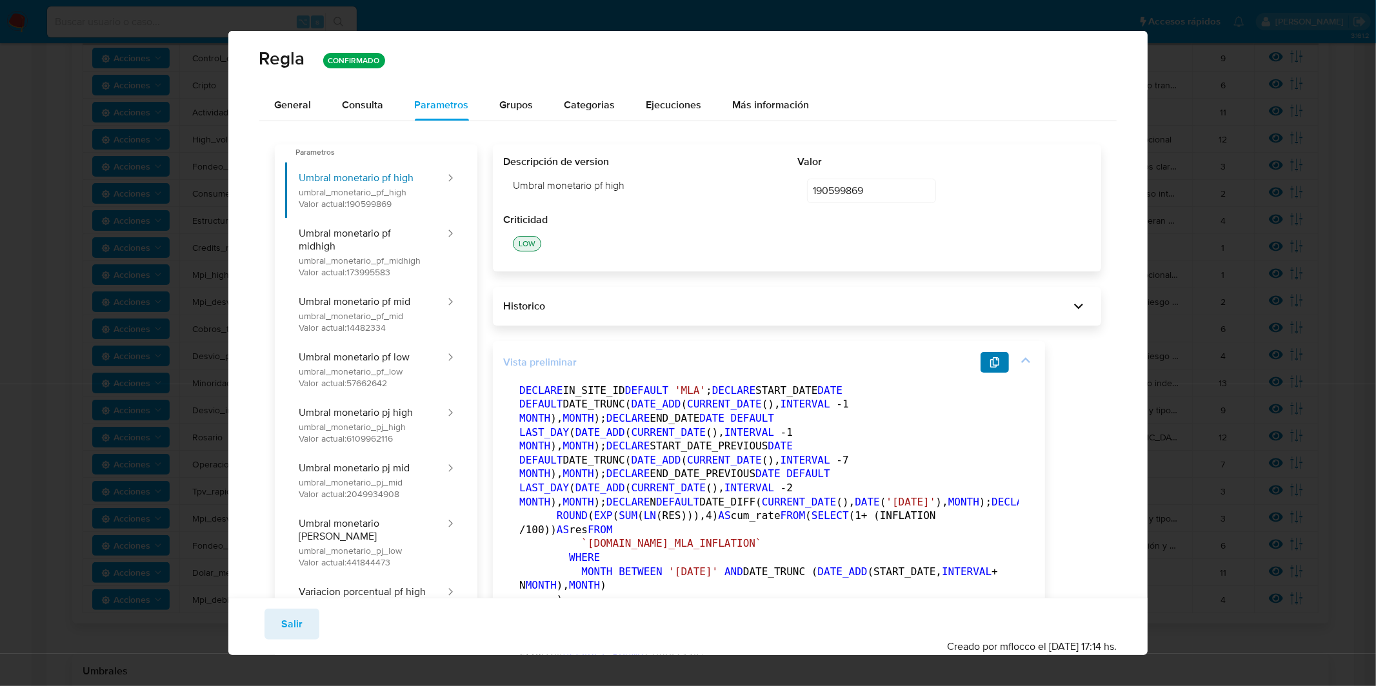
click at [993, 368] on span "button" at bounding box center [994, 362] width 10 height 18
click at [311, 108] on button "General" at bounding box center [293, 105] width 68 height 31
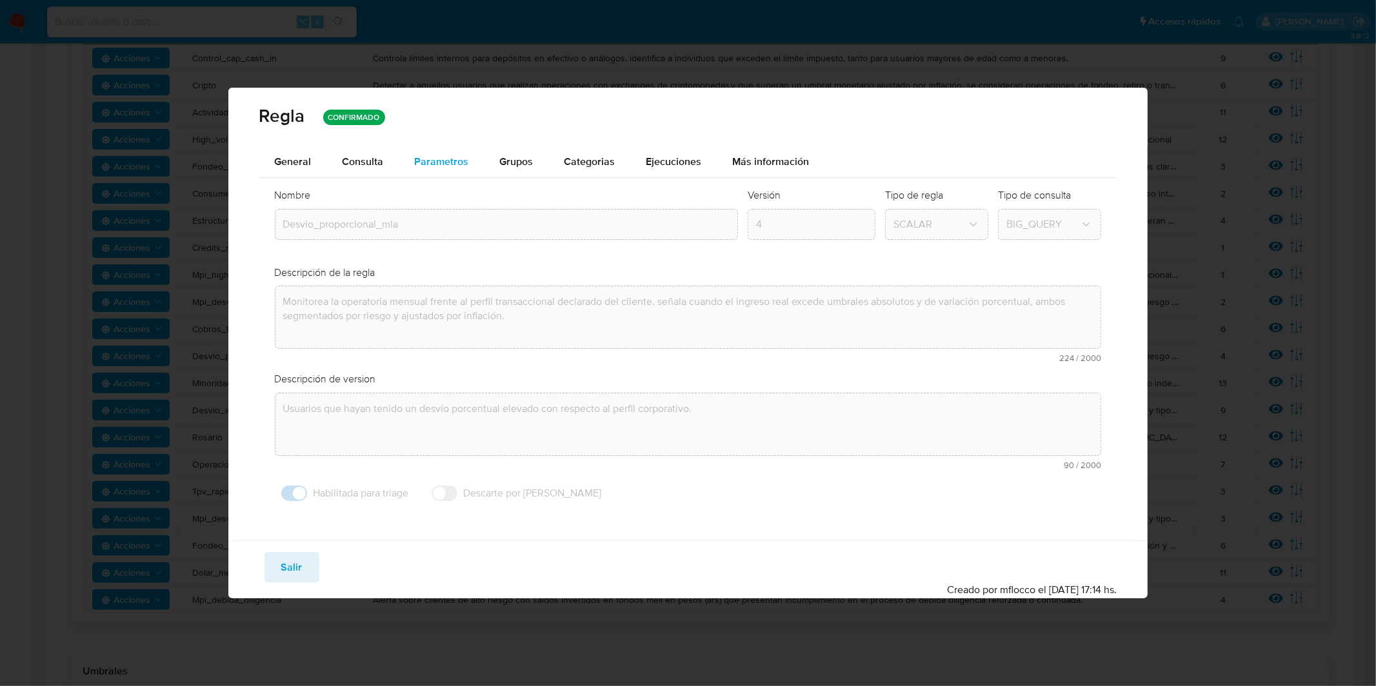
click at [433, 159] on span "Parametros" at bounding box center [442, 161] width 54 height 15
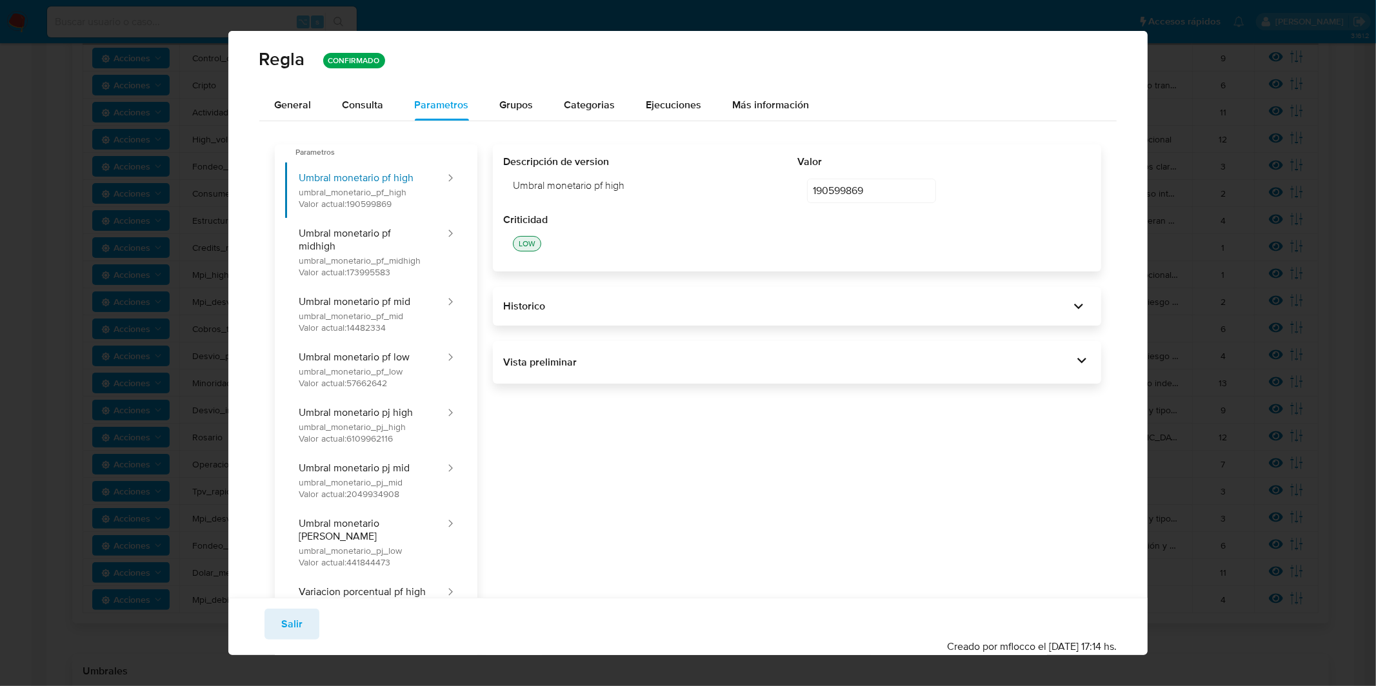
click at [295, 103] on span "General" at bounding box center [293, 104] width 37 height 15
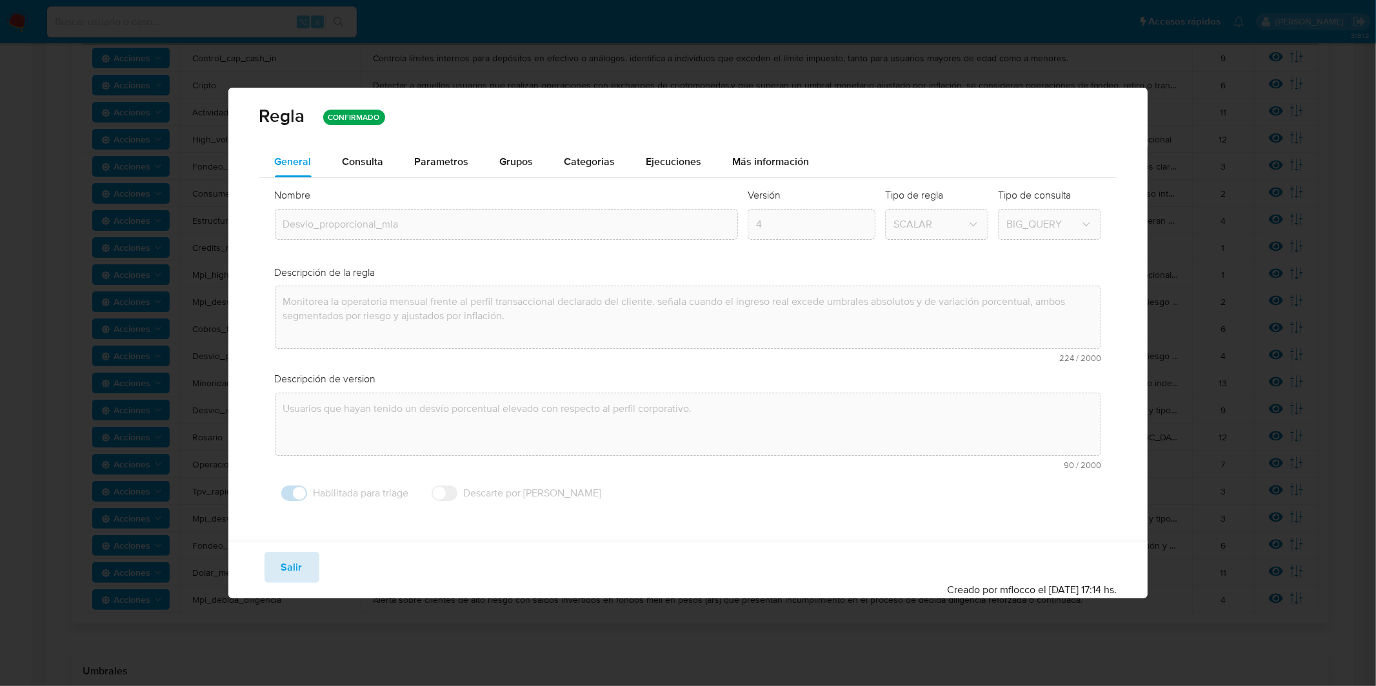
click at [288, 564] on span "Salir" at bounding box center [291, 567] width 21 height 28
type input "1"
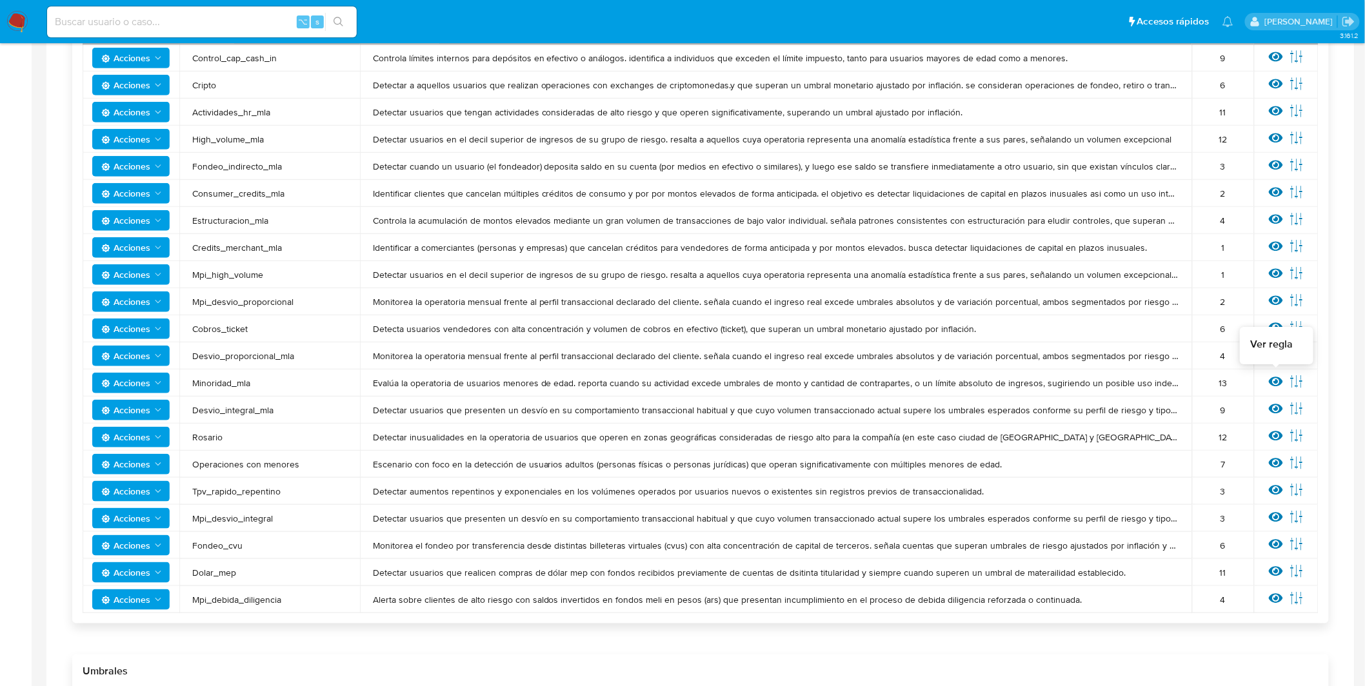
click at [1275, 383] on icon at bounding box center [1276, 382] width 14 height 10
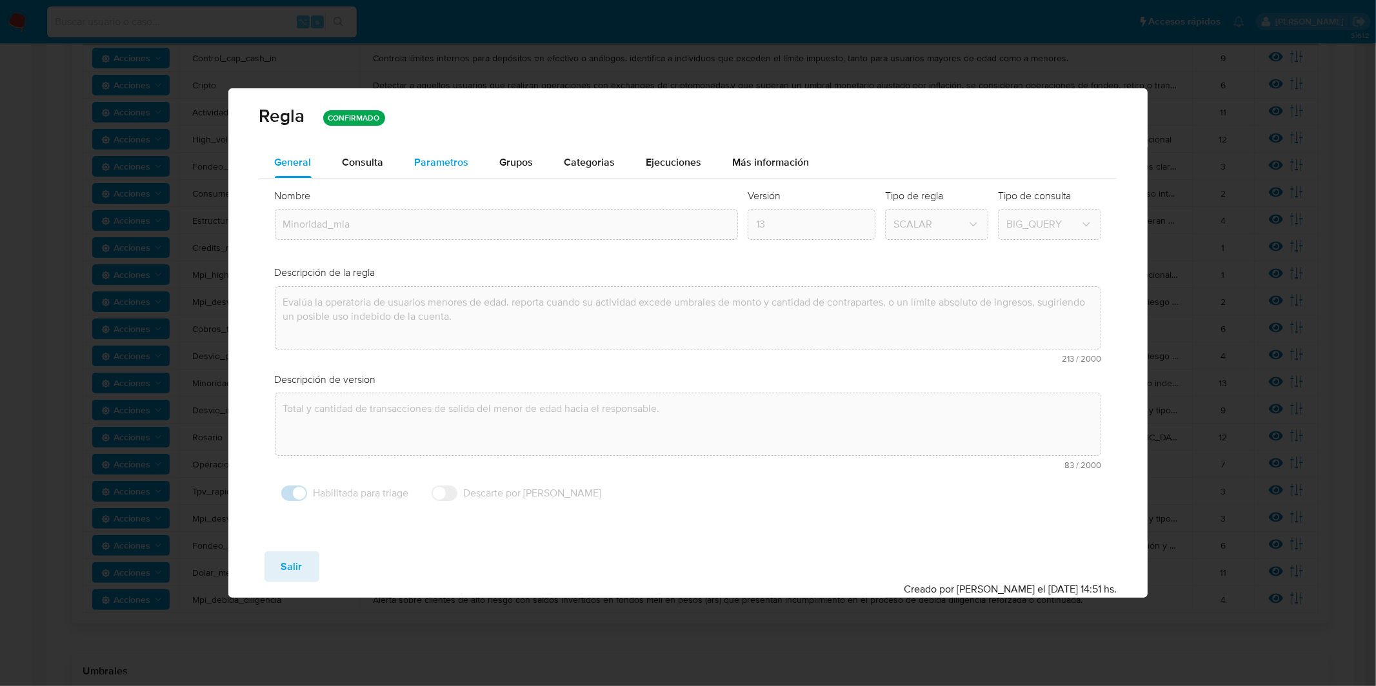
click at [430, 161] on span "Parametros" at bounding box center [442, 162] width 54 height 15
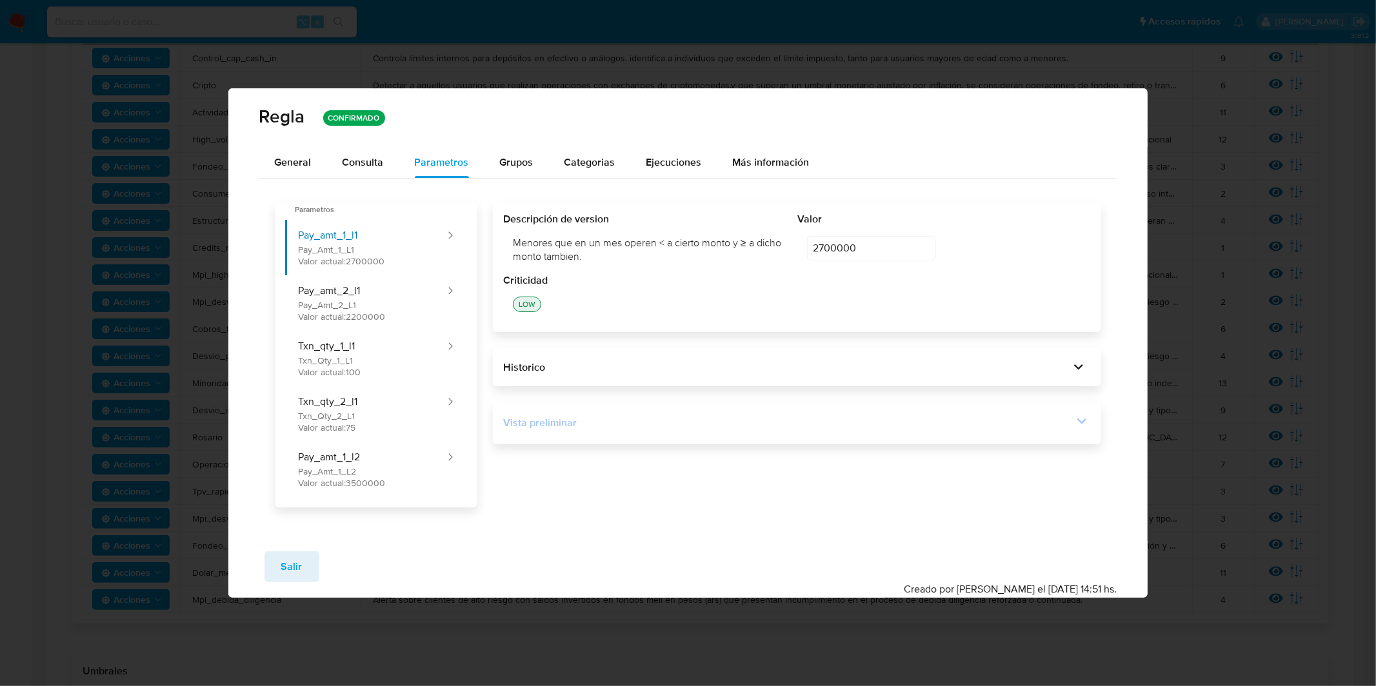
click at [602, 422] on div "Vista preliminar" at bounding box center [788, 423] width 570 height 14
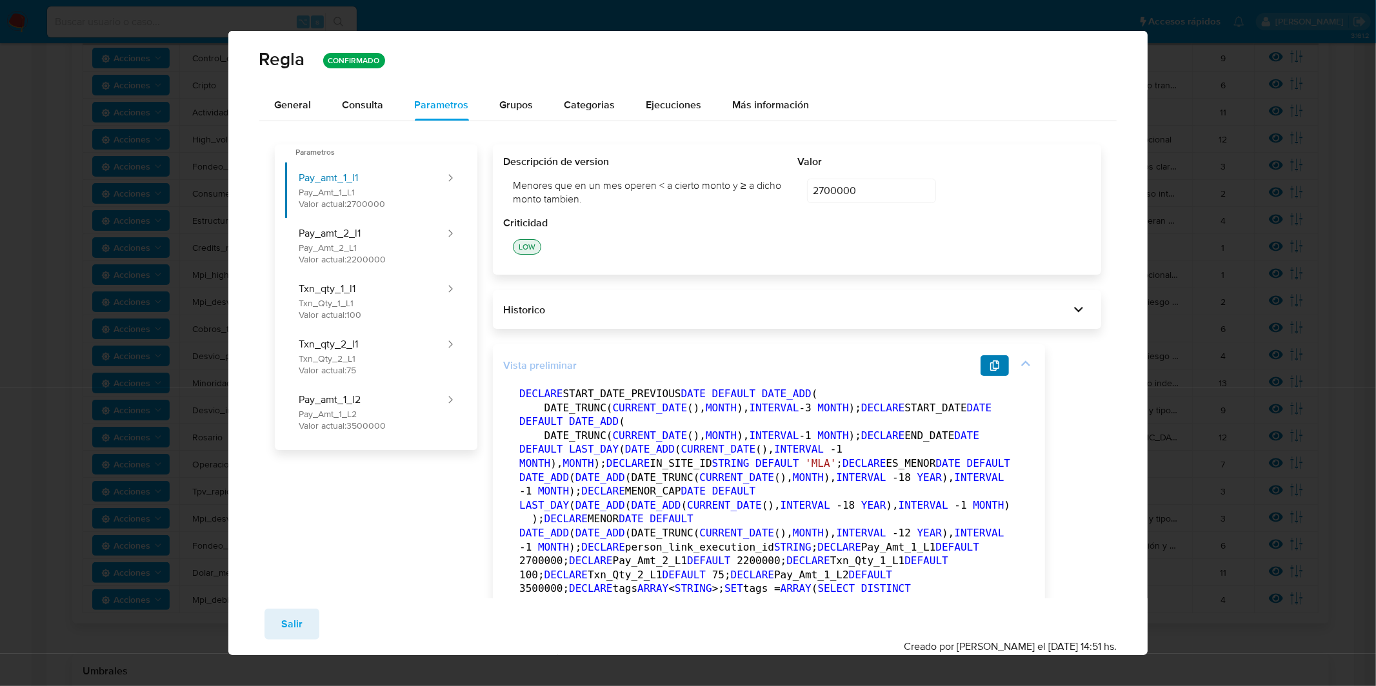
click at [991, 363] on icon "button" at bounding box center [994, 366] width 10 height 10
drag, startPoint x: 306, startPoint y: 110, endPoint x: 314, endPoint y: 115, distance: 9.8
click at [306, 110] on span "General" at bounding box center [293, 104] width 37 height 15
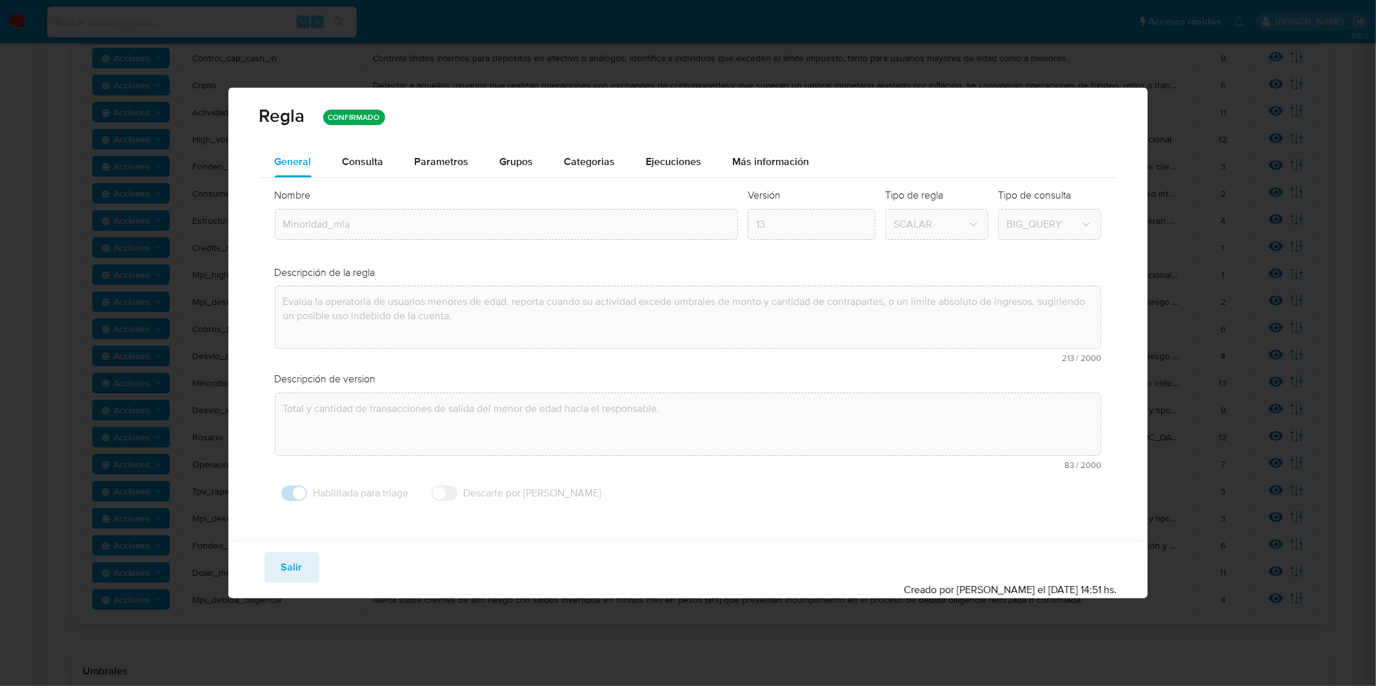
click at [290, 586] on div "Guardar Salir Confirmar Creado por santiagreco el [DATE] 14:51 hs." at bounding box center [688, 569] width 920 height 57
click at [295, 570] on span "Salir" at bounding box center [291, 567] width 21 height 28
type input "1"
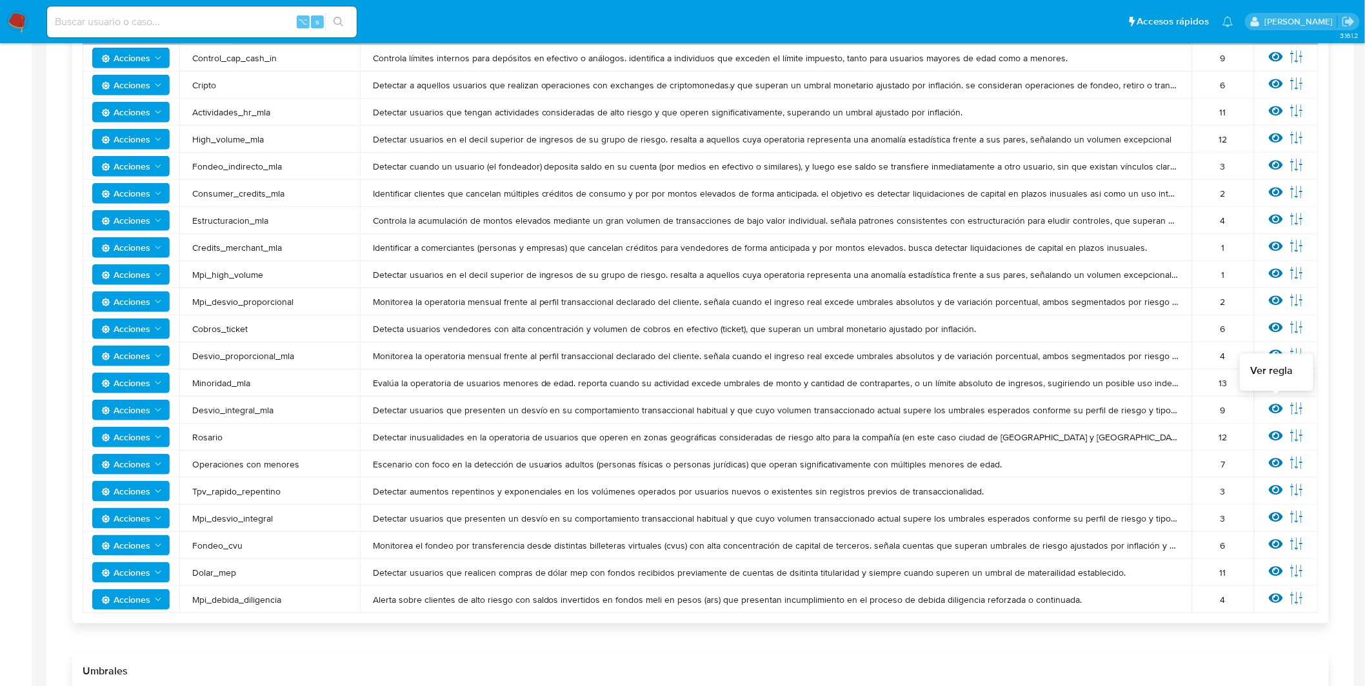
click at [1271, 412] on icon at bounding box center [1276, 409] width 14 height 14
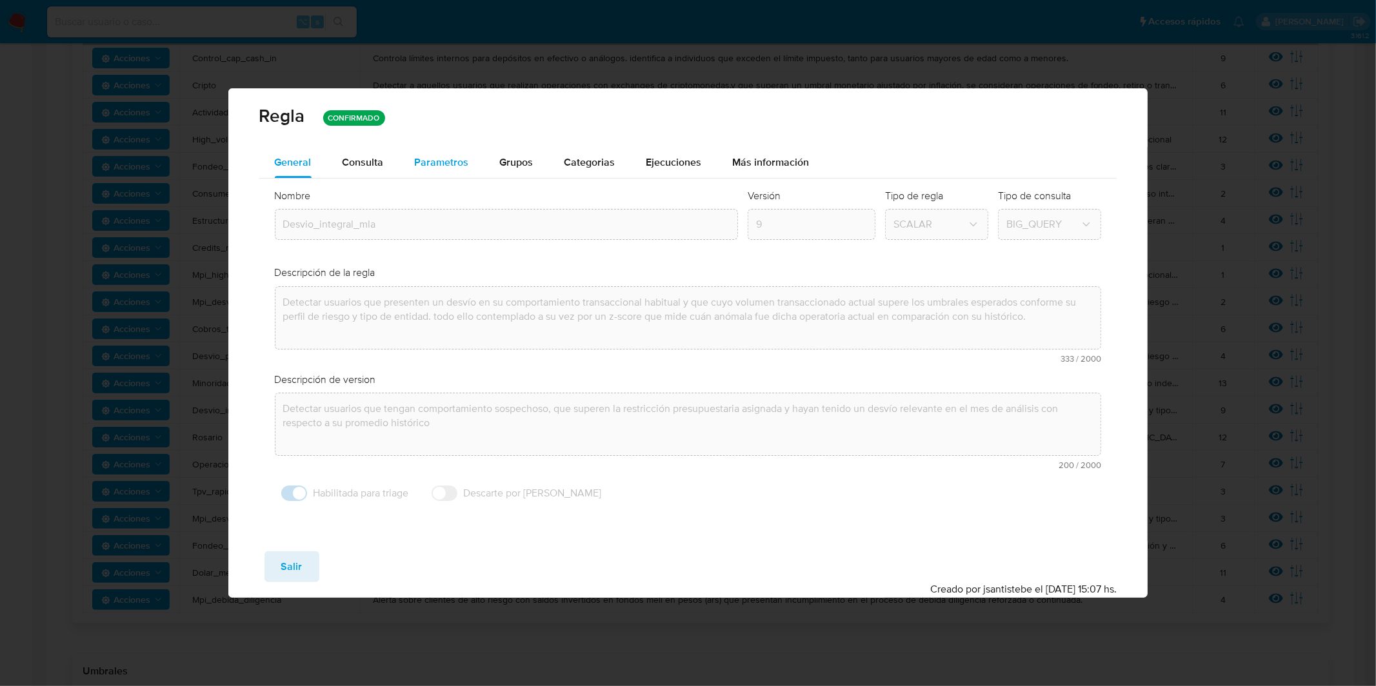
click at [453, 170] on div "Parametros" at bounding box center [442, 162] width 54 height 31
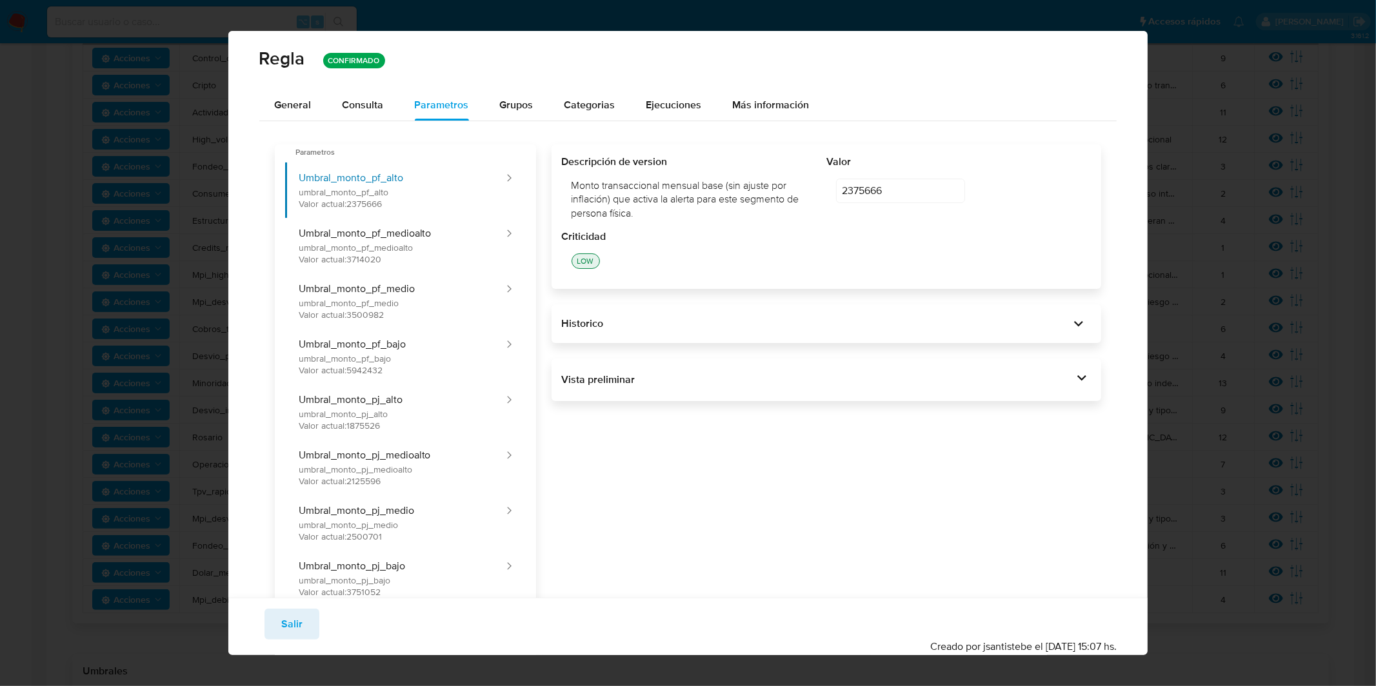
click at [669, 395] on div "Vista preliminar BEGIN DECLARE IN_SITE_ID DEFAULT 'MLA' ; DECLARE START_DATE DA…" at bounding box center [826, 380] width 550 height 43
click at [674, 387] on div "Vista preliminar" at bounding box center [827, 380] width 530 height 22
click at [994, 381] on div "Vista preliminar" at bounding box center [817, 380] width 511 height 14
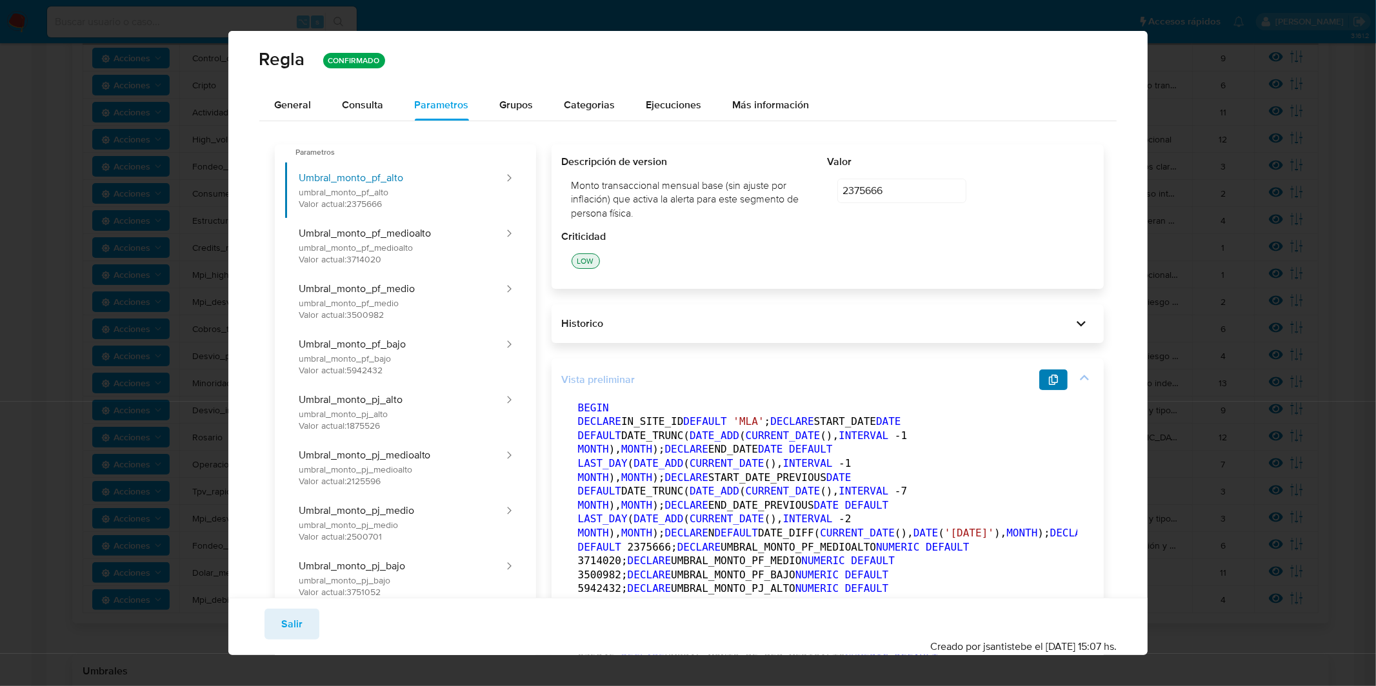
click at [1048, 383] on icon "button" at bounding box center [1053, 380] width 10 height 10
click at [281, 642] on div "Guardar Salir Confirmar Creado por jsantistebe el [DATE] 15:07 hs." at bounding box center [688, 626] width 920 height 57
click at [288, 629] on span "Salir" at bounding box center [291, 624] width 21 height 28
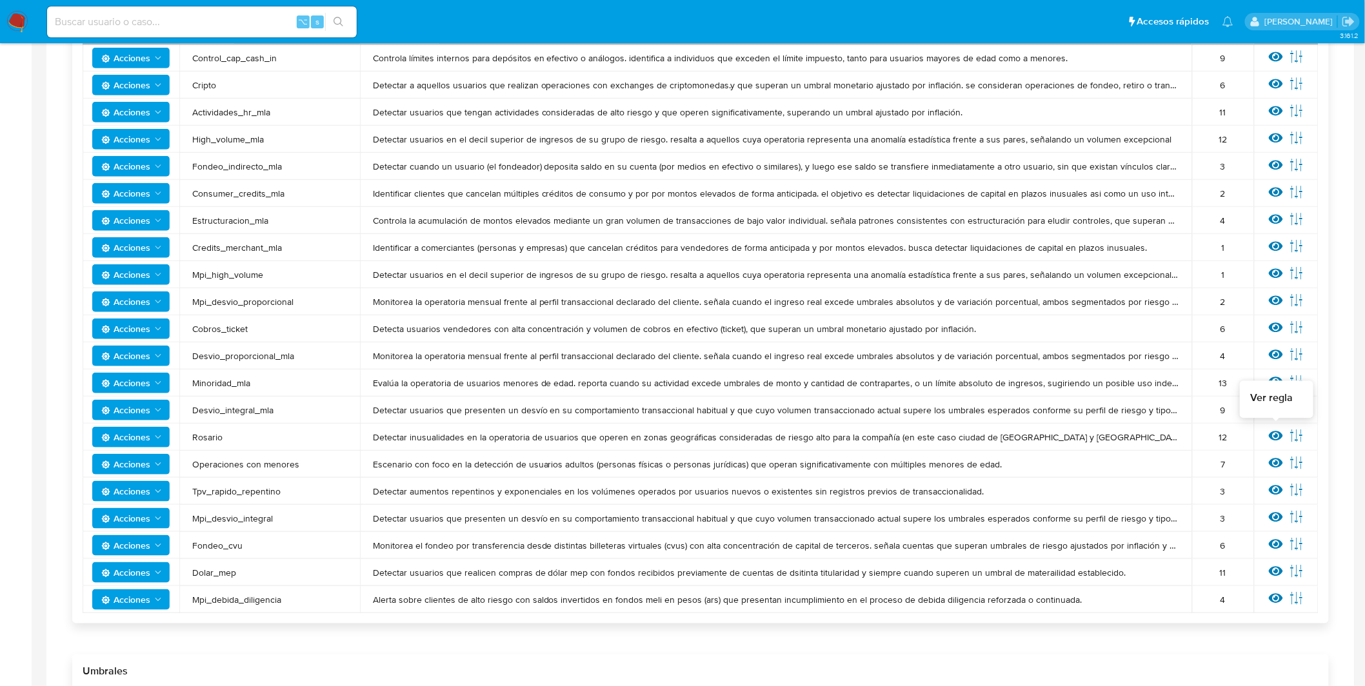
click at [1273, 433] on icon at bounding box center [1276, 436] width 14 height 10
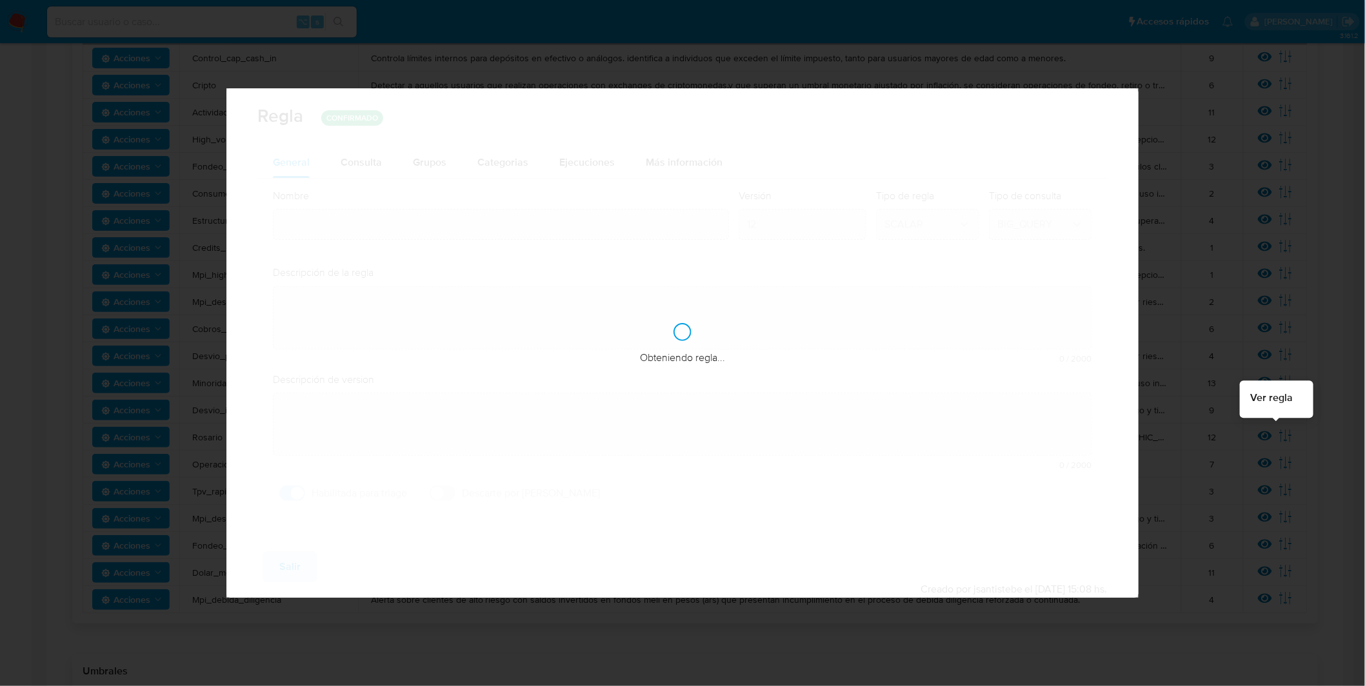
type input "Rosario"
type textarea "Detectar inusualidades en la operatoria de usuarios que operen en zonas geográf…"
type textarea "Monitoreo de clientes que operan en el [GEOGRAPHIC_DATA], [GEOGRAPHIC_DATA]."
checkbox input "false"
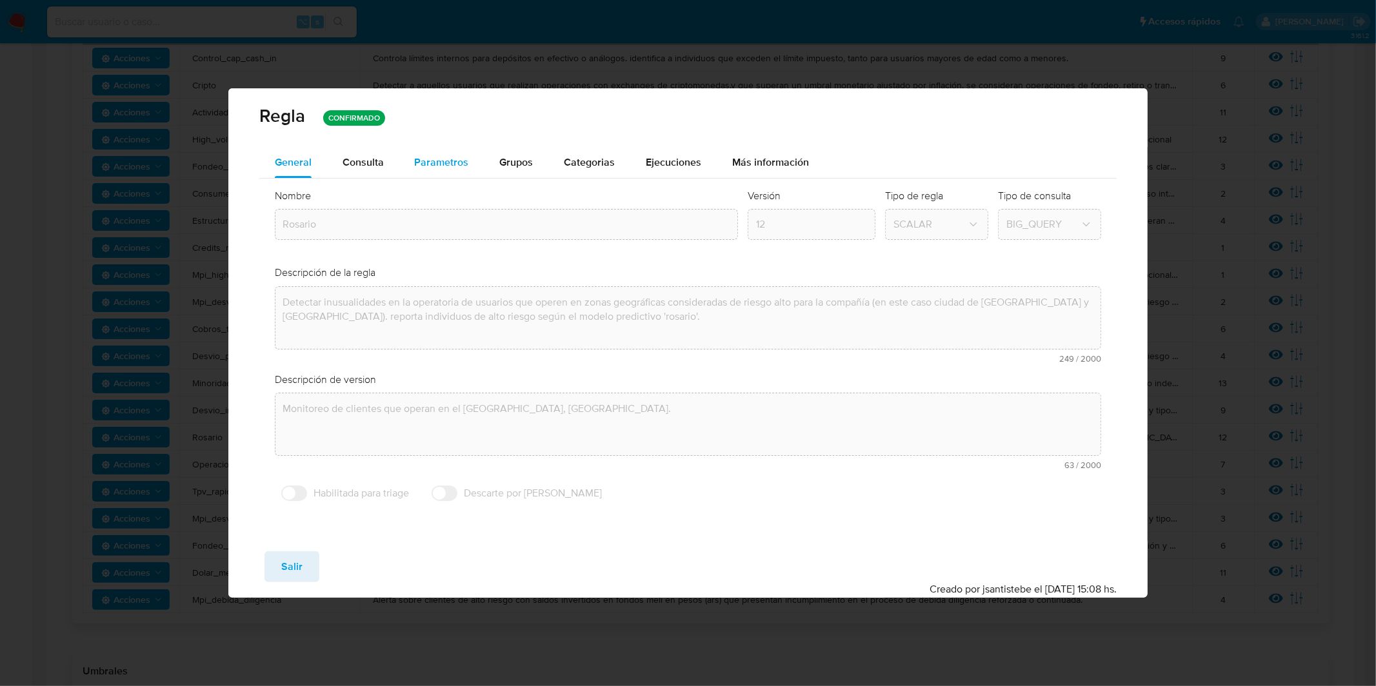
click at [461, 167] on span "Parametros" at bounding box center [442, 162] width 54 height 15
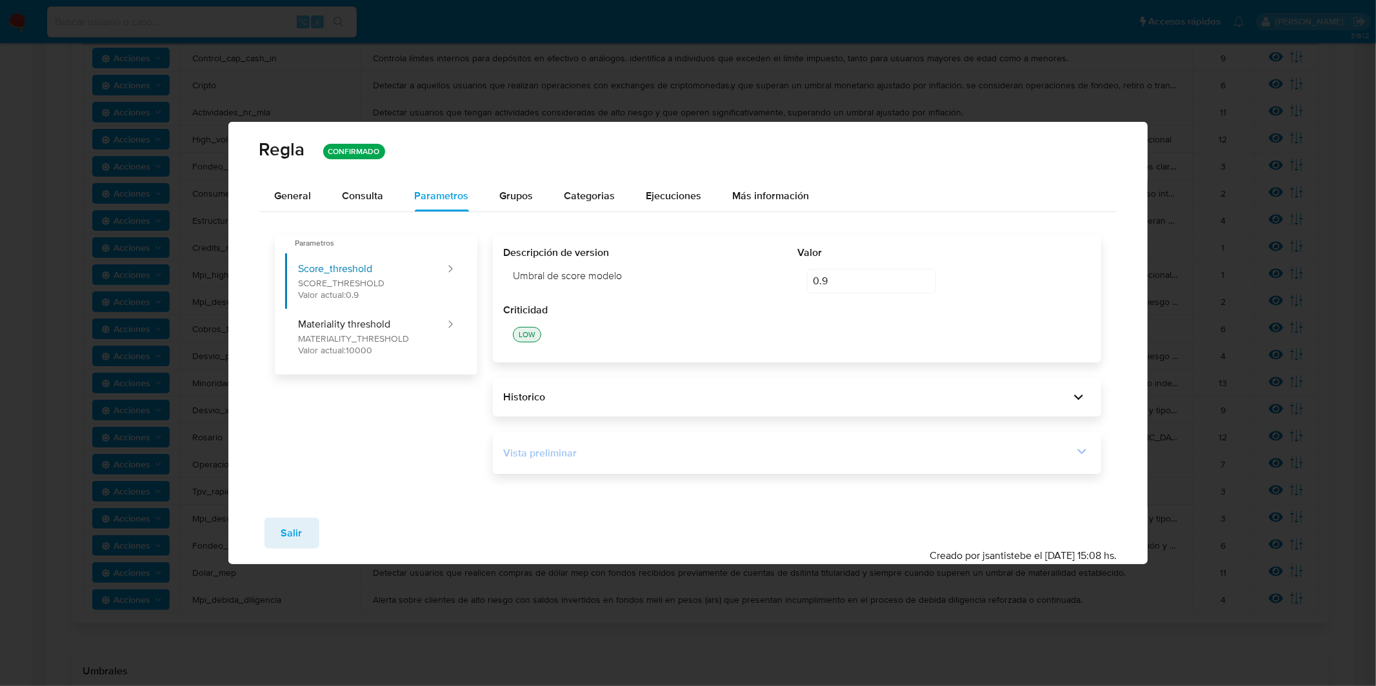
click at [587, 452] on div "Vista preliminar" at bounding box center [788, 453] width 570 height 14
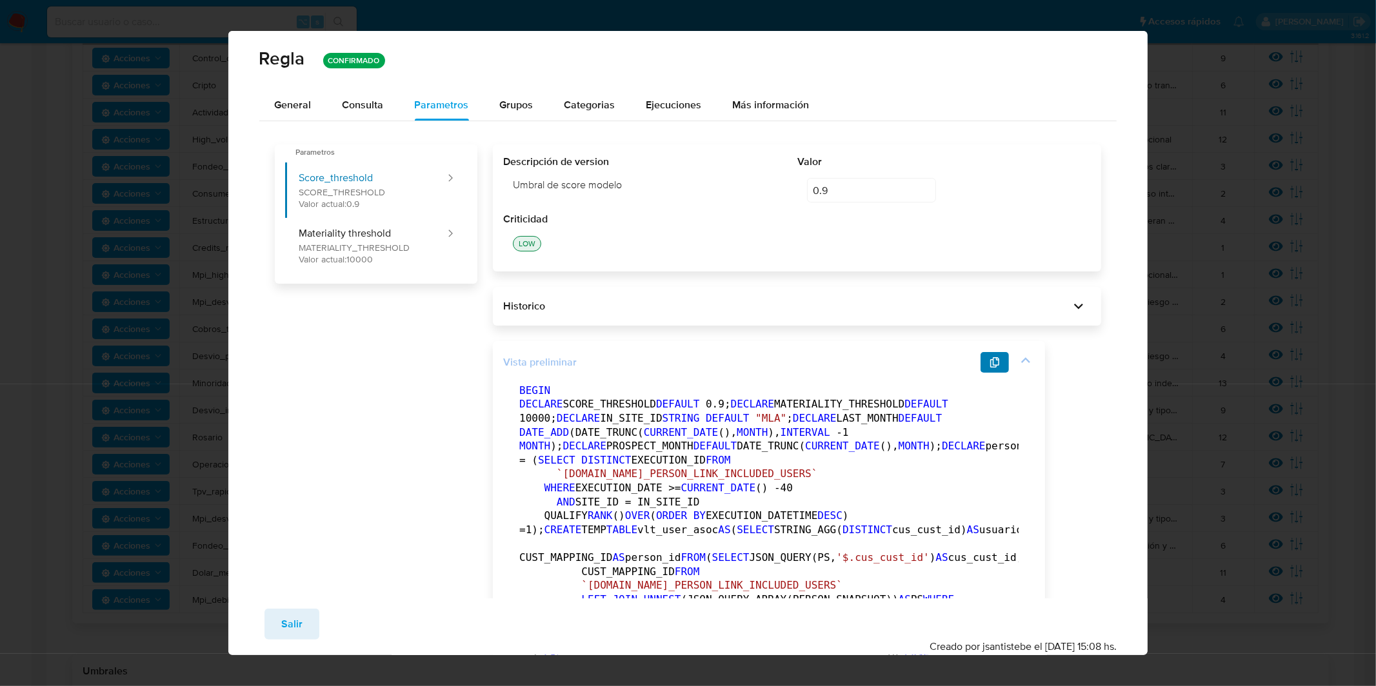
click at [998, 362] on button "button" at bounding box center [994, 362] width 28 height 21
click at [293, 102] on span "General" at bounding box center [293, 104] width 37 height 15
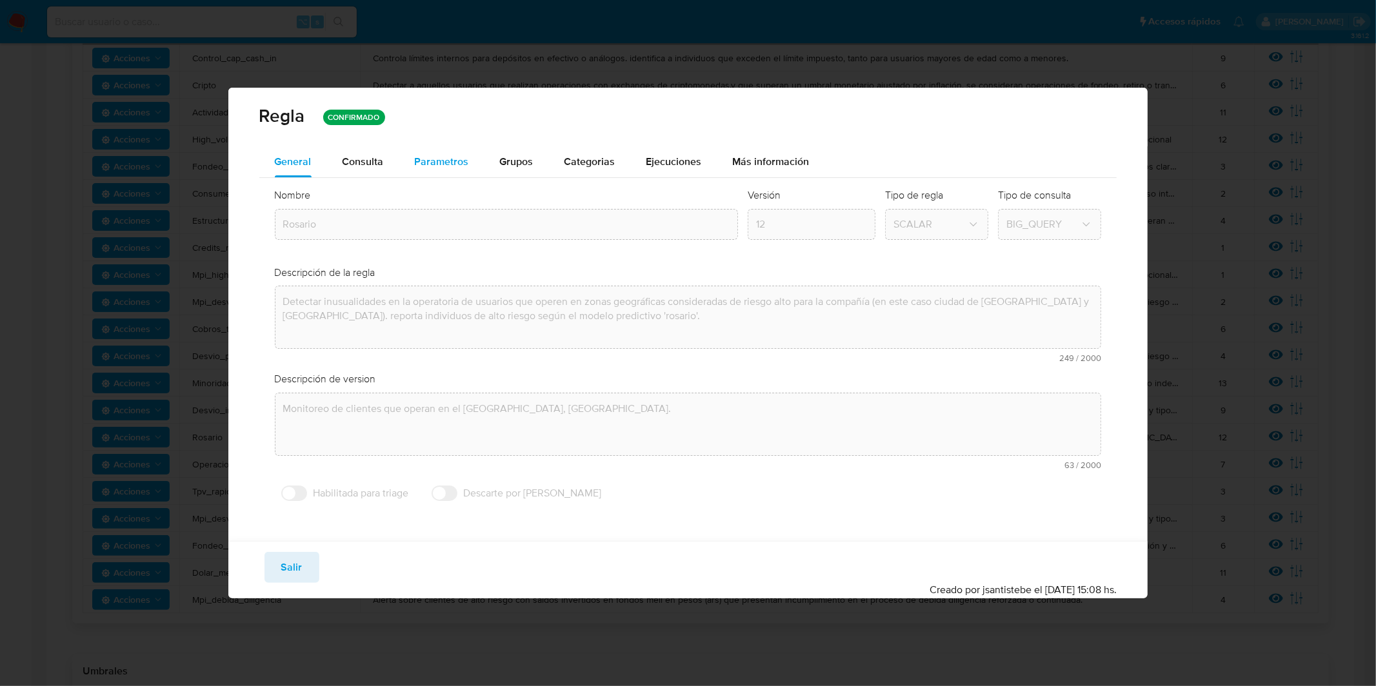
click at [431, 156] on span "Parametros" at bounding box center [442, 161] width 54 height 15
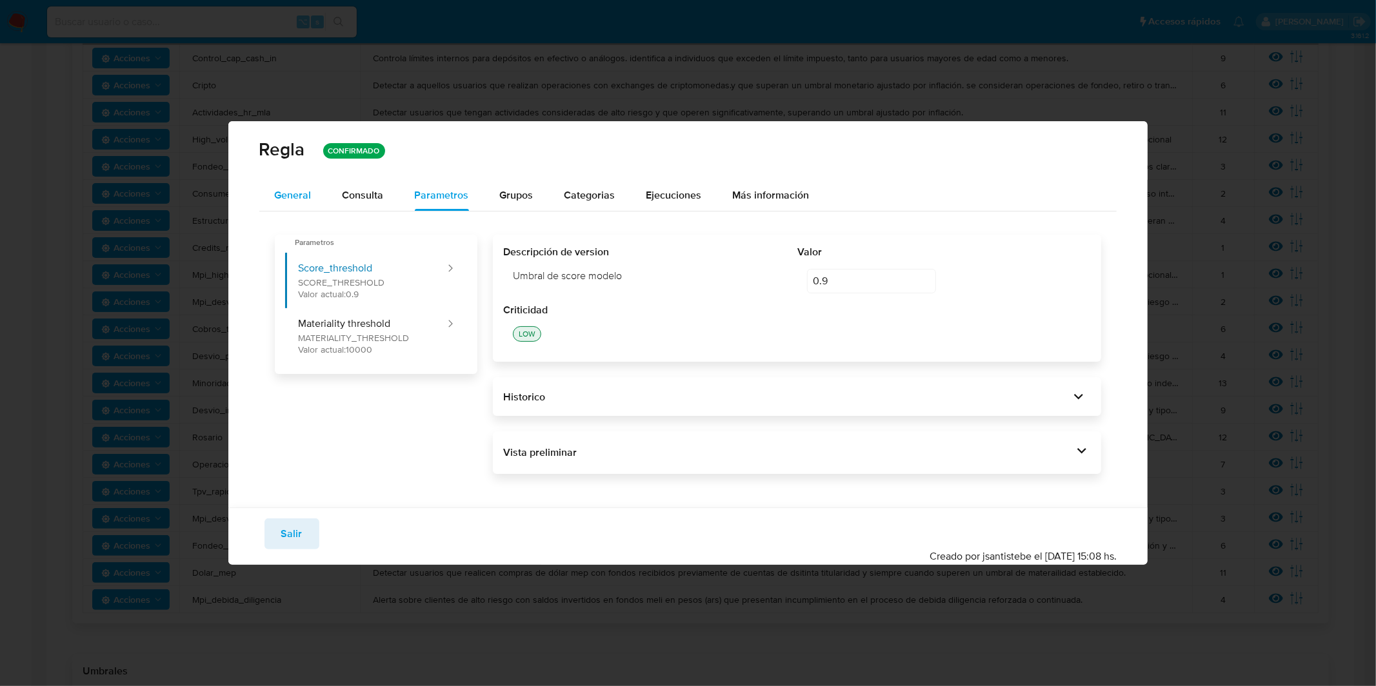
click at [310, 199] on span "General" at bounding box center [293, 195] width 37 height 15
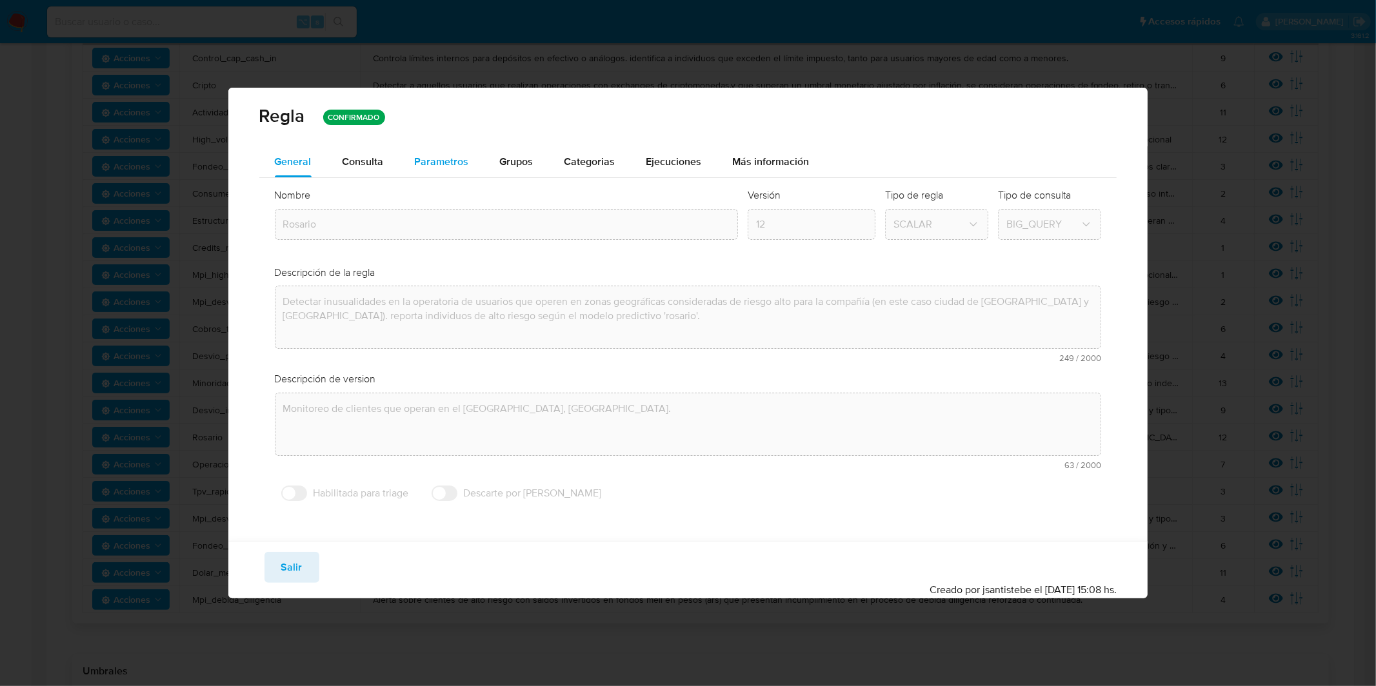
click at [446, 164] on span "Parametros" at bounding box center [442, 161] width 54 height 15
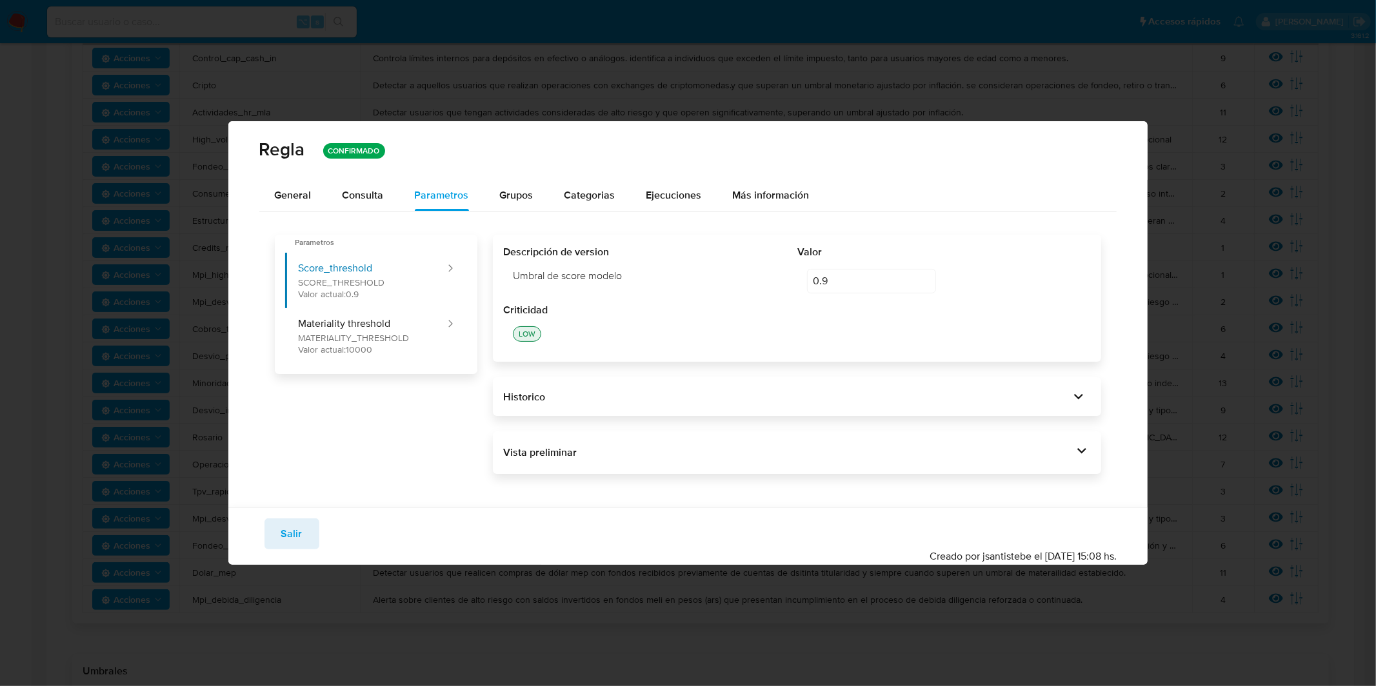
click at [303, 524] on button "Salir" at bounding box center [291, 534] width 55 height 31
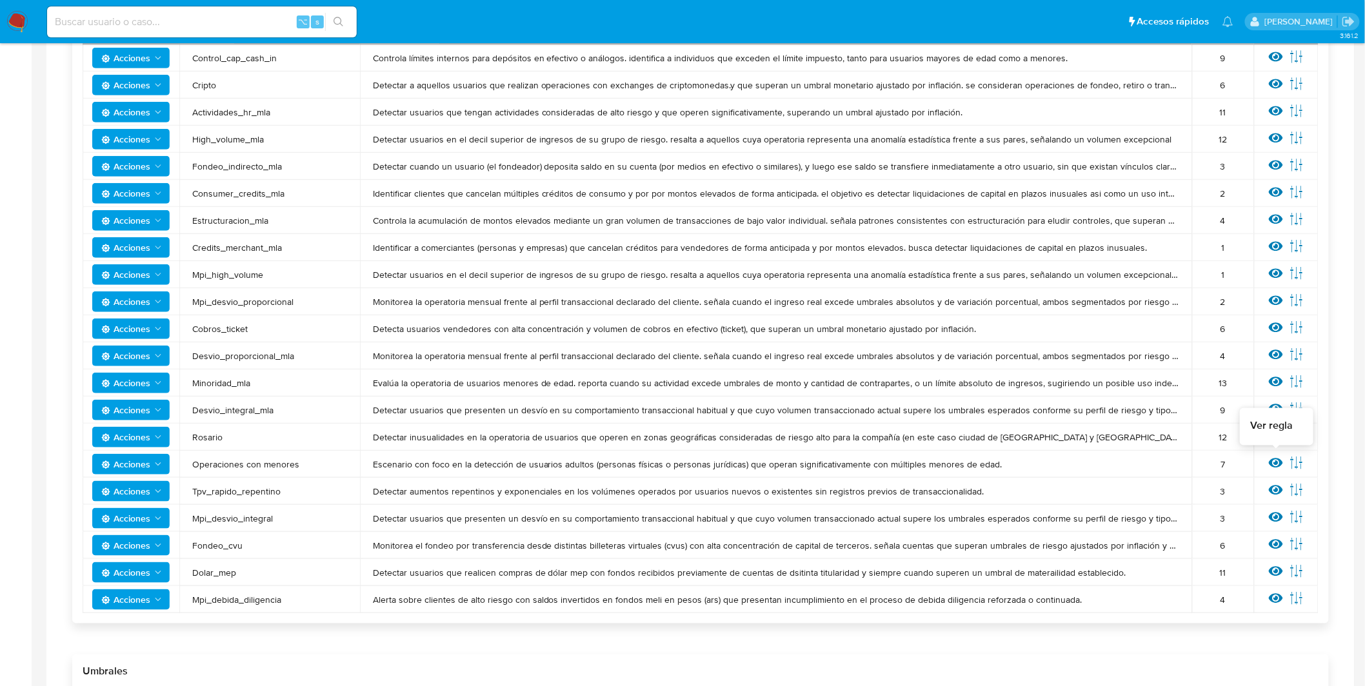
click at [1278, 462] on icon at bounding box center [1276, 464] width 14 height 10
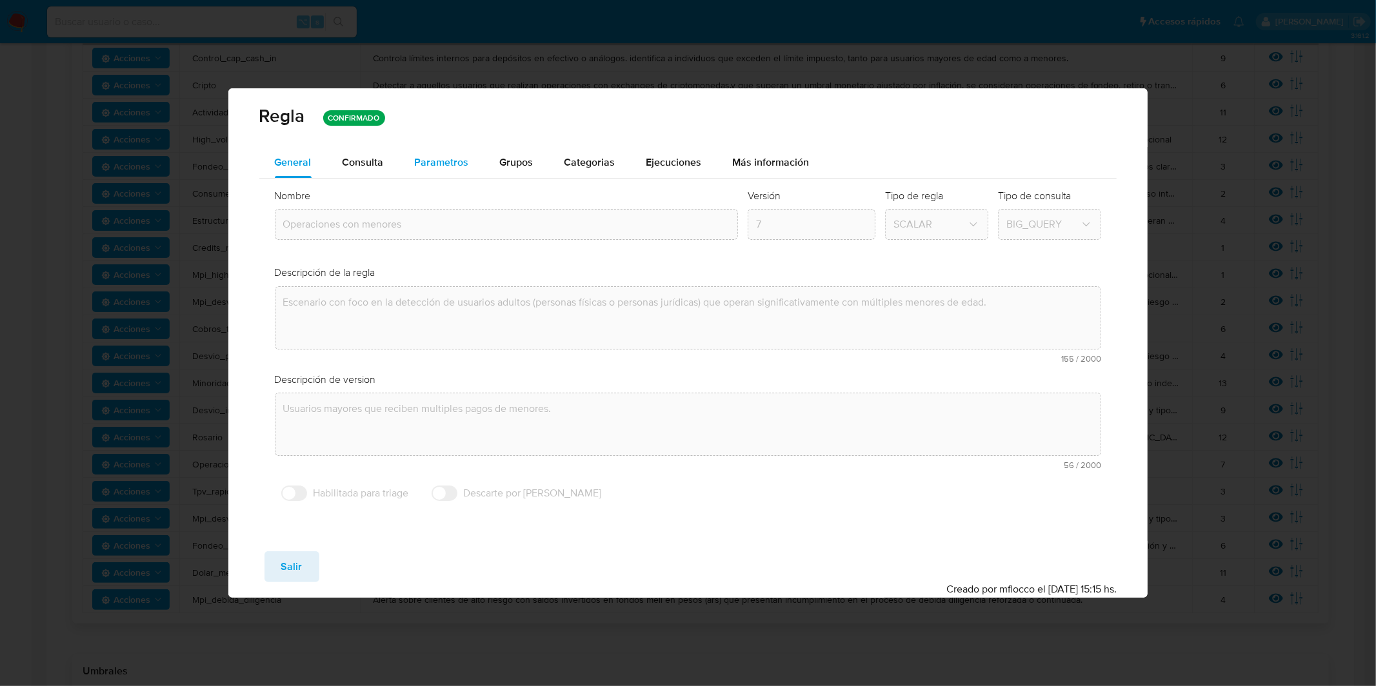
click at [458, 166] on span "Parametros" at bounding box center [442, 162] width 54 height 15
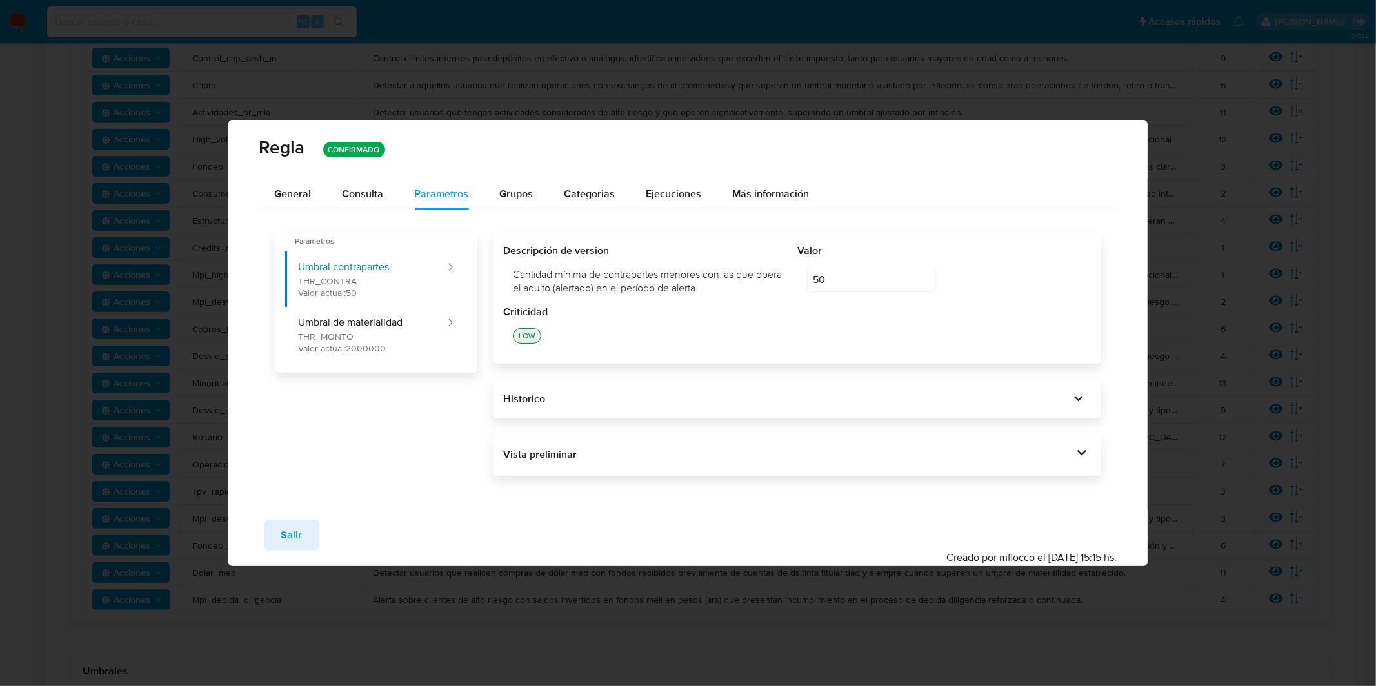
click at [677, 448] on div "Vista preliminar" at bounding box center [788, 455] width 570 height 14
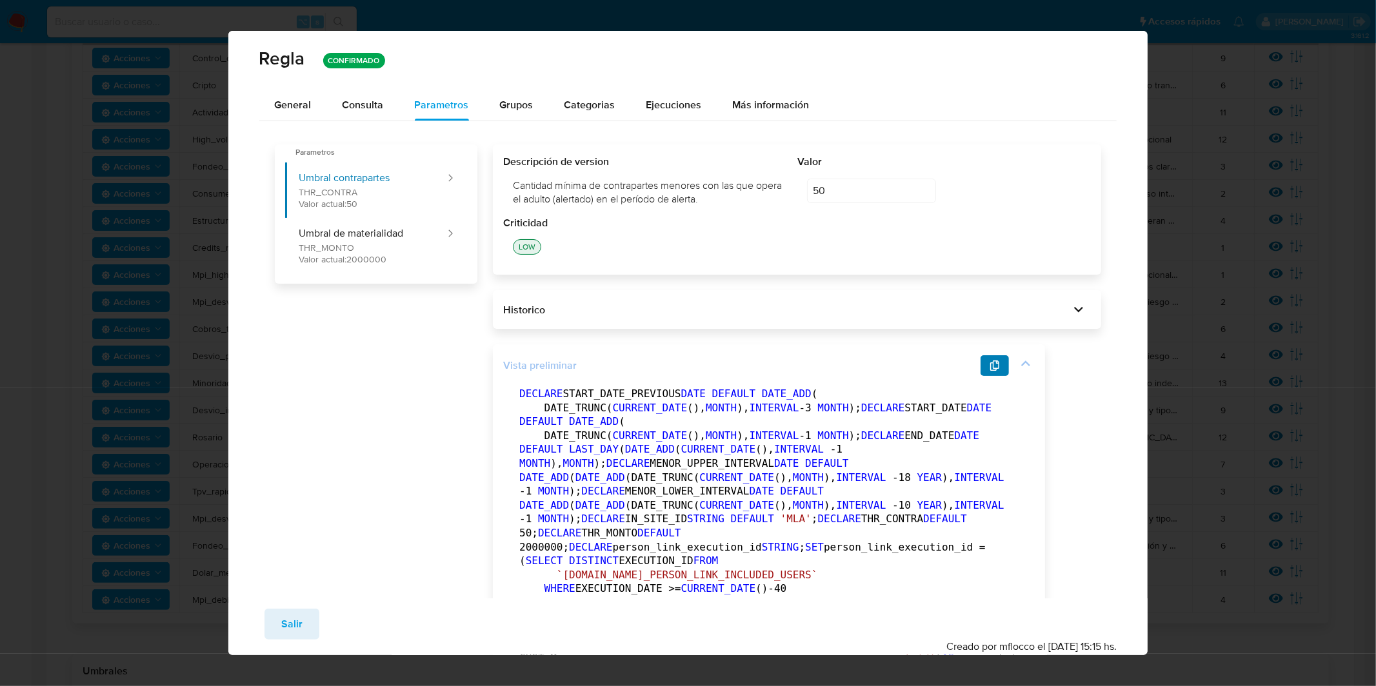
click at [984, 366] on button "button" at bounding box center [994, 365] width 28 height 21
click at [317, 99] on button "General" at bounding box center [293, 105] width 68 height 31
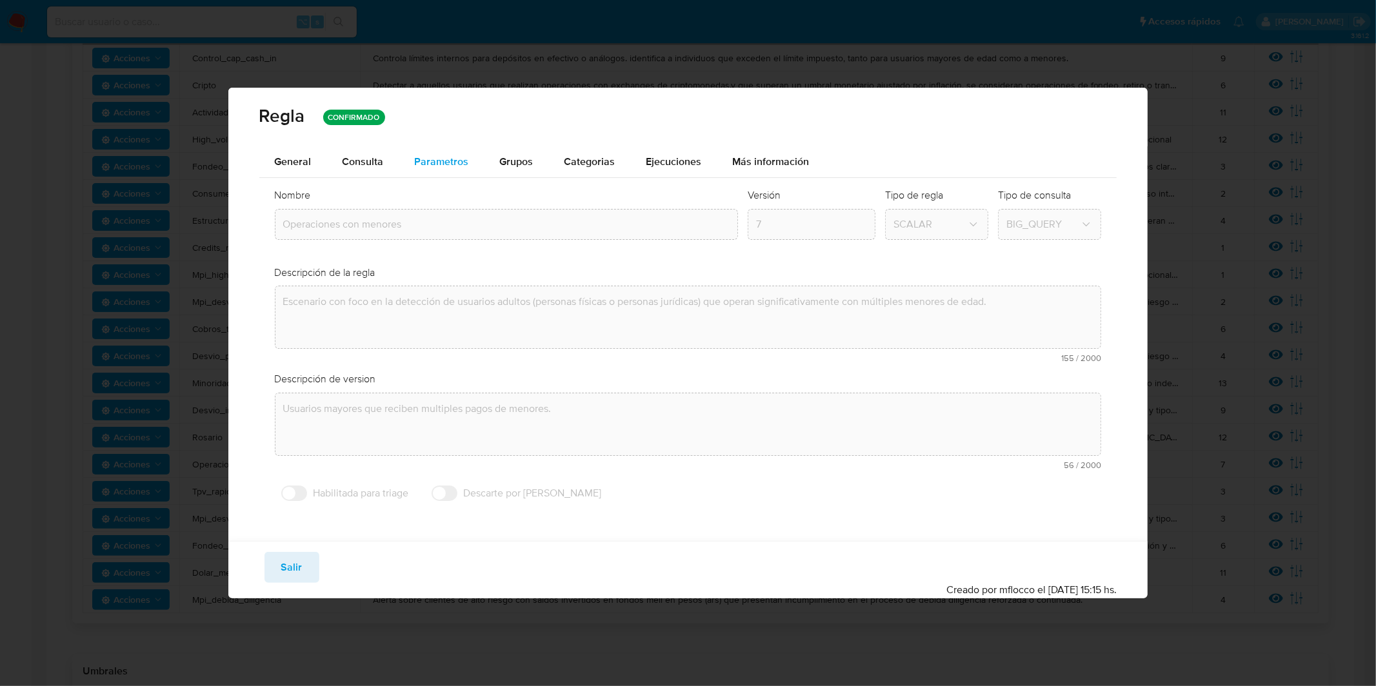
drag, startPoint x: 436, startPoint y: 158, endPoint x: 746, endPoint y: 99, distance: 315.1
click at [436, 158] on span "Parametros" at bounding box center [442, 161] width 54 height 15
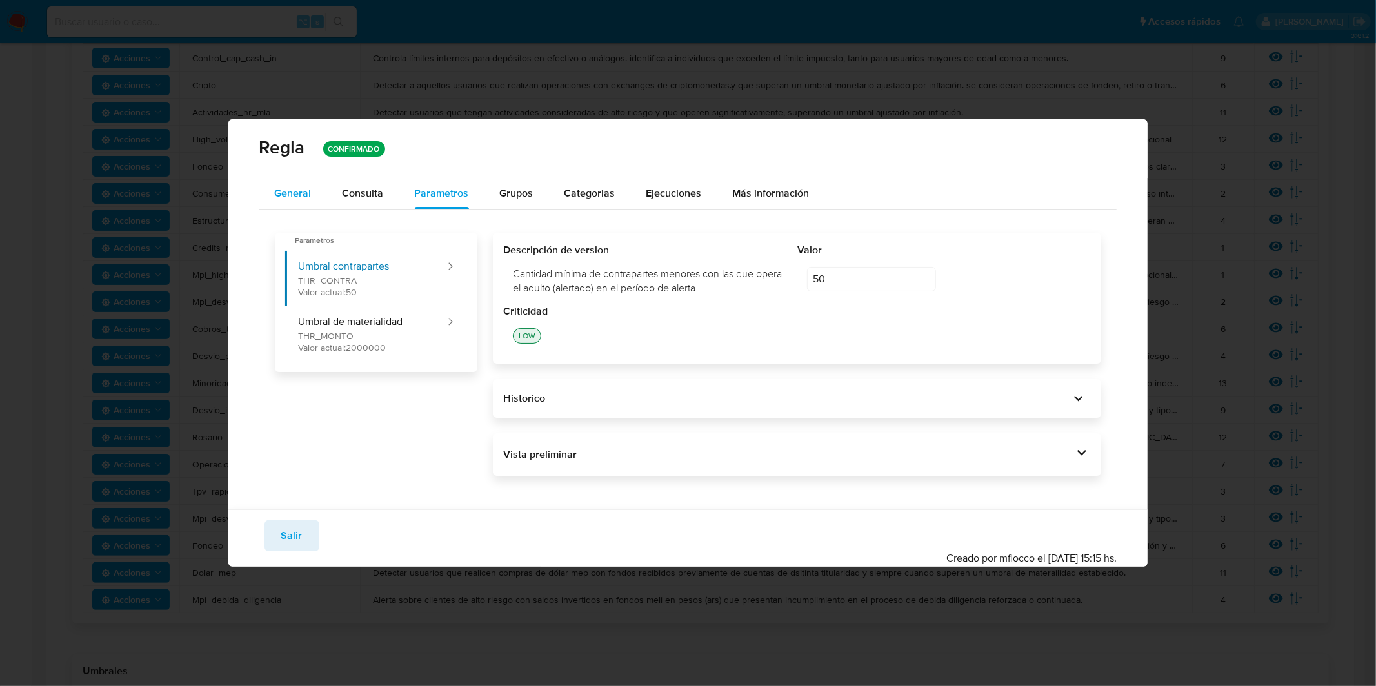
click at [304, 186] on span "General" at bounding box center [293, 193] width 37 height 15
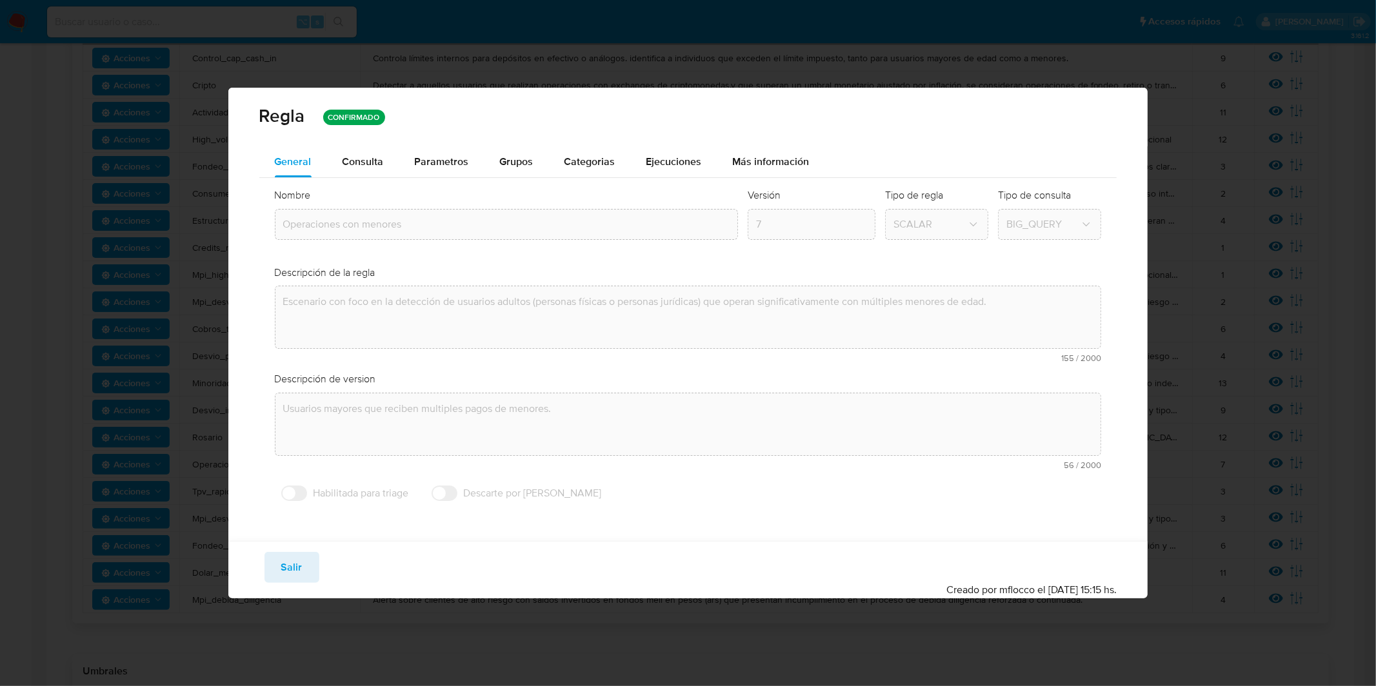
click at [293, 559] on span "Salir" at bounding box center [291, 567] width 21 height 28
type input "1"
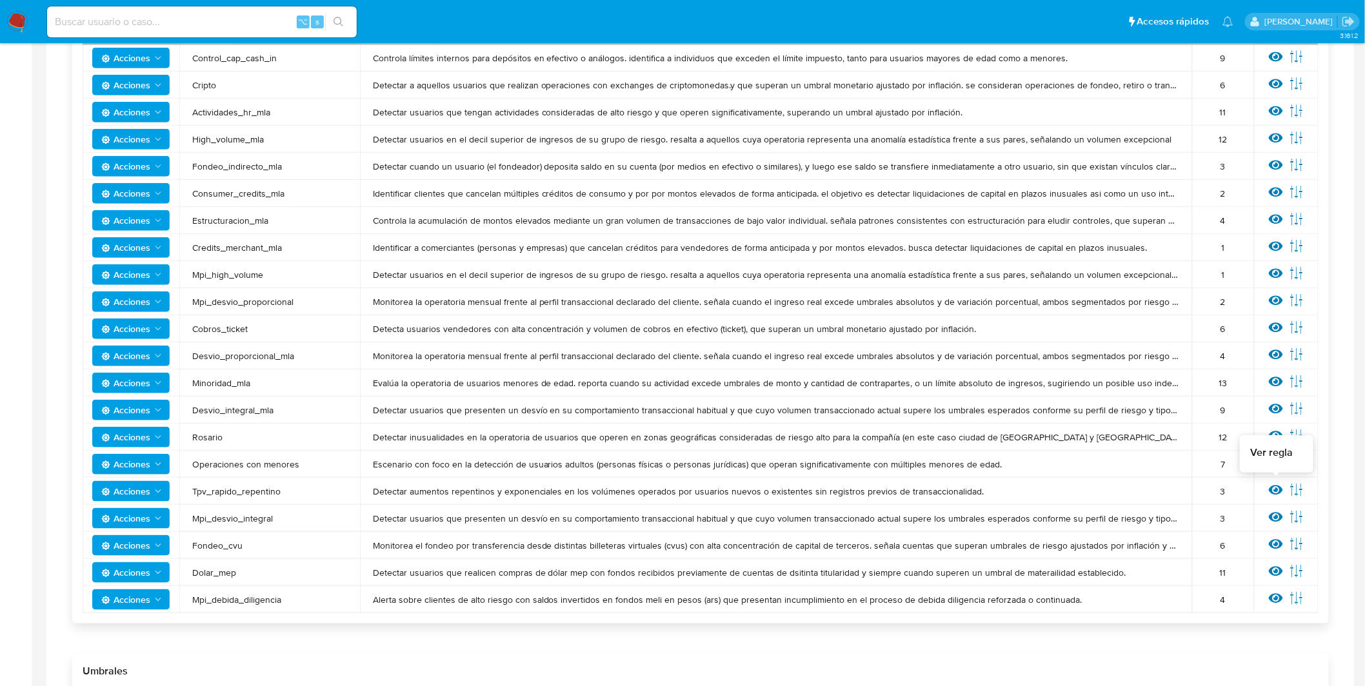
click at [1273, 495] on icon at bounding box center [1276, 490] width 14 height 14
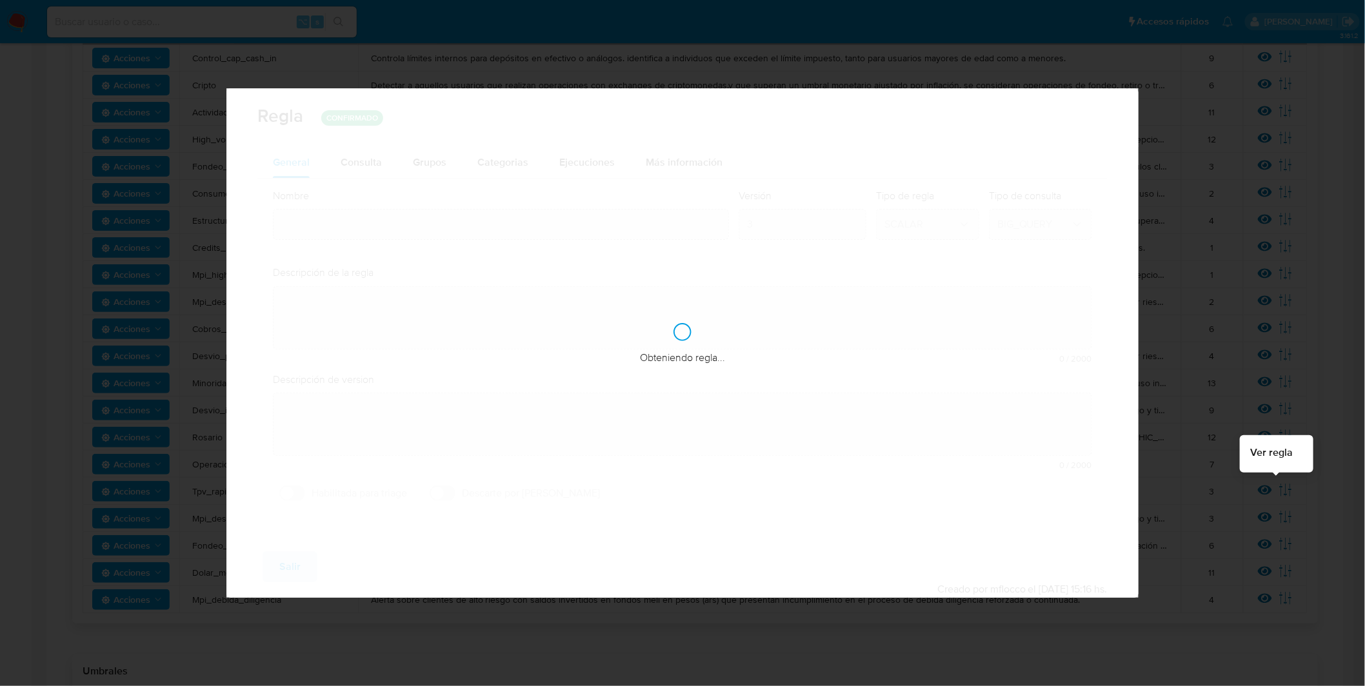
type input "Tpv_rapido_repentino"
type textarea "Detectar aumentos repentinos y exponenciales en los volúmenes operados por usua…"
type textarea "Escenario que busca detectar personas físicas que operan grandes volúmenes mone…"
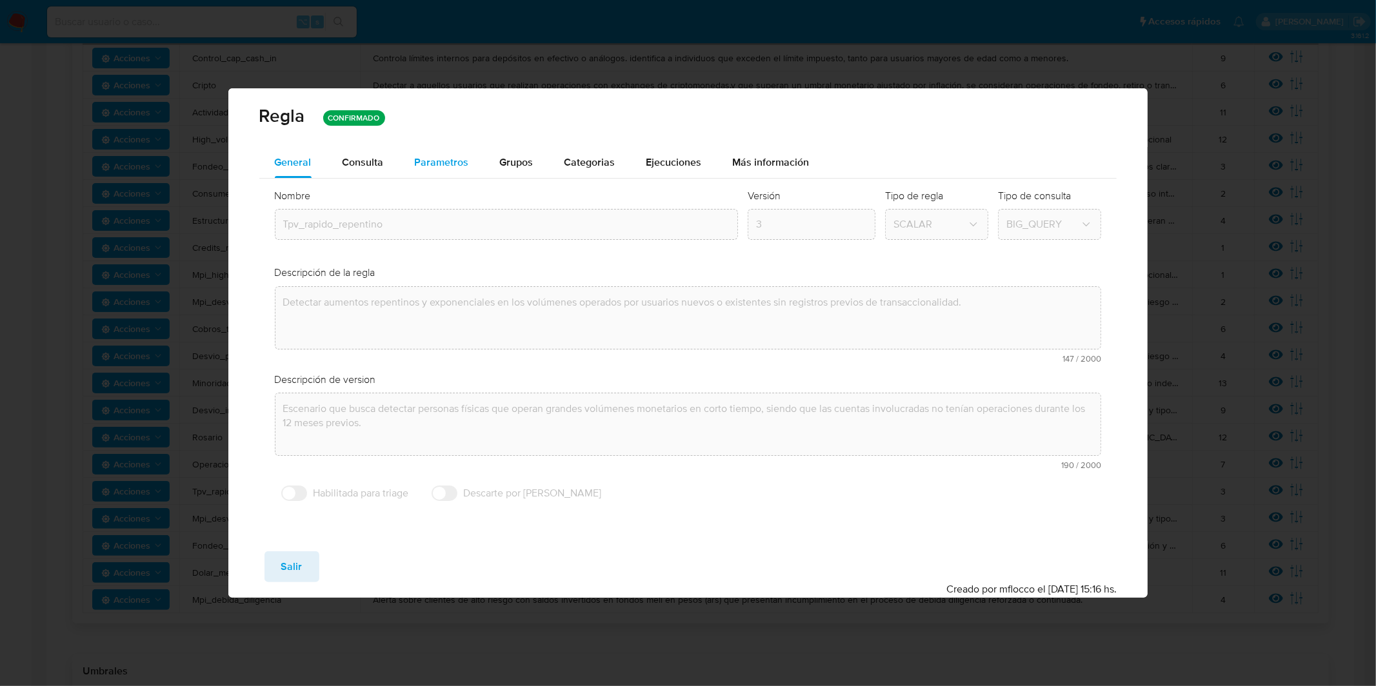
click at [454, 168] on span "Parametros" at bounding box center [442, 162] width 54 height 15
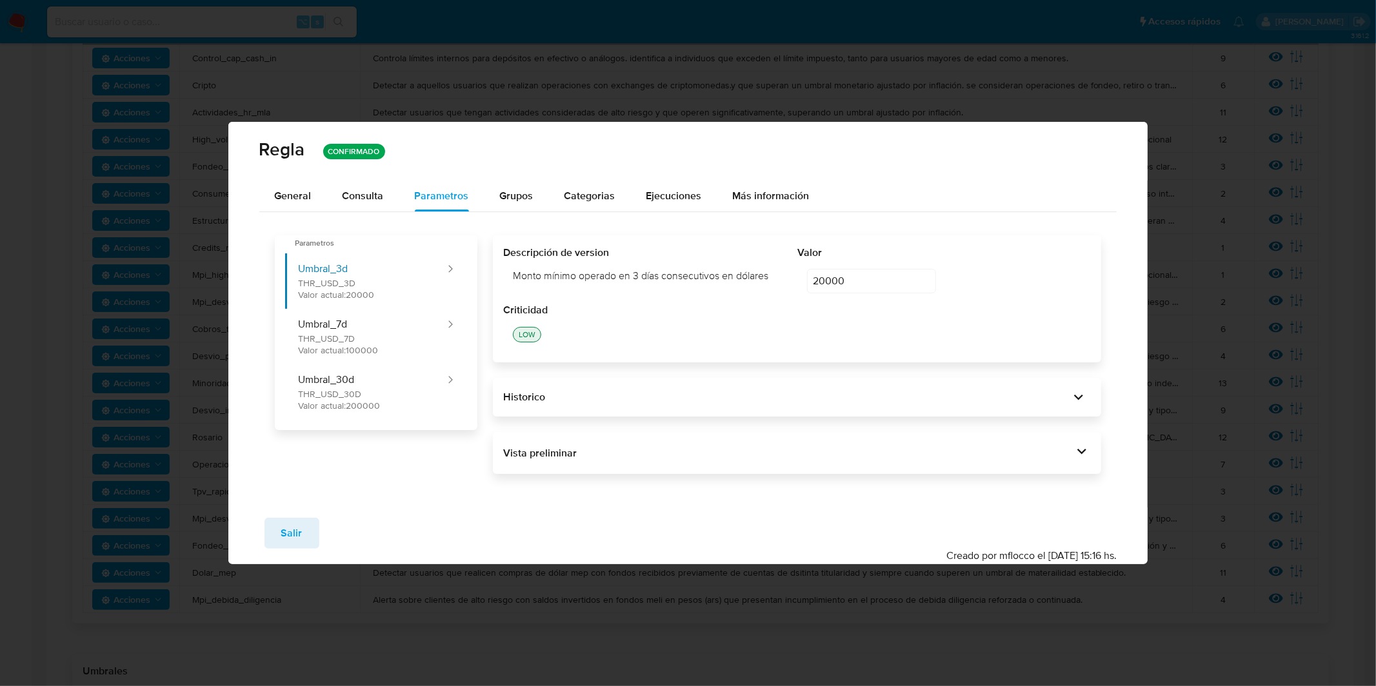
click at [670, 448] on div "Vista preliminar" at bounding box center [788, 453] width 570 height 14
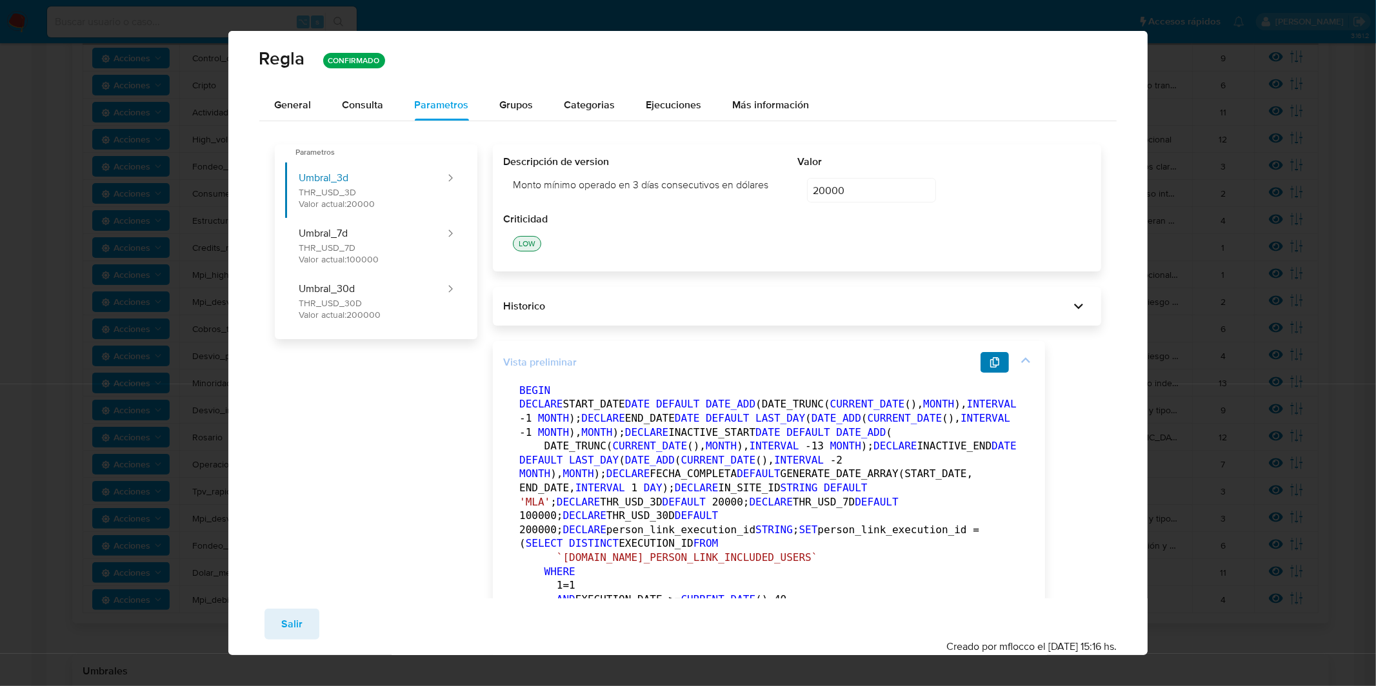
click at [984, 368] on button "button" at bounding box center [994, 362] width 28 height 21
click at [293, 97] on span "General" at bounding box center [293, 104] width 37 height 15
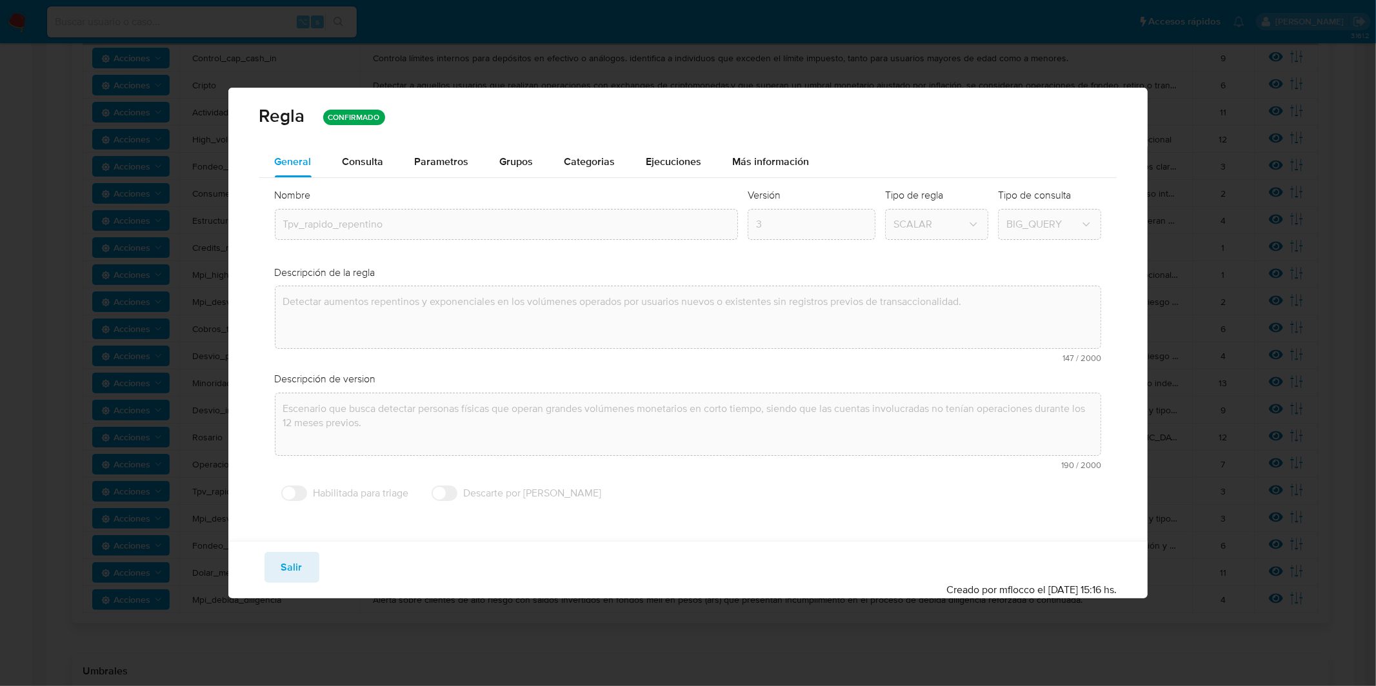
click at [1274, 206] on div "Regla CONFIRMADO General Consulta Parametros Evidencias Grupos Categorias Ejecu…" at bounding box center [688, 343] width 1376 height 686
click at [299, 562] on span "Salir" at bounding box center [291, 567] width 21 height 28
type input "1"
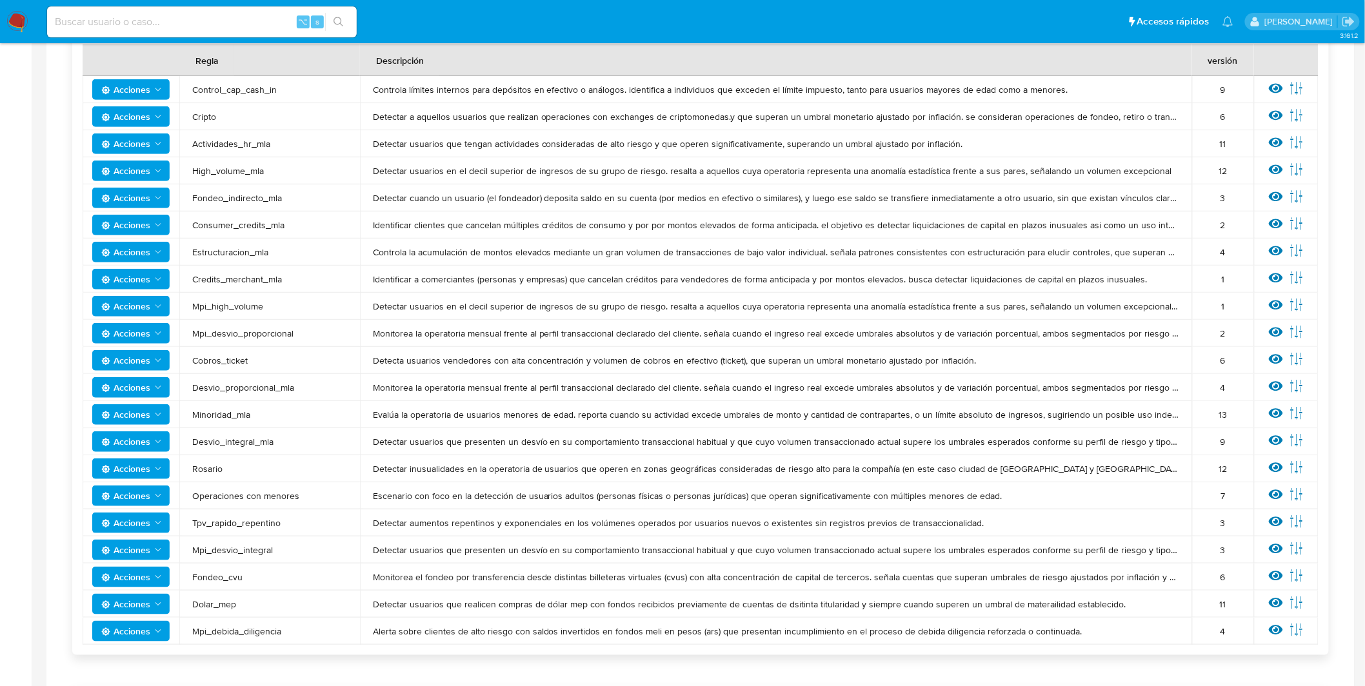
scroll to position [258, 0]
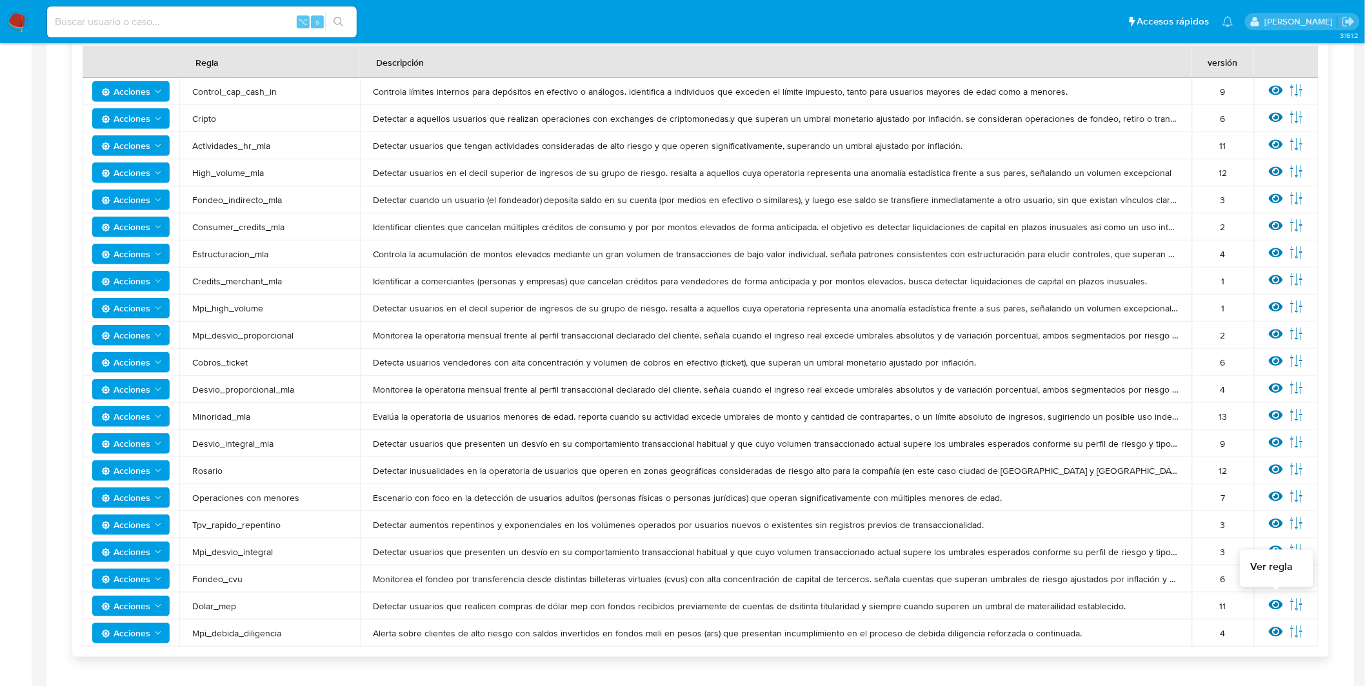
click at [1271, 604] on icon at bounding box center [1276, 605] width 14 height 10
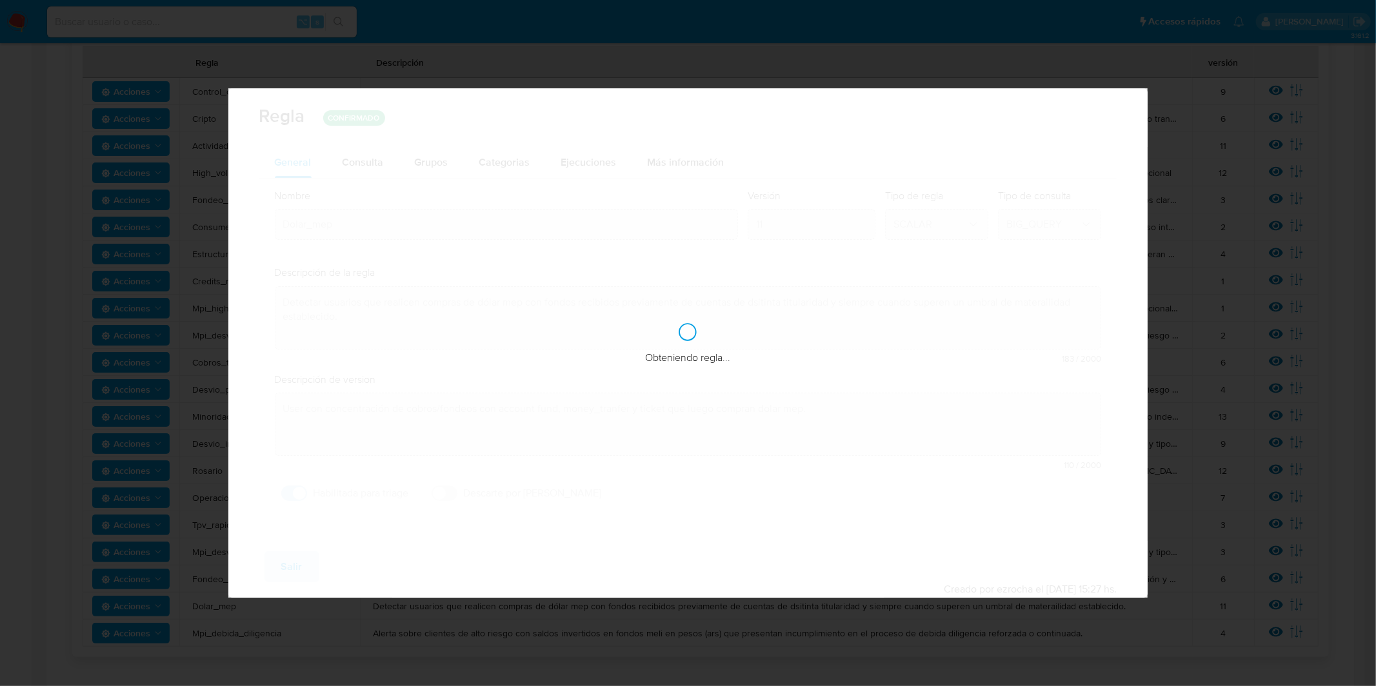
checkbox input "true"
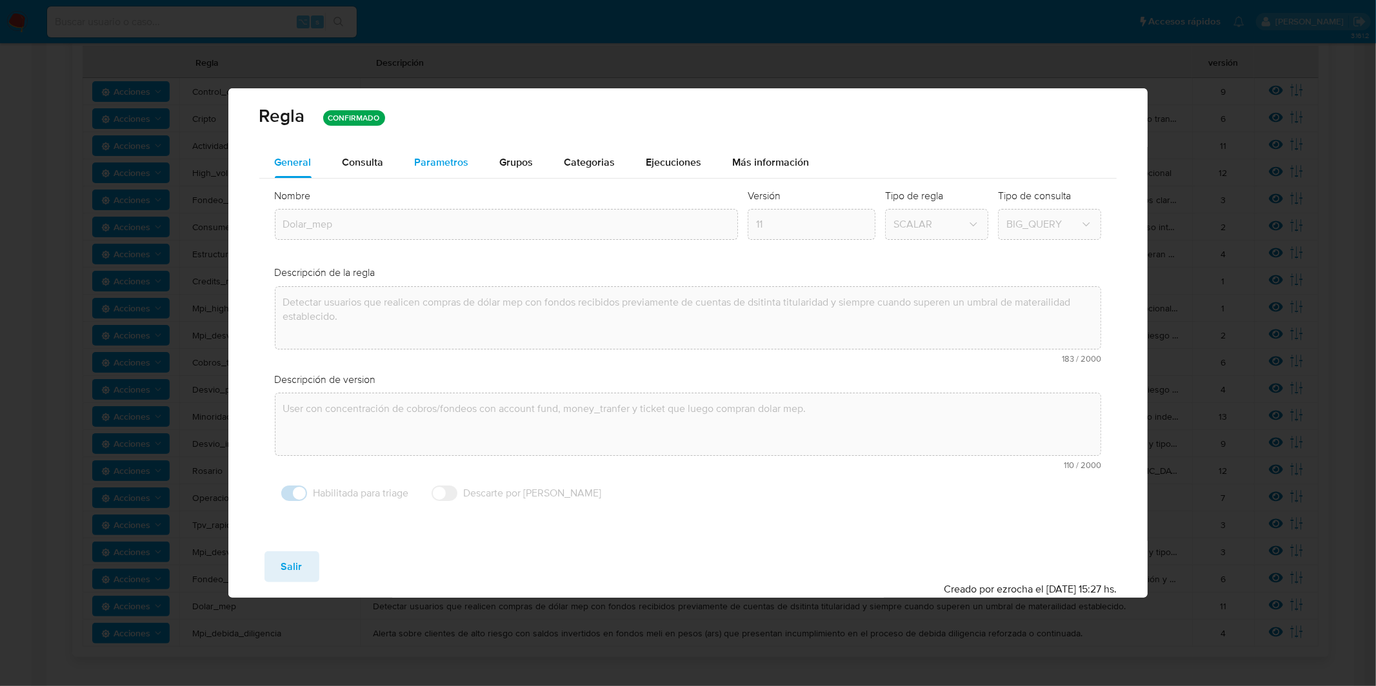
click at [447, 164] on span "Parametros" at bounding box center [442, 162] width 54 height 15
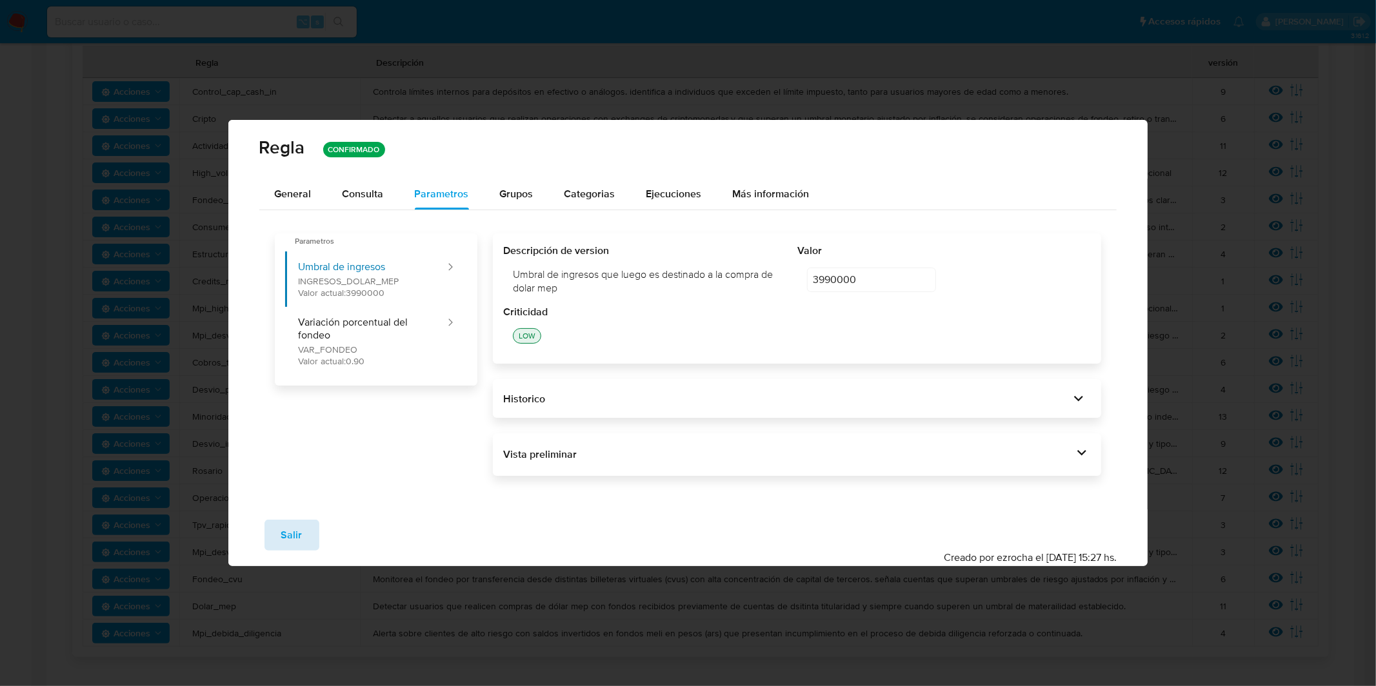
click at [304, 538] on button "Salir" at bounding box center [291, 535] width 55 height 31
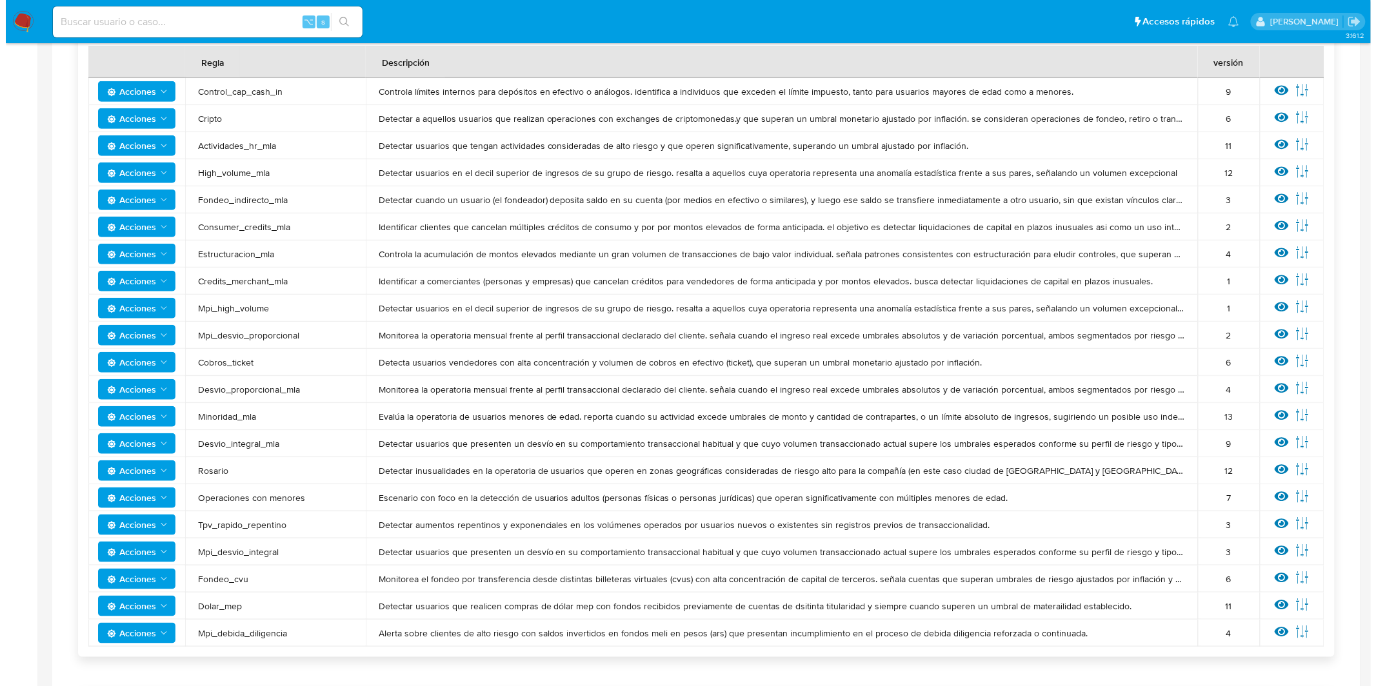
scroll to position [289, 0]
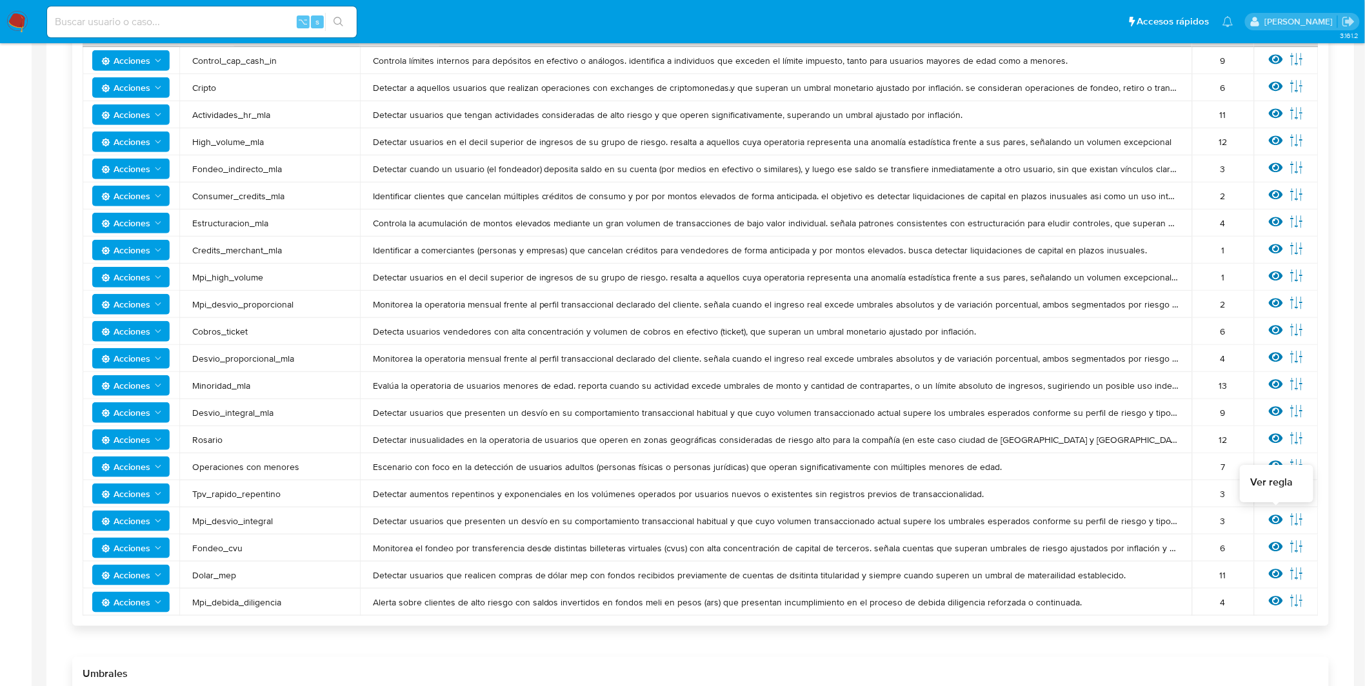
click at [1272, 520] on icon at bounding box center [1276, 520] width 14 height 10
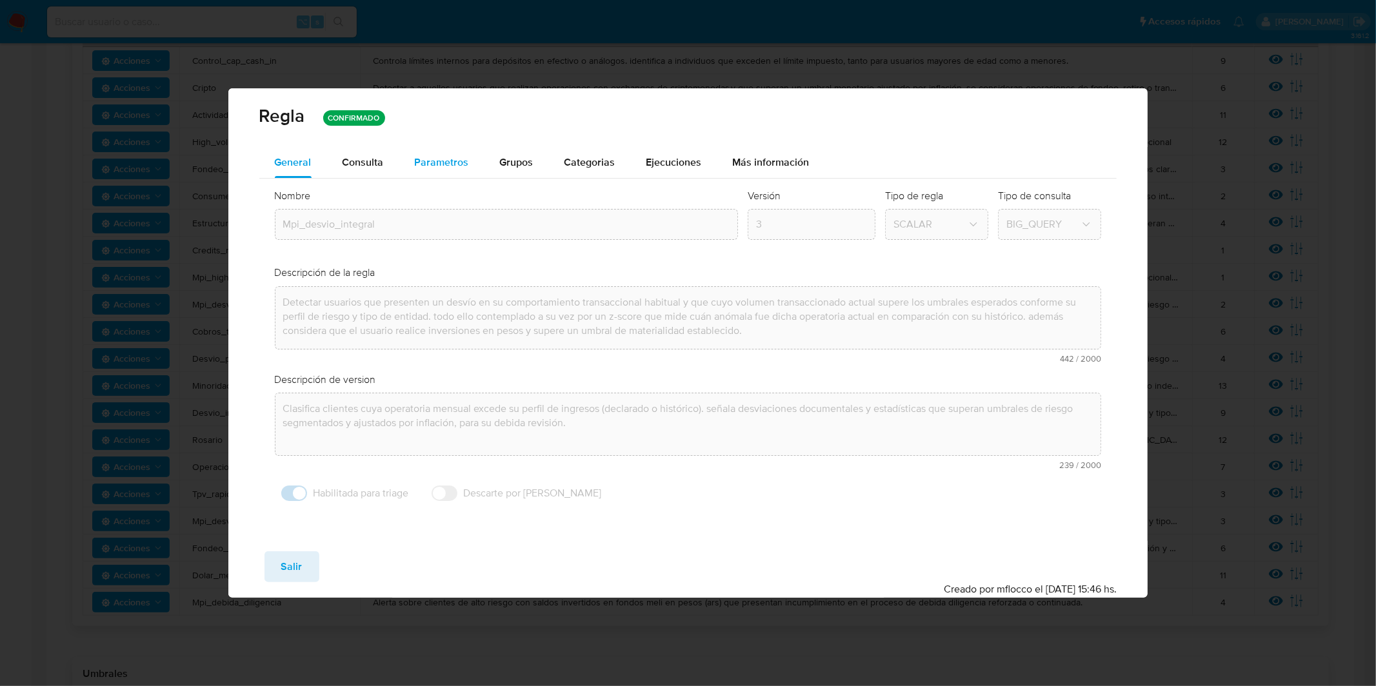
click at [473, 168] on button "Parametros" at bounding box center [441, 162] width 85 height 31
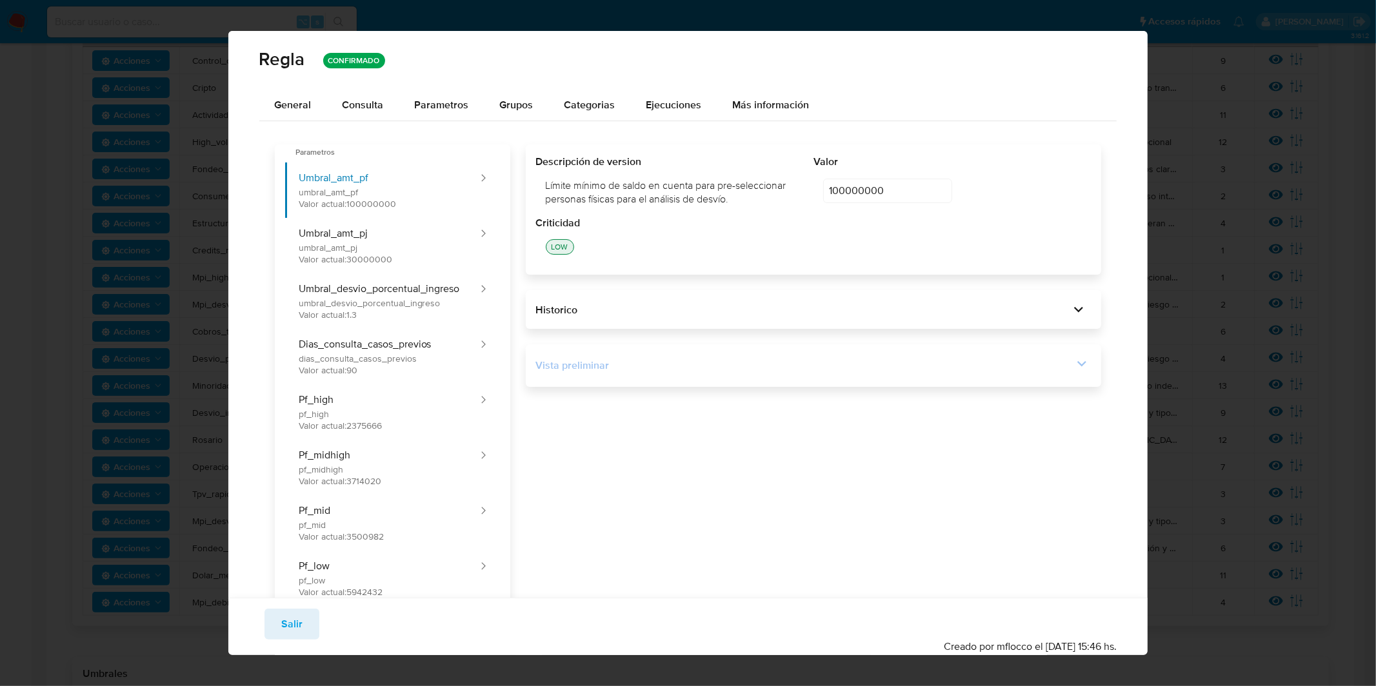
click at [692, 357] on div "Vista preliminar" at bounding box center [813, 366] width 555 height 22
click at [816, 366] on div "Vista preliminar" at bounding box center [804, 366] width 537 height 14
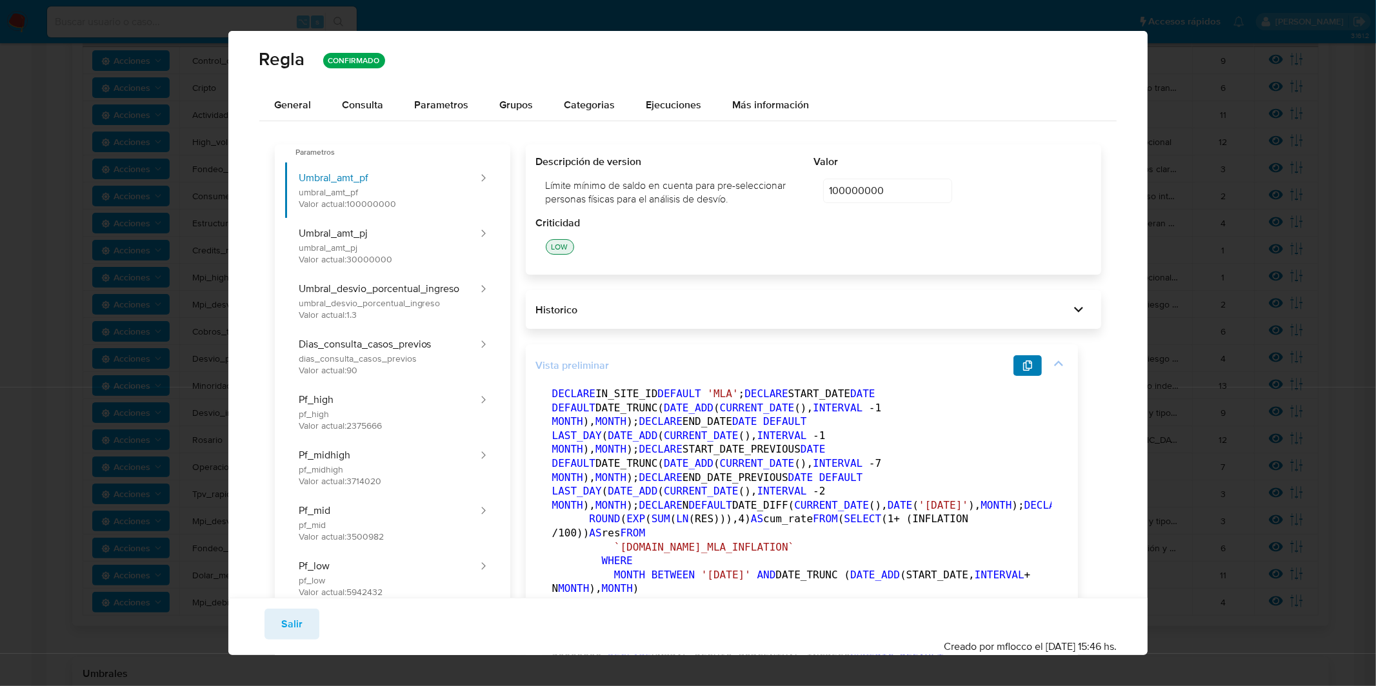
click at [1034, 366] on button "button" at bounding box center [1027, 365] width 28 height 21
click at [311, 104] on button "General" at bounding box center [293, 105] width 68 height 31
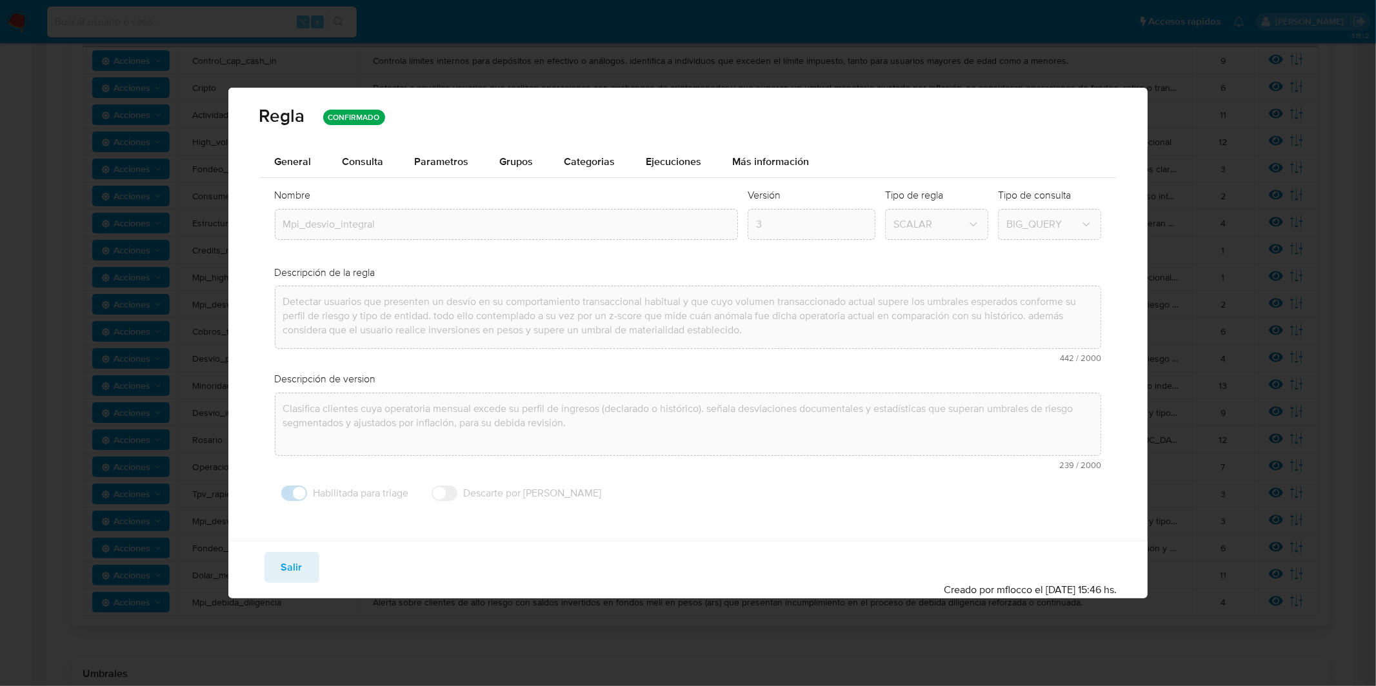
click at [290, 559] on span "Salir" at bounding box center [291, 567] width 21 height 28
type input "1"
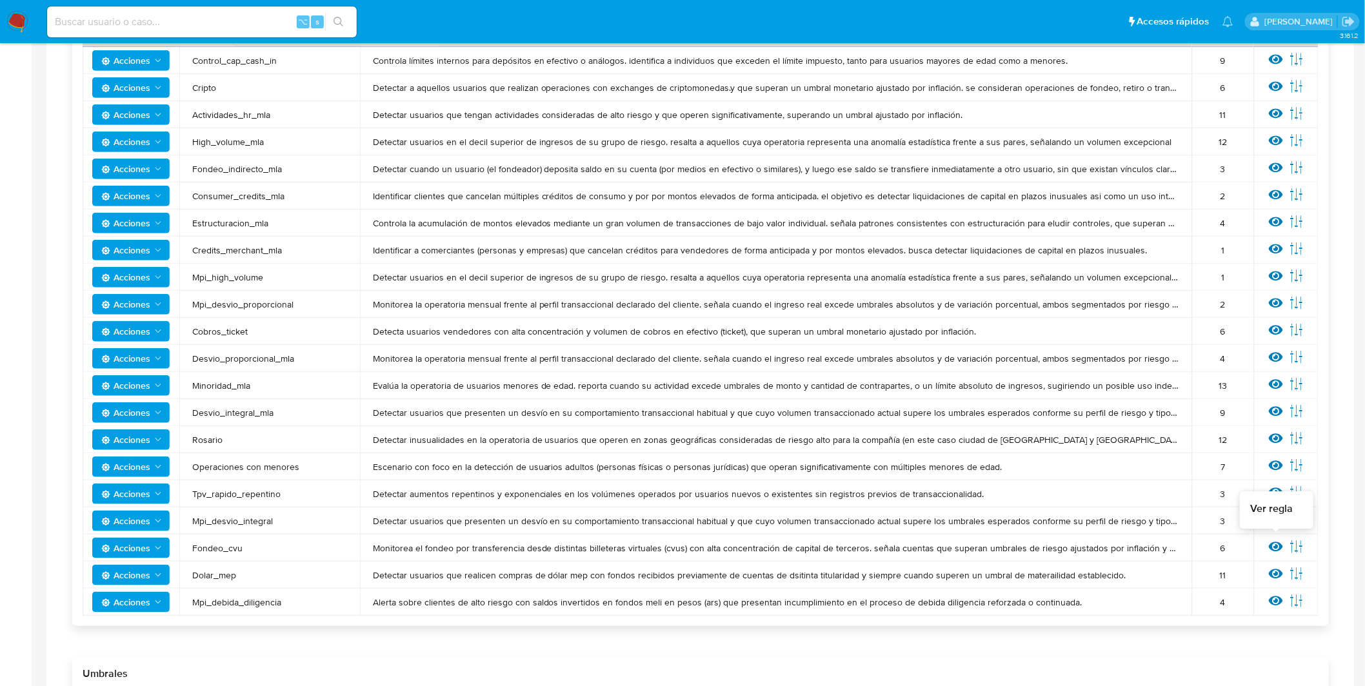
click at [1276, 546] on icon at bounding box center [1276, 547] width 14 height 10
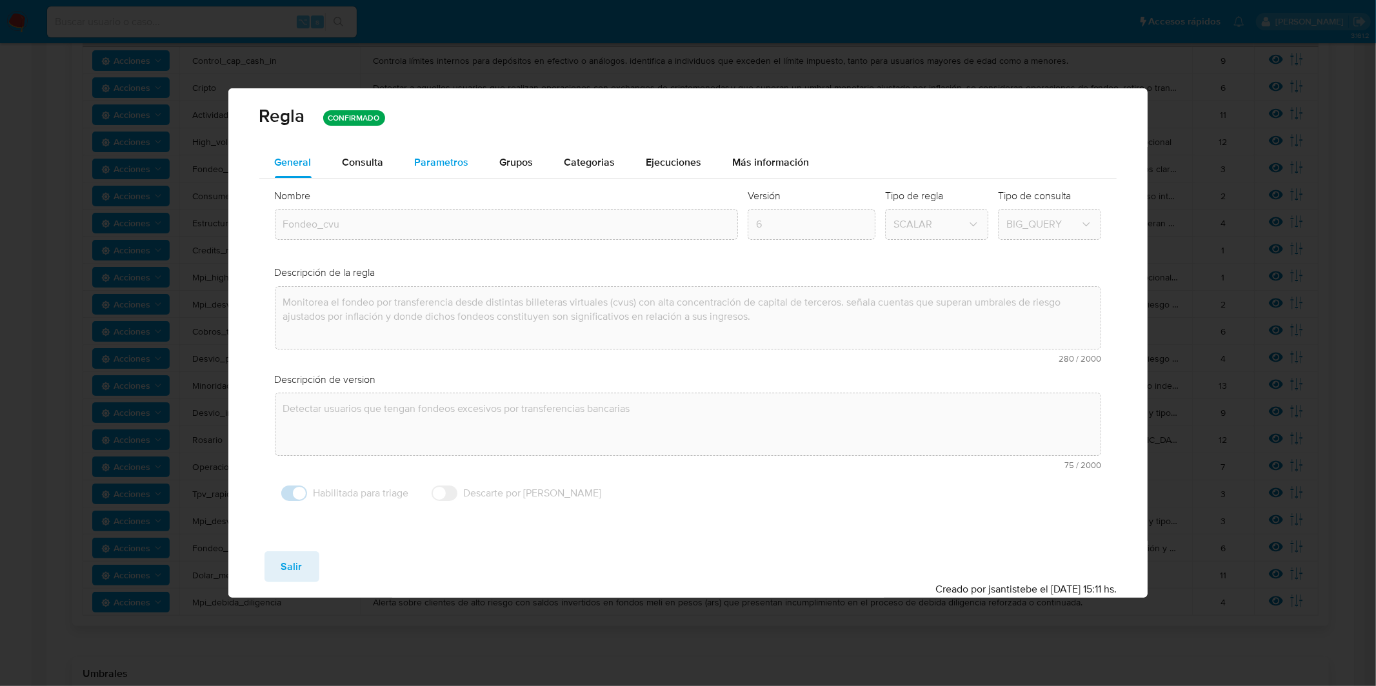
click at [442, 169] on div "Parametros" at bounding box center [442, 162] width 54 height 31
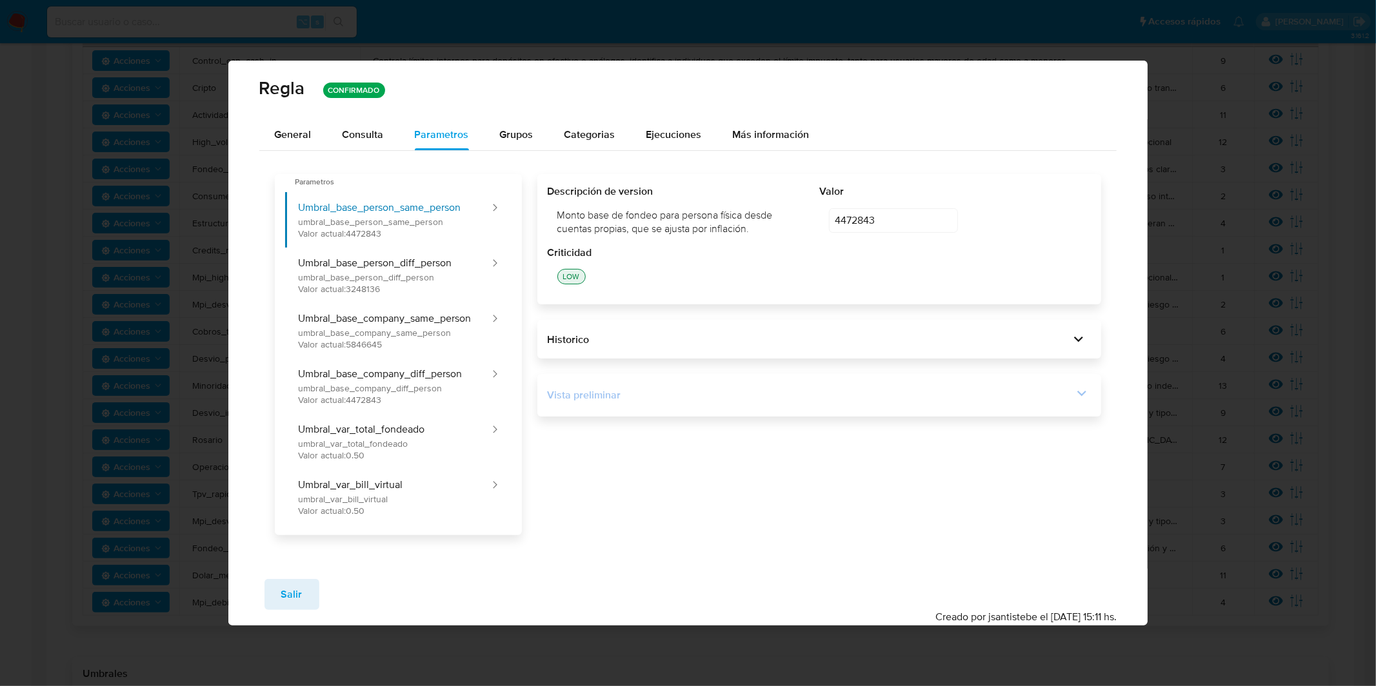
click at [770, 404] on div "Vista preliminar" at bounding box center [820, 395] width 544 height 22
click at [806, 399] on div "Vista preliminar" at bounding box center [811, 395] width 526 height 14
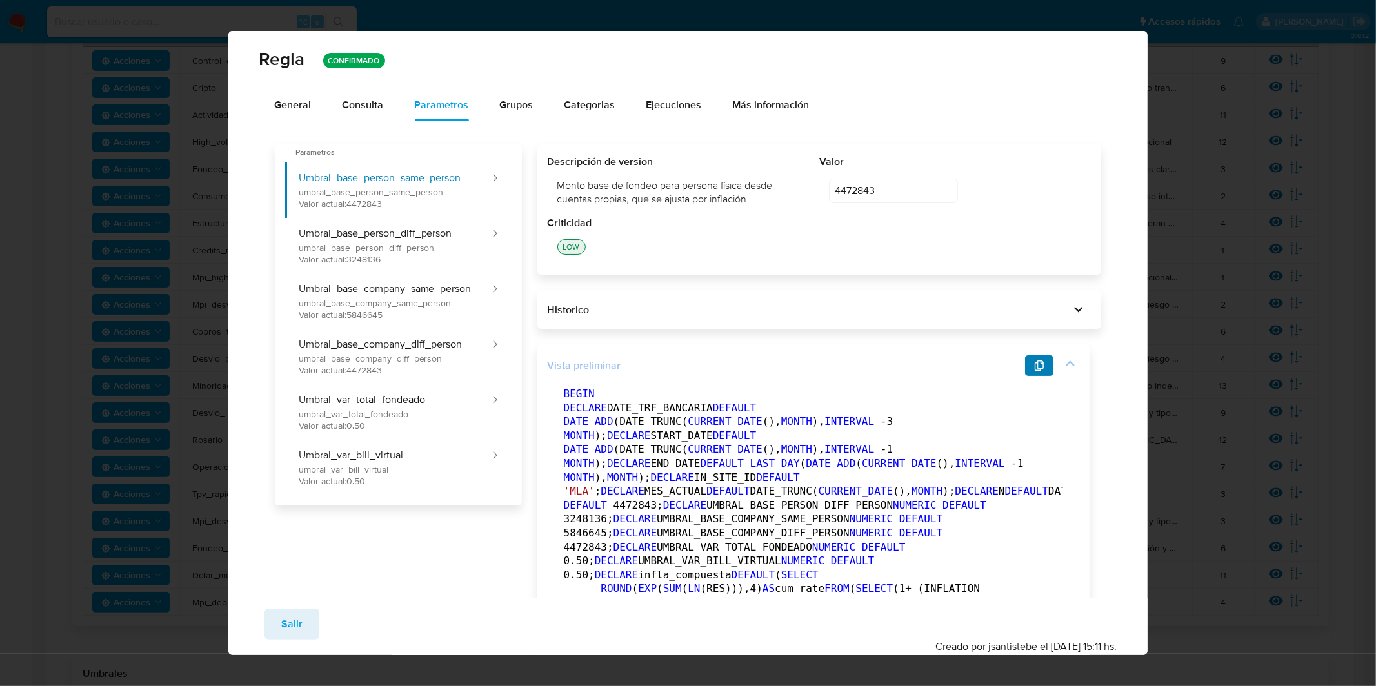
click at [1032, 363] on button "button" at bounding box center [1039, 365] width 28 height 21
drag, startPoint x: 281, startPoint y: 108, endPoint x: 376, endPoint y: 109, distance: 95.5
click at [281, 108] on span "General" at bounding box center [293, 104] width 37 height 15
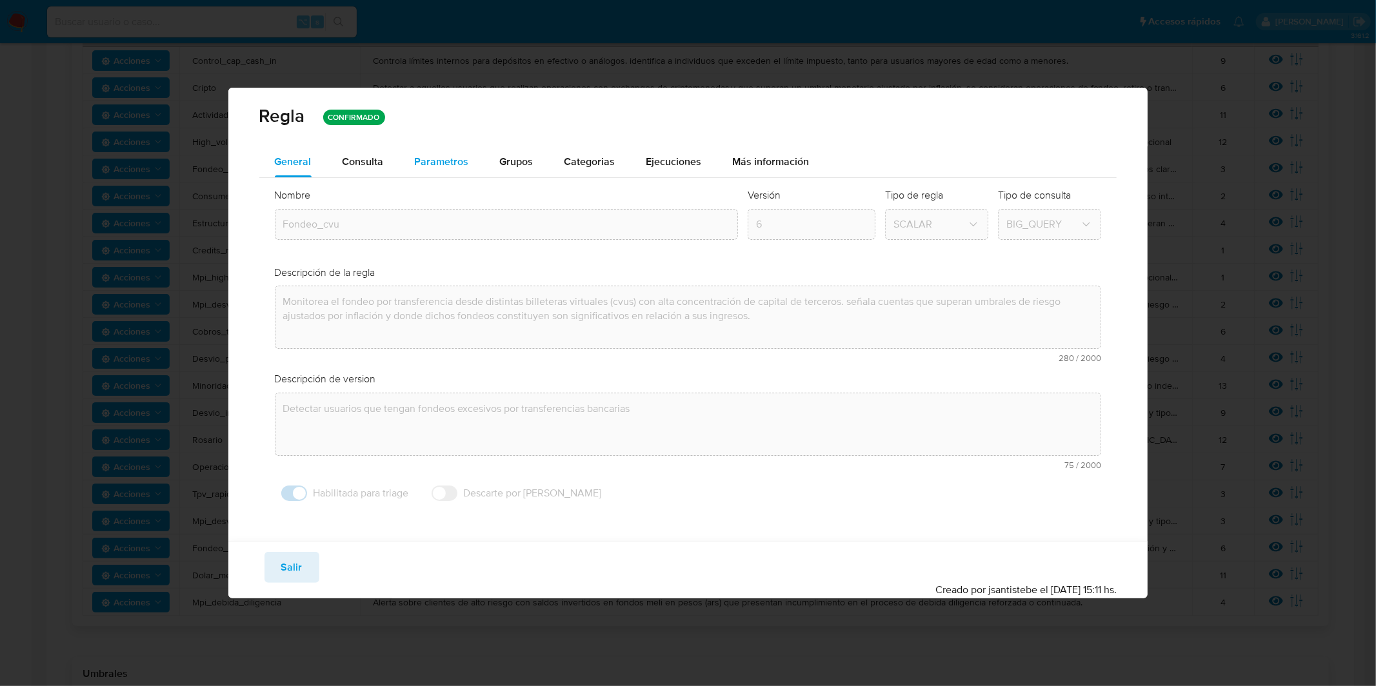
click at [435, 152] on div "Parametros" at bounding box center [442, 161] width 54 height 31
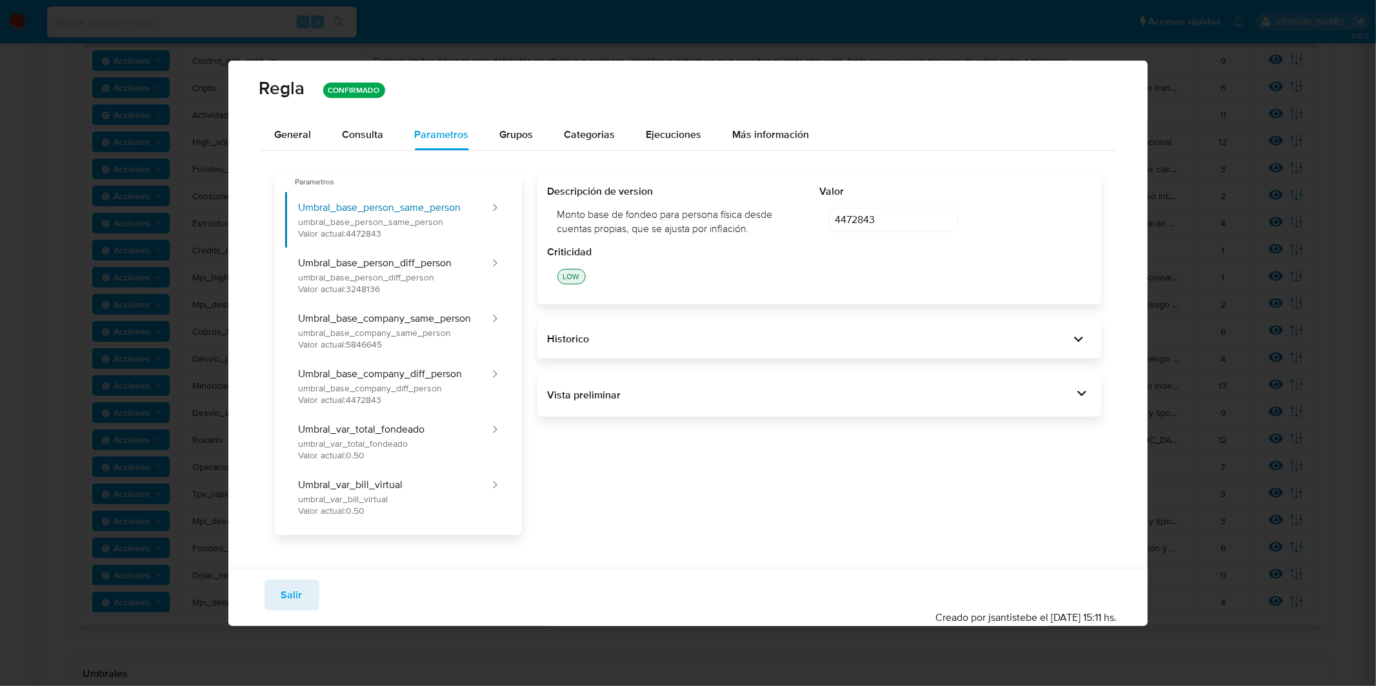
click at [299, 139] on span "General" at bounding box center [293, 134] width 37 height 15
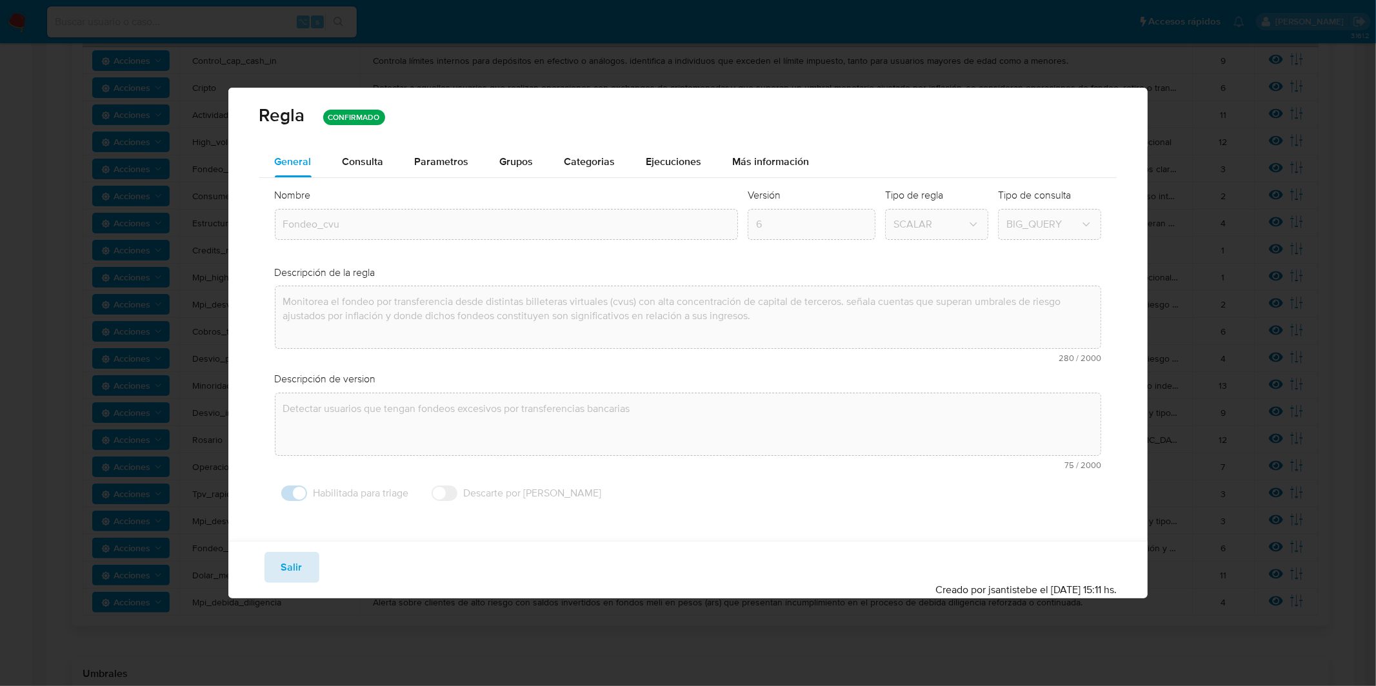
click at [292, 559] on span "Salir" at bounding box center [291, 567] width 21 height 28
type input "1"
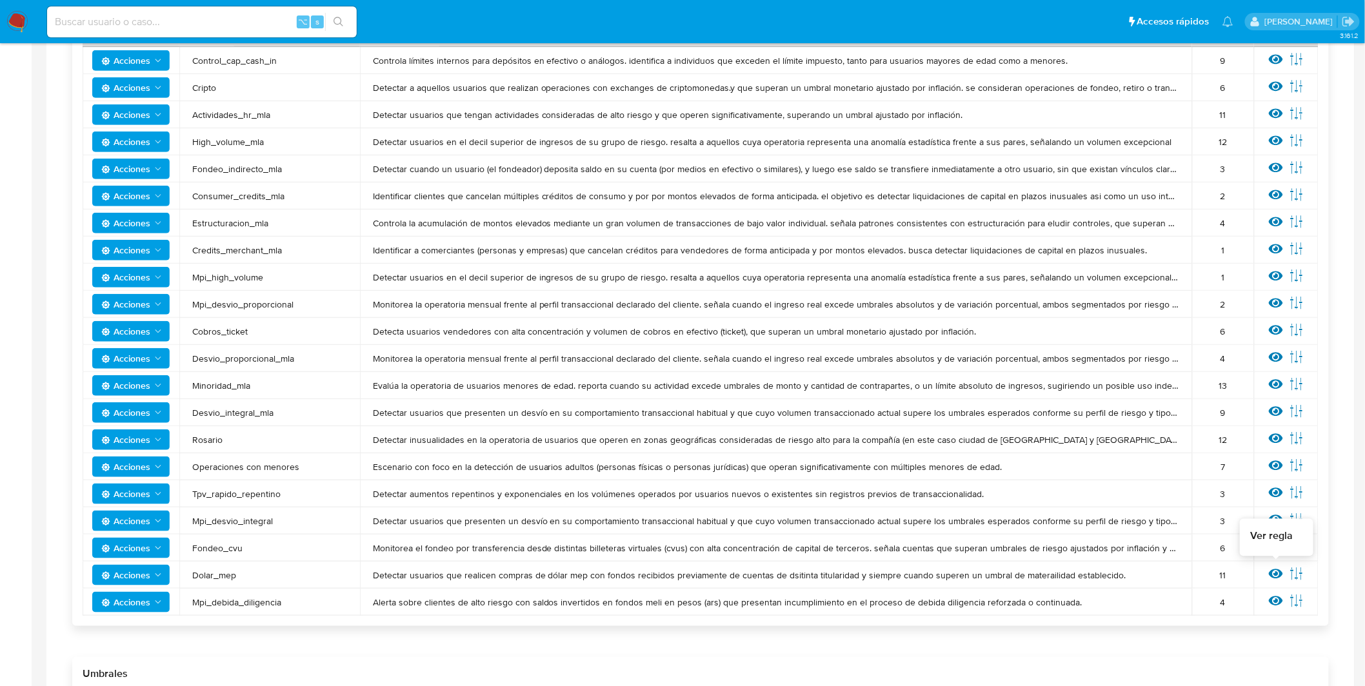
click at [1280, 573] on icon at bounding box center [1276, 575] width 14 height 10
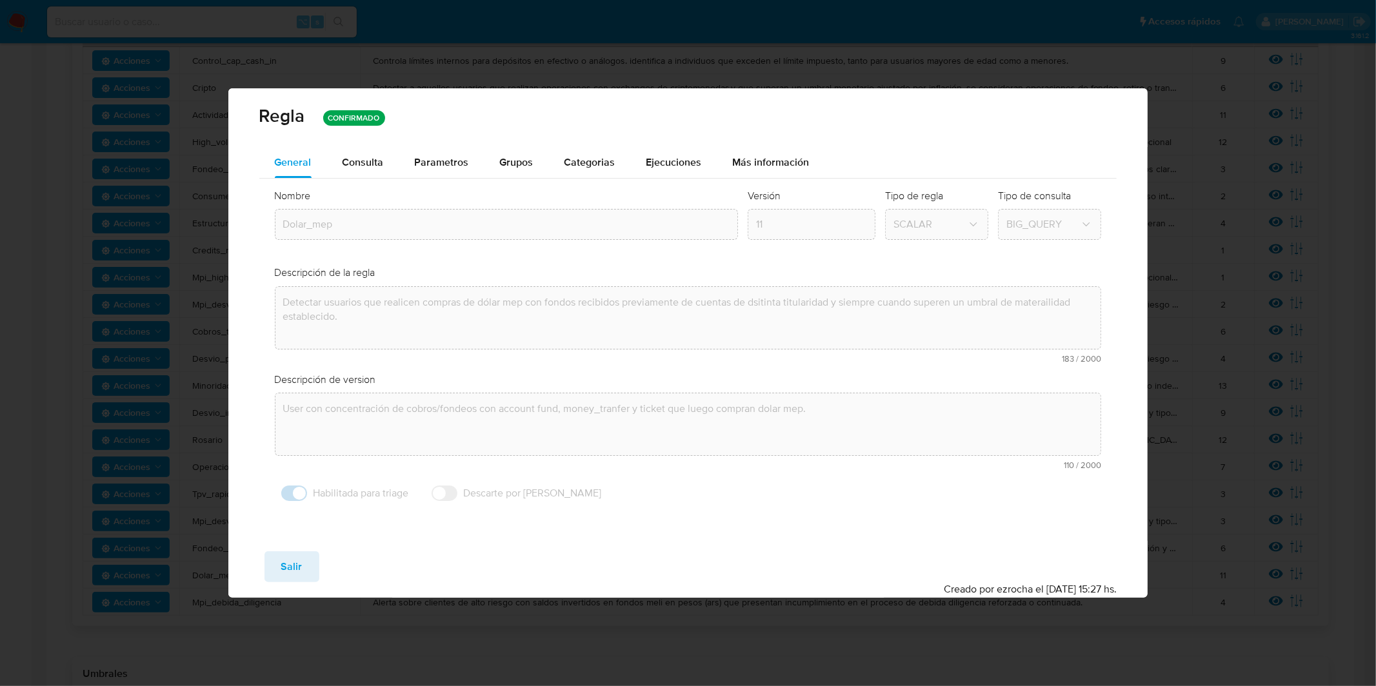
click at [477, 163] on button "Parametros" at bounding box center [441, 162] width 85 height 31
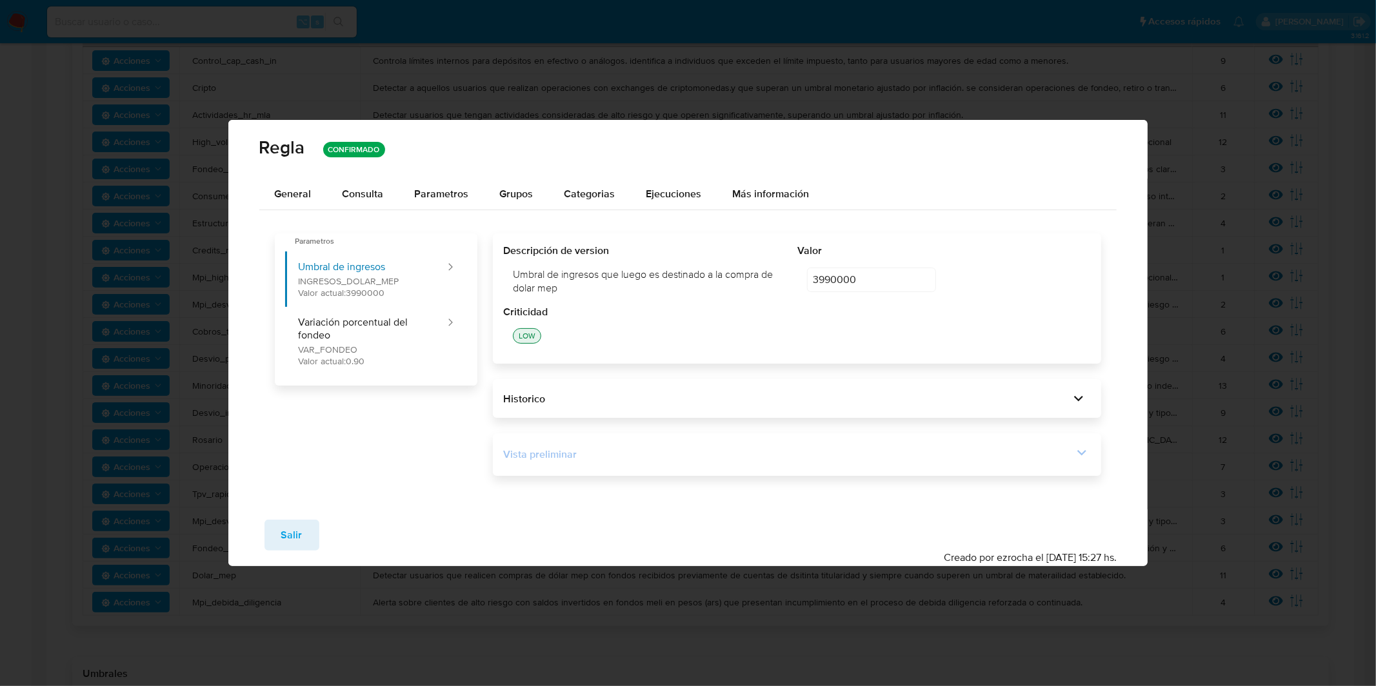
click at [685, 461] on div "Vista preliminar" at bounding box center [788, 455] width 570 height 14
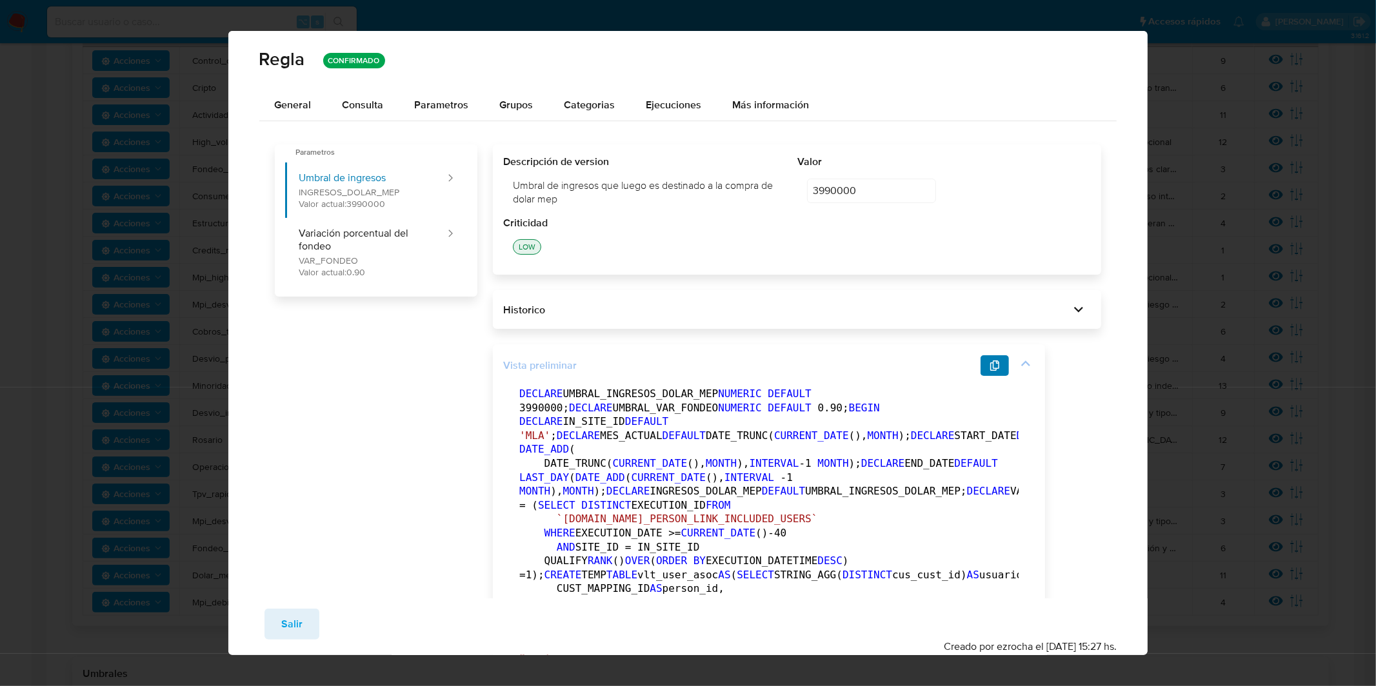
click at [995, 367] on icon "button" at bounding box center [994, 366] width 10 height 10
click at [286, 625] on span "Salir" at bounding box center [291, 624] width 21 height 28
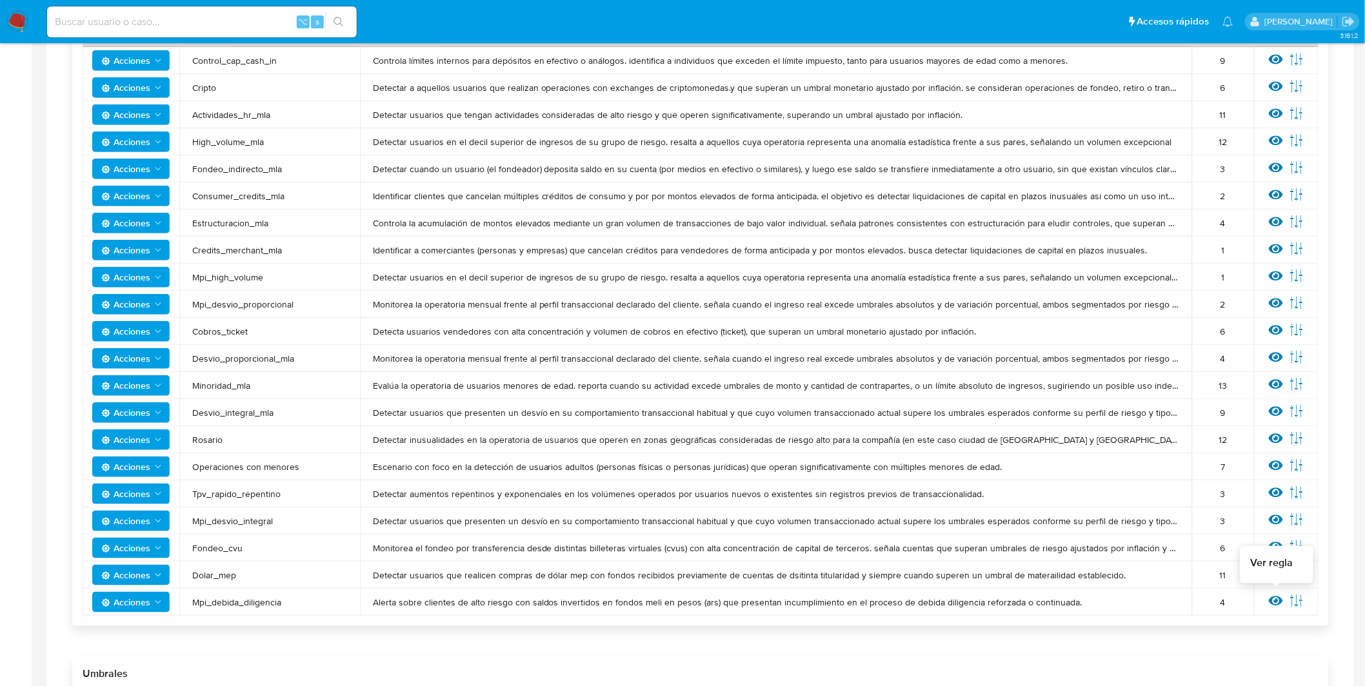
click at [1278, 600] on icon at bounding box center [1276, 601] width 14 height 14
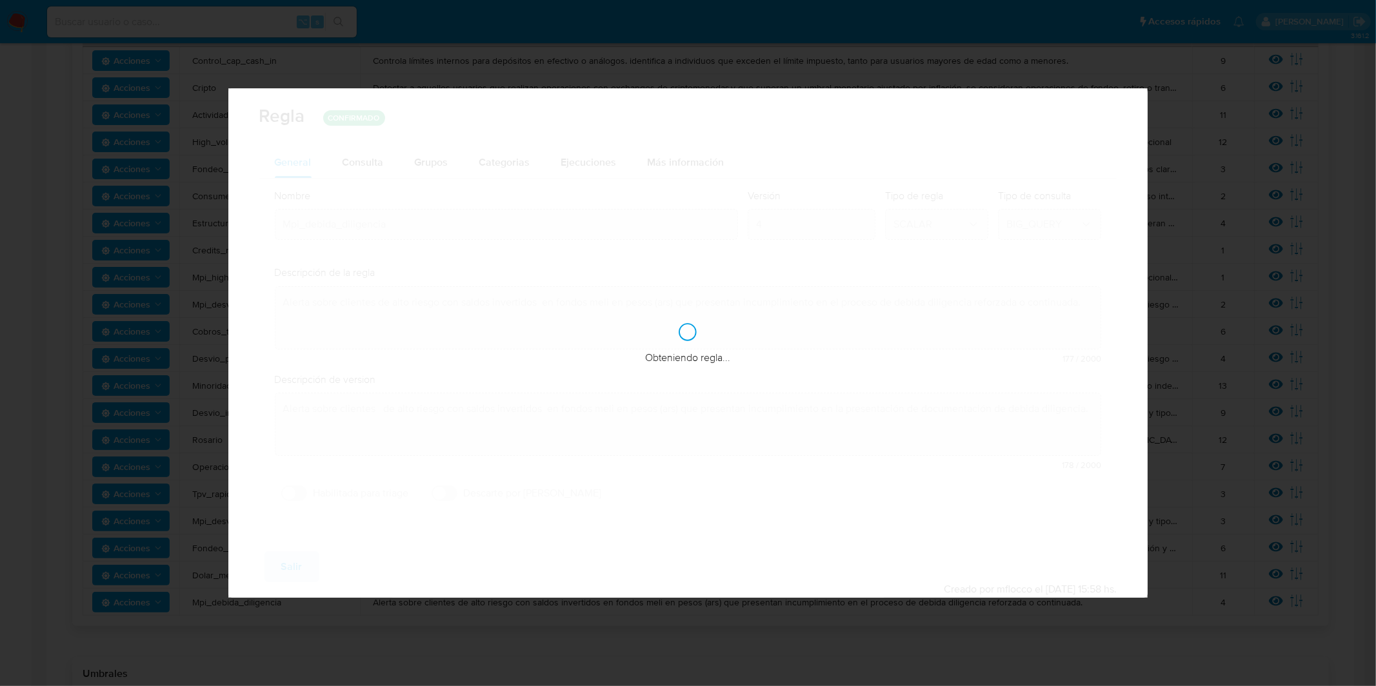
checkbox input "false"
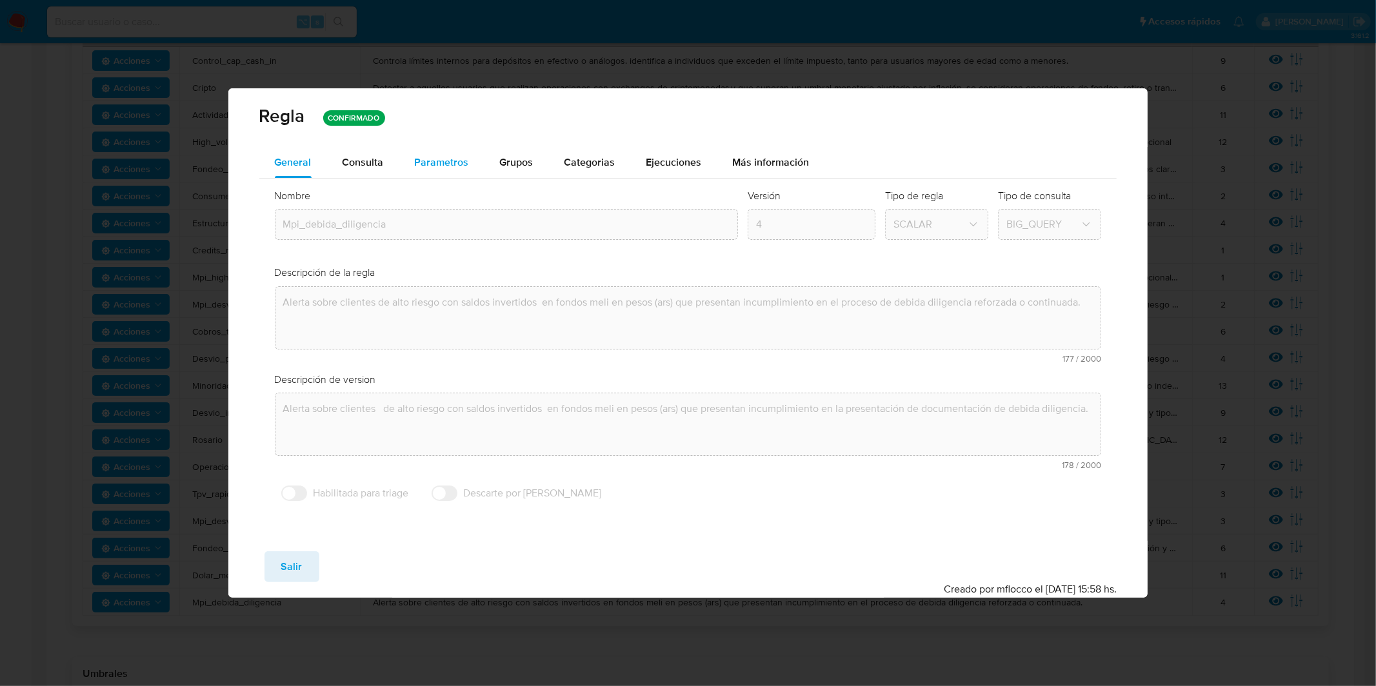
click at [437, 159] on span "Parametros" at bounding box center [442, 162] width 54 height 15
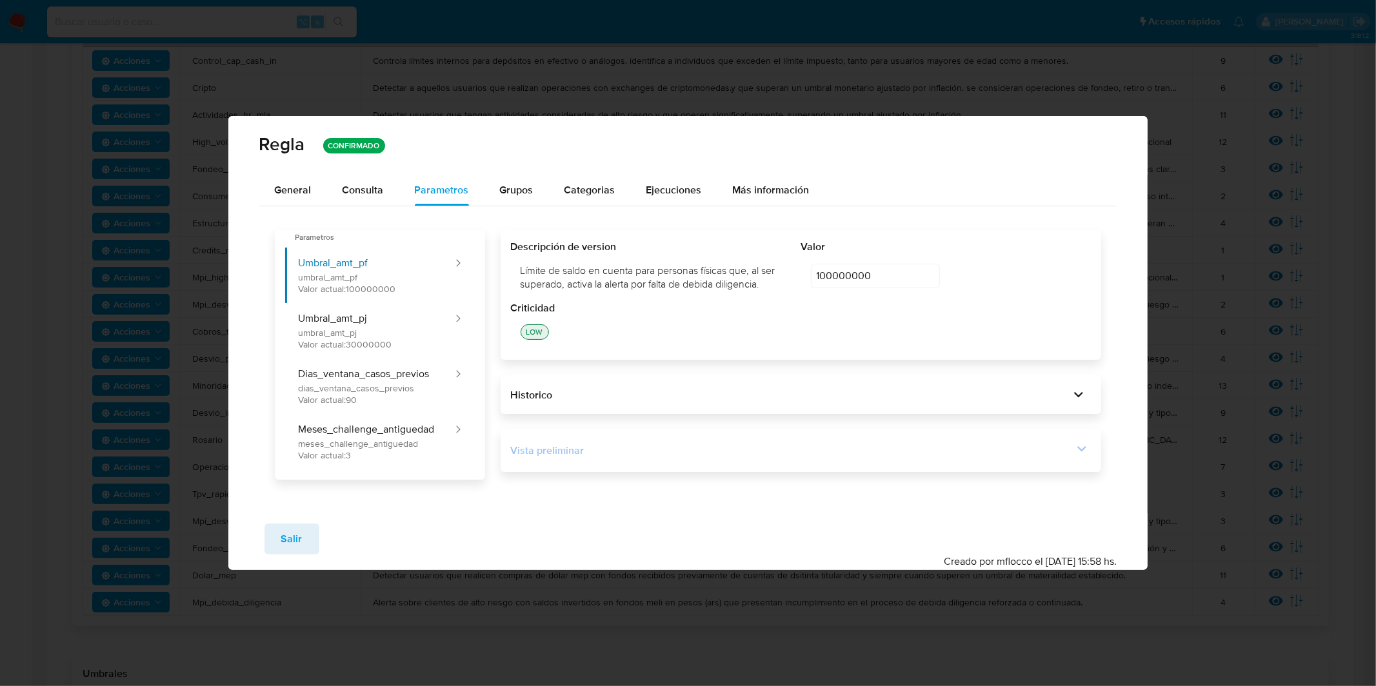
click at [604, 450] on div "Vista preliminar" at bounding box center [792, 451] width 562 height 14
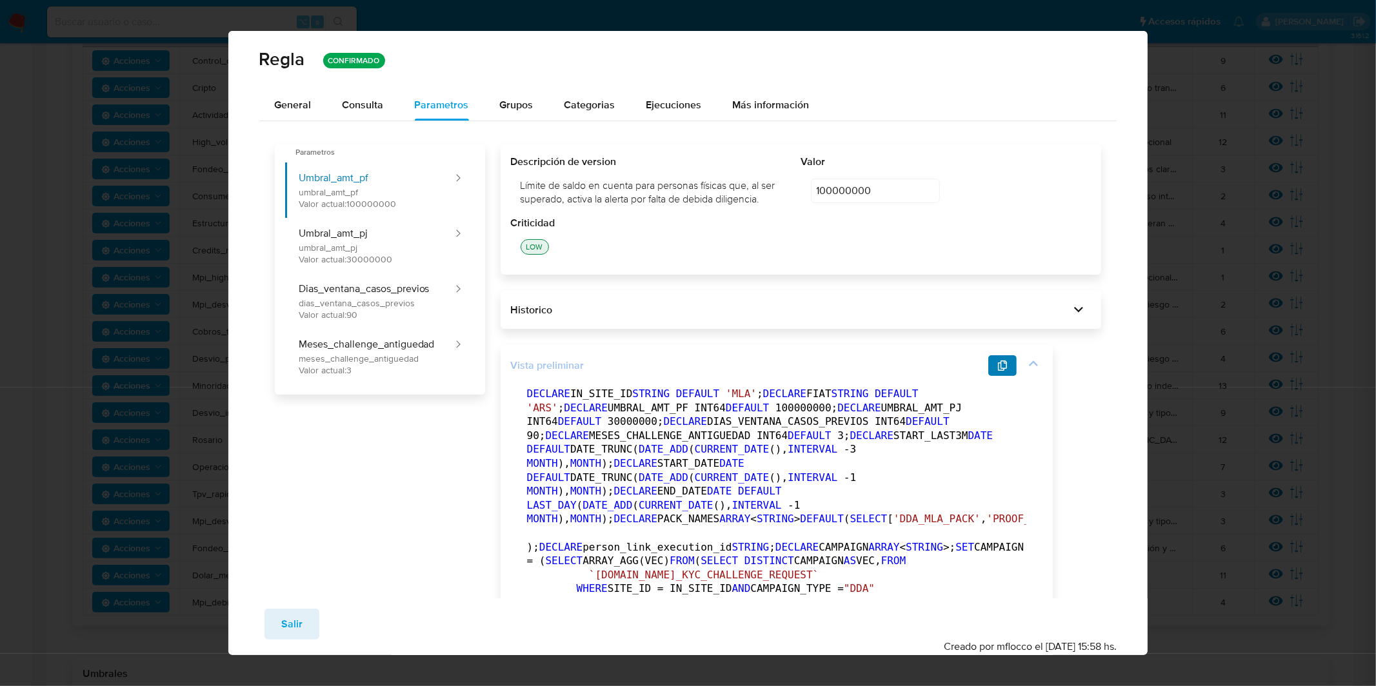
click at [996, 366] on button "button" at bounding box center [1002, 365] width 28 height 21
